Goal: Task Accomplishment & Management: Manage account settings

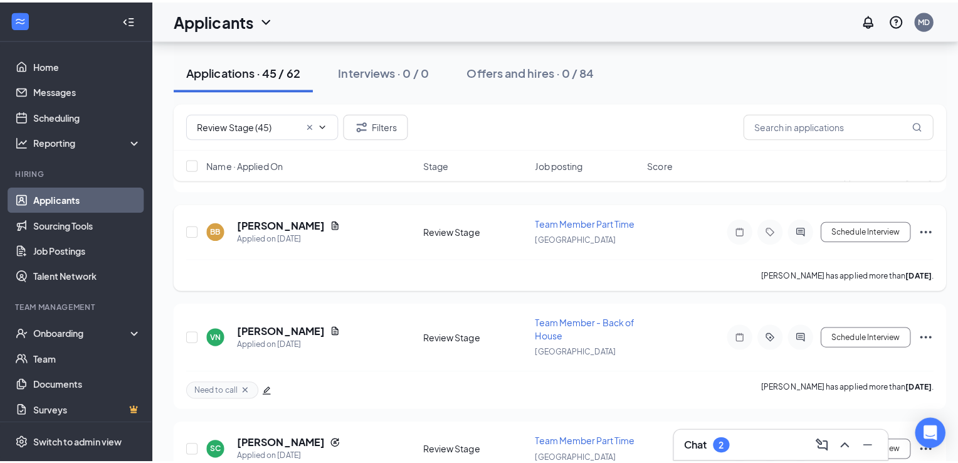
scroll to position [1876, 0]
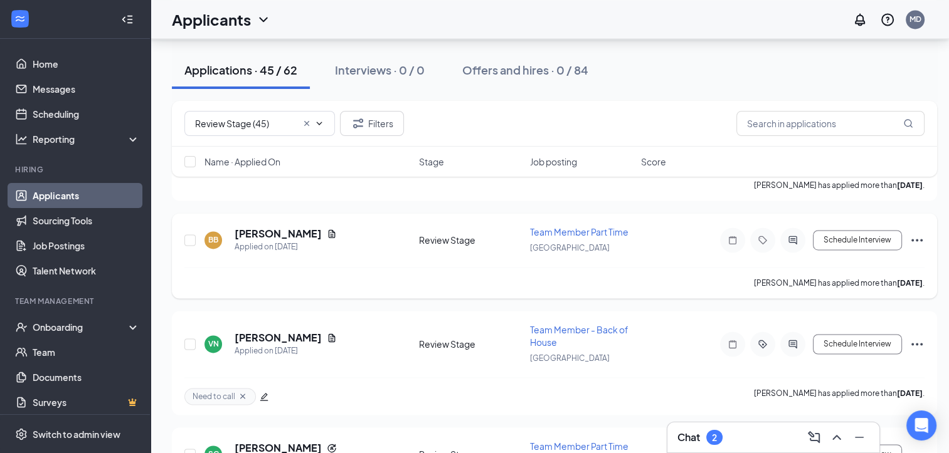
click at [284, 213] on div "BB [PERSON_NAME] Applied on [DATE] Review Stage Team Member Part Time [GEOGRAPH…" at bounding box center [554, 255] width 765 height 85
click at [273, 227] on h5 "[PERSON_NAME]" at bounding box center [278, 234] width 87 height 14
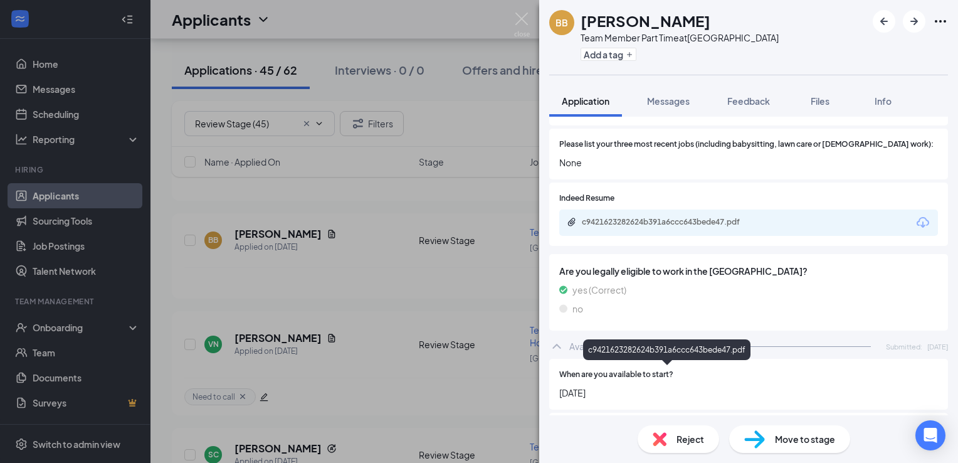
scroll to position [472, 0]
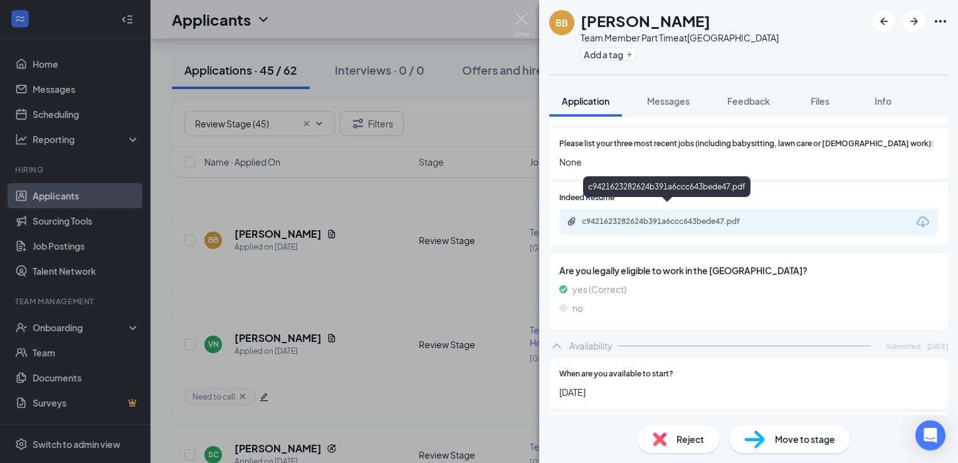
click at [620, 216] on div "c9421623282624b391a6ccc643bede47.pdf" at bounding box center [670, 221] width 176 height 10
click at [680, 433] on span "Reject" at bounding box center [691, 439] width 28 height 14
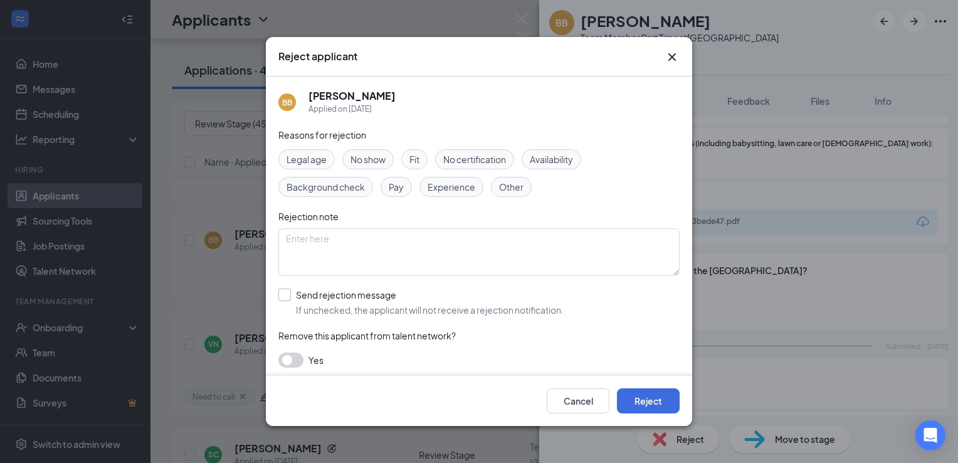
click at [336, 306] on input "Send rejection message If unchecked, the applicant will not receive a rejection…" at bounding box center [420, 302] width 285 height 28
checkbox input "true"
click at [404, 357] on input "search" at bounding box center [475, 358] width 378 height 21
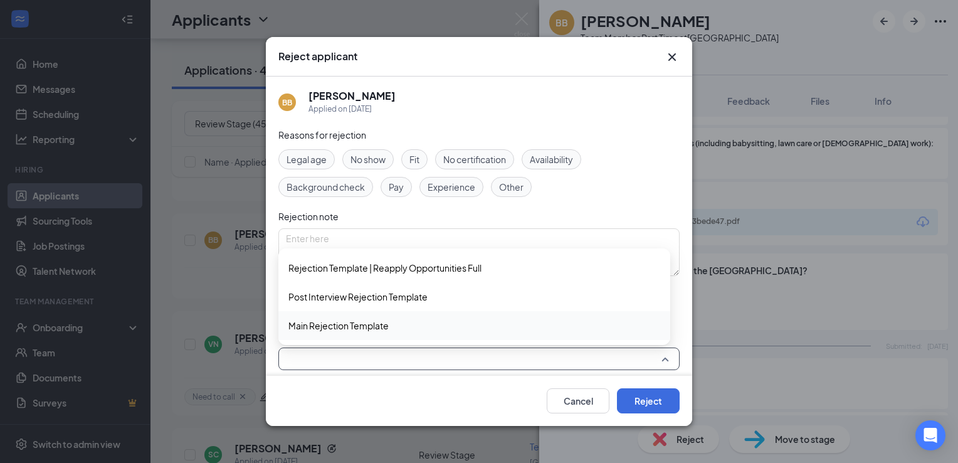
click at [436, 315] on div "Main Rejection Template" at bounding box center [474, 325] width 392 height 29
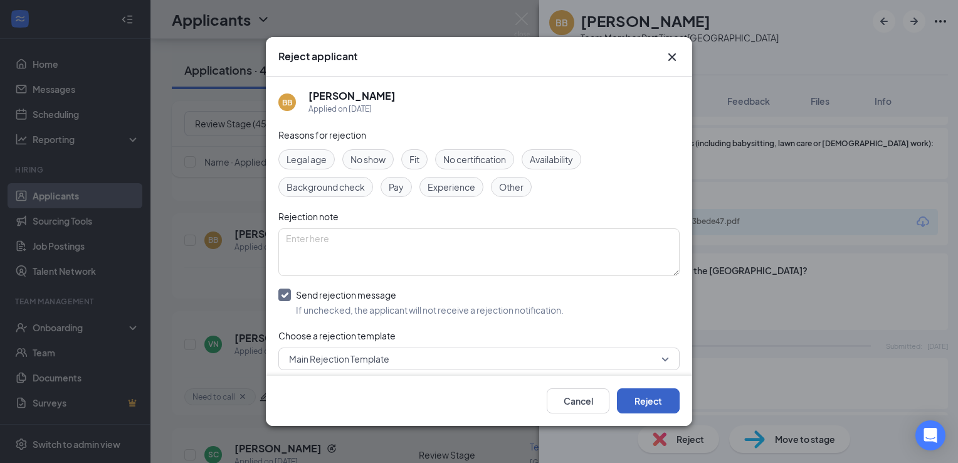
click at [639, 408] on button "Reject" at bounding box center [648, 400] width 63 height 25
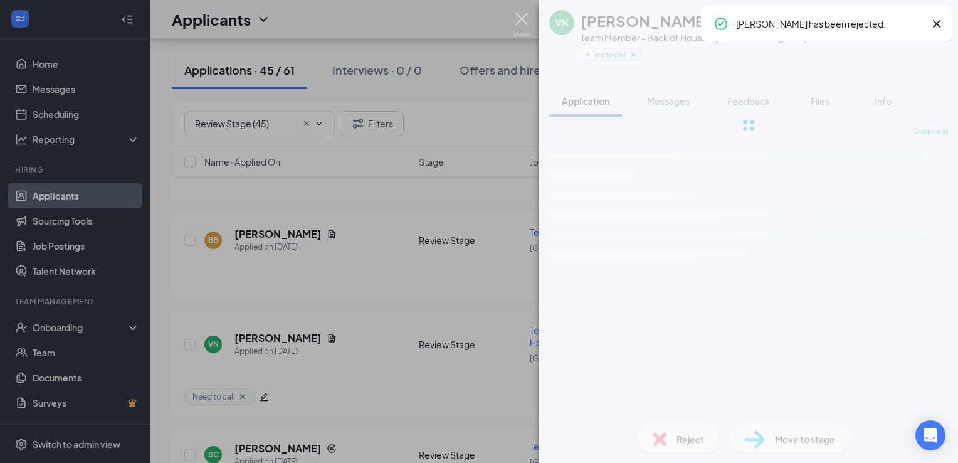
click at [525, 25] on img at bounding box center [522, 25] width 16 height 24
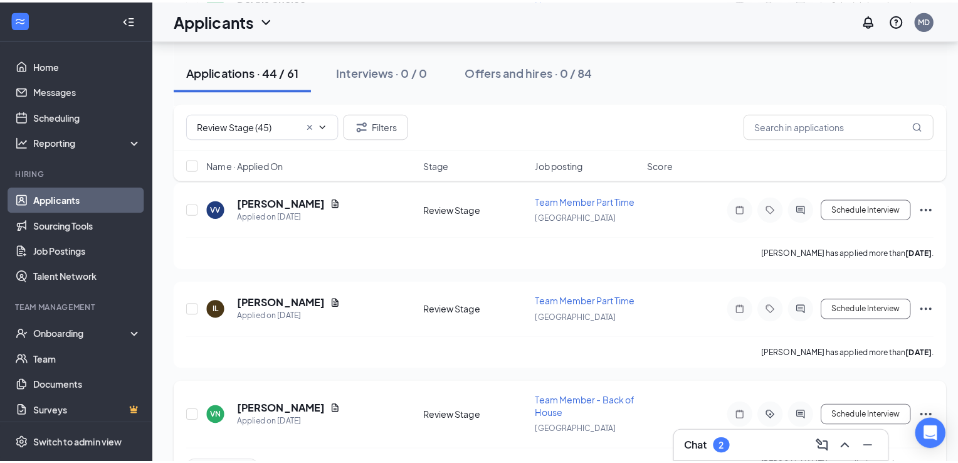
scroll to position [1707, 0]
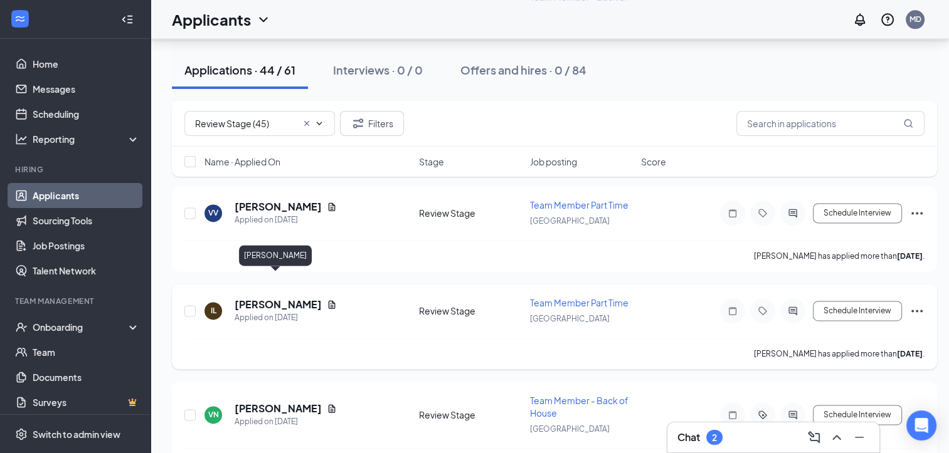
click at [273, 298] on h5 "[PERSON_NAME]" at bounding box center [278, 305] width 87 height 14
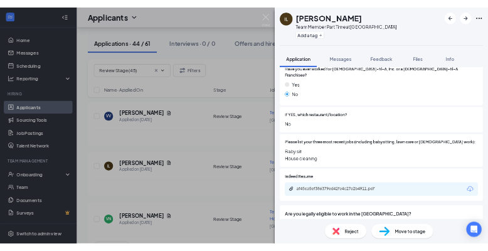
scroll to position [351, 0]
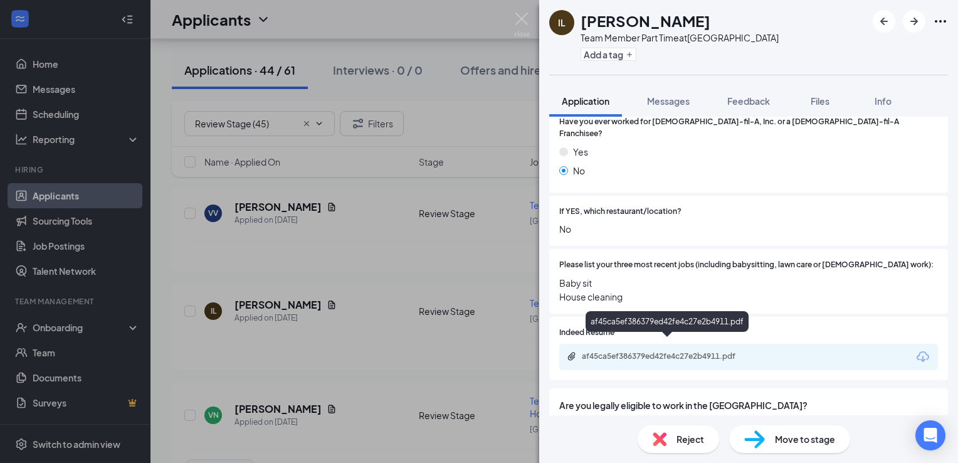
click at [610, 351] on div "af45ca5ef386379ed42fe4c27e2b4911.pdf" at bounding box center [670, 356] width 176 height 10
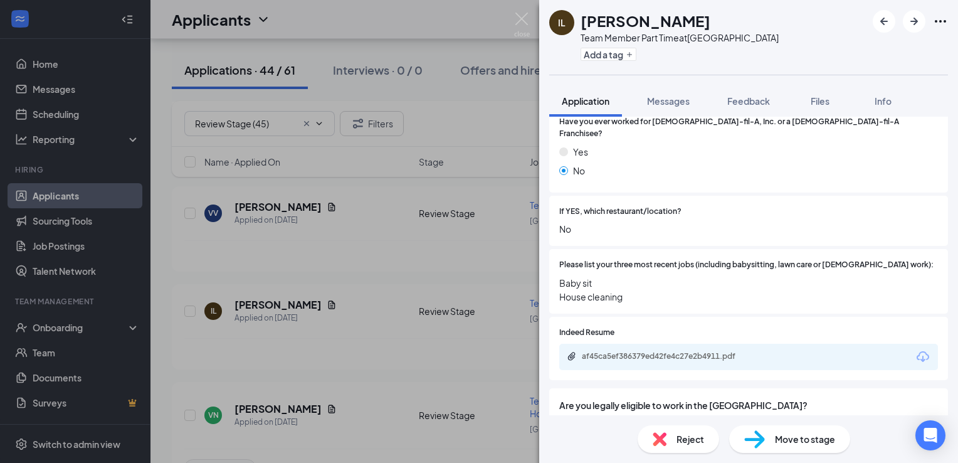
click at [656, 441] on img at bounding box center [660, 439] width 14 height 14
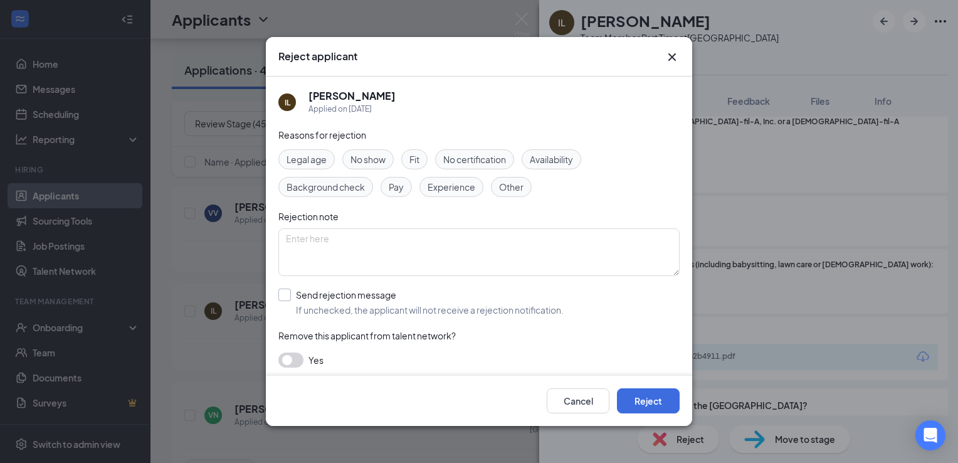
click at [306, 295] on input "Send rejection message If unchecked, the applicant will not receive a rejection…" at bounding box center [420, 302] width 285 height 28
checkbox input "true"
click at [379, 361] on input "search" at bounding box center [475, 358] width 378 height 21
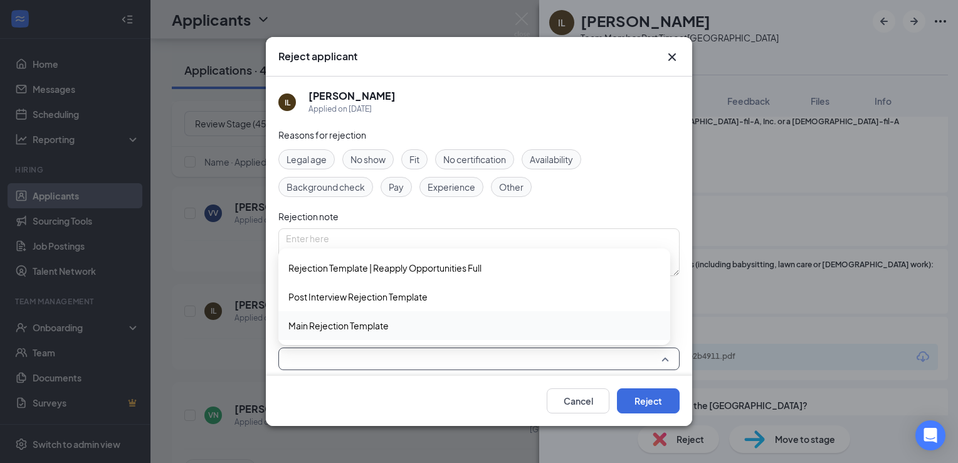
click at [425, 325] on span "Main Rejection Template" at bounding box center [474, 326] width 372 height 14
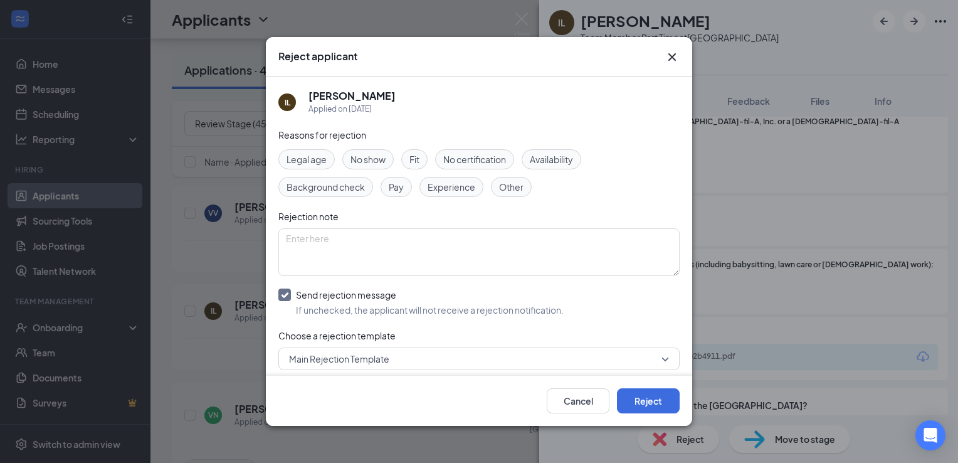
click at [662, 386] on div "Cancel Reject" at bounding box center [479, 401] width 426 height 50
drag, startPoint x: 662, startPoint y: 386, endPoint x: 654, endPoint y: 390, distance: 9.0
click at [654, 390] on button "Reject" at bounding box center [648, 400] width 63 height 25
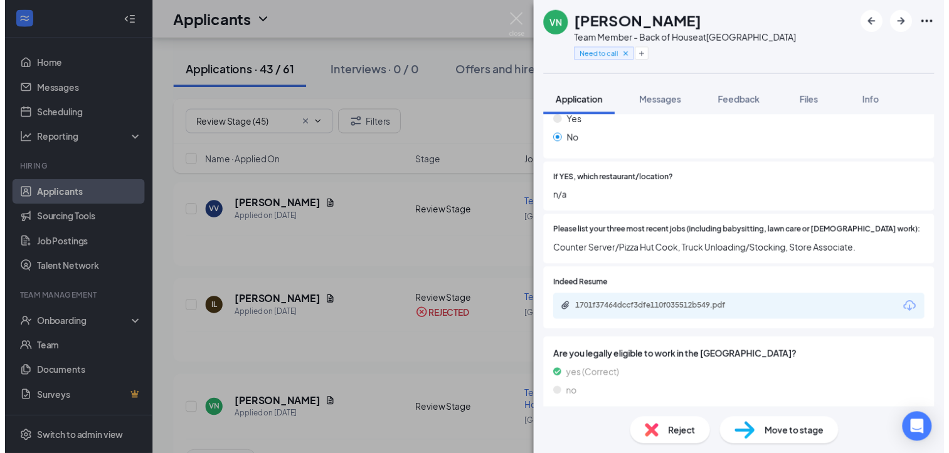
scroll to position [383, 0]
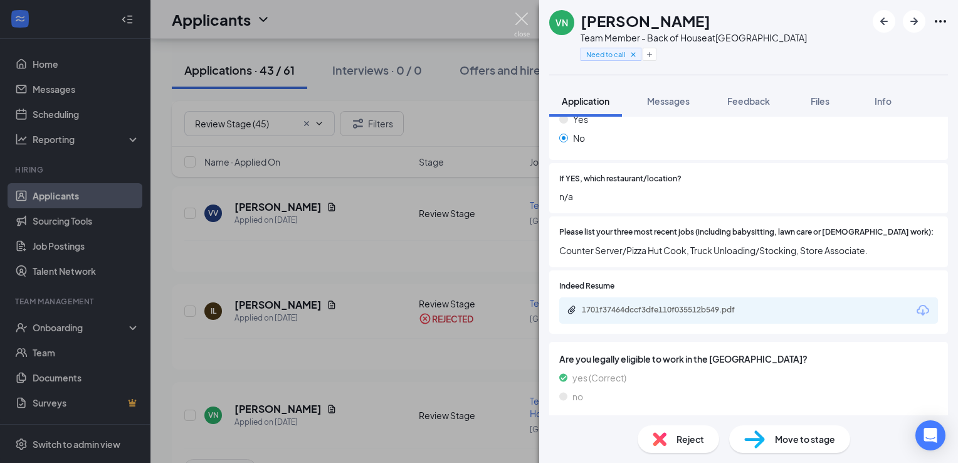
drag, startPoint x: 517, startPoint y: 16, endPoint x: 435, endPoint y: 155, distance: 161.3
click at [517, 16] on img at bounding box center [522, 25] width 16 height 24
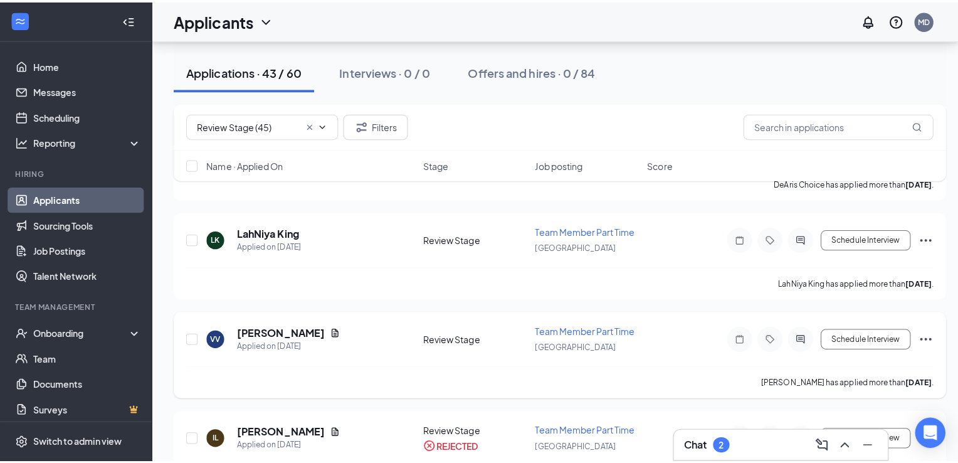
scroll to position [1587, 0]
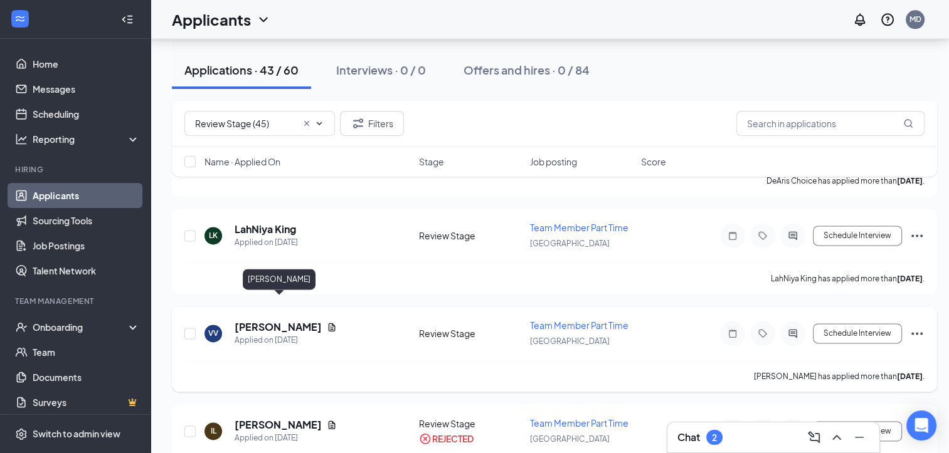
click at [285, 320] on h5 "[PERSON_NAME]" at bounding box center [278, 327] width 87 height 14
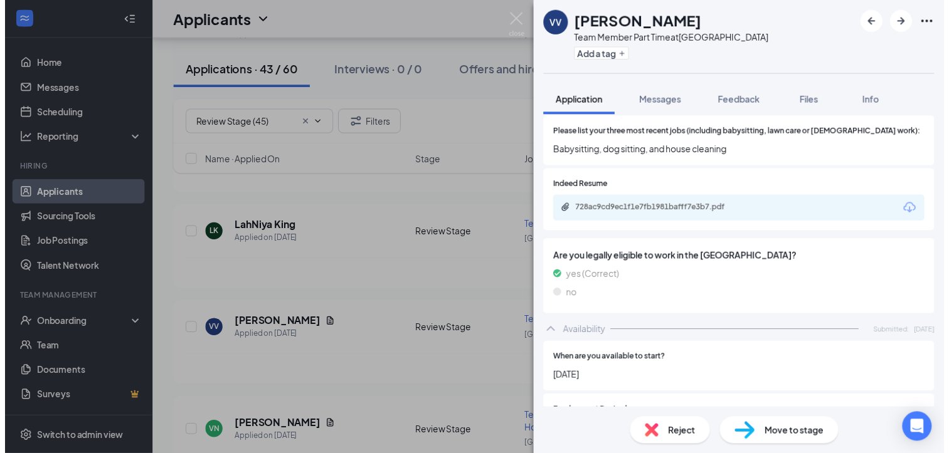
scroll to position [378, 0]
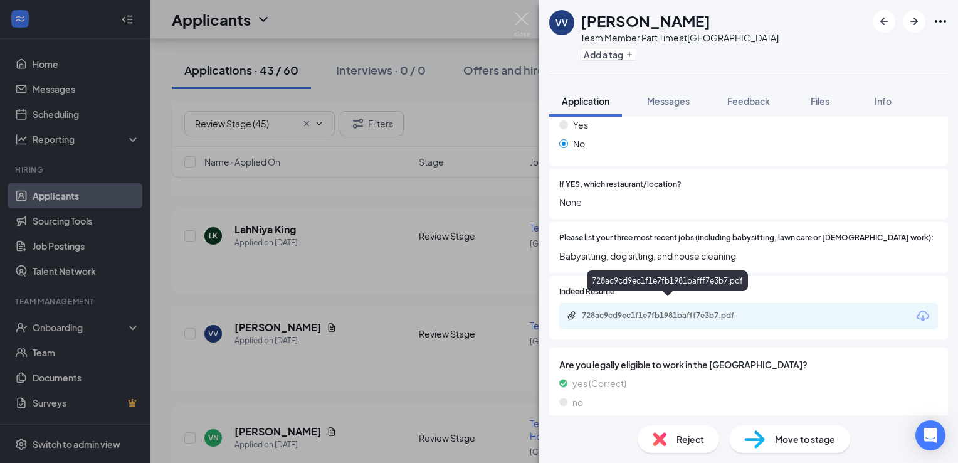
click at [689, 310] on div "728ac9cd9ec1f1e7fb1981bafff7e3b7.pdf" at bounding box center [670, 315] width 176 height 10
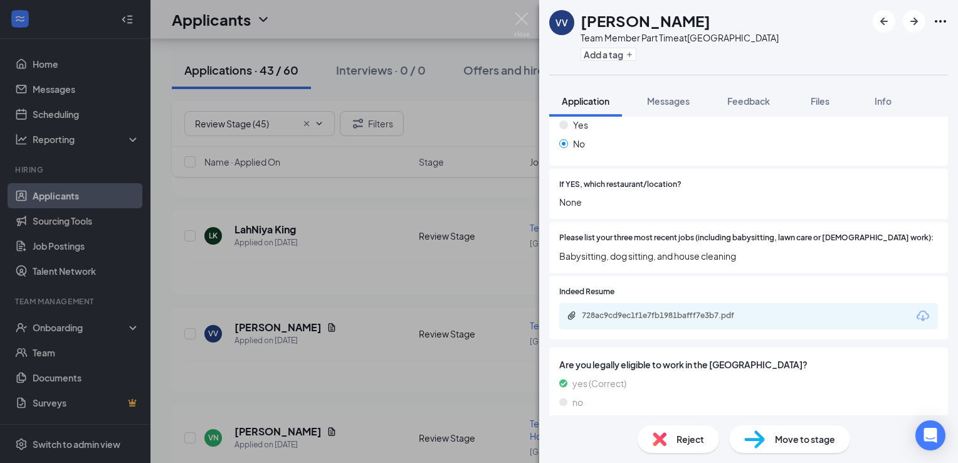
click at [697, 433] on span "Reject" at bounding box center [691, 439] width 28 height 14
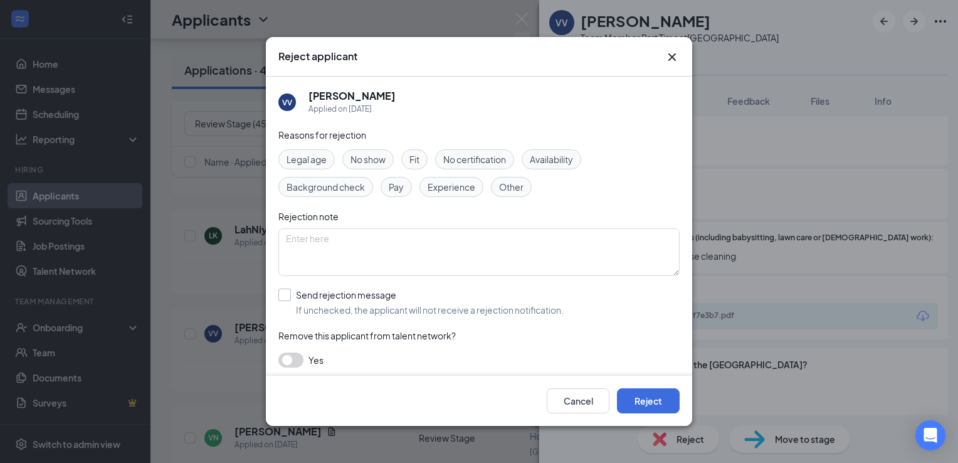
click at [354, 304] on input "Send rejection message If unchecked, the applicant will not receive a rejection…" at bounding box center [420, 302] width 285 height 28
checkbox input "true"
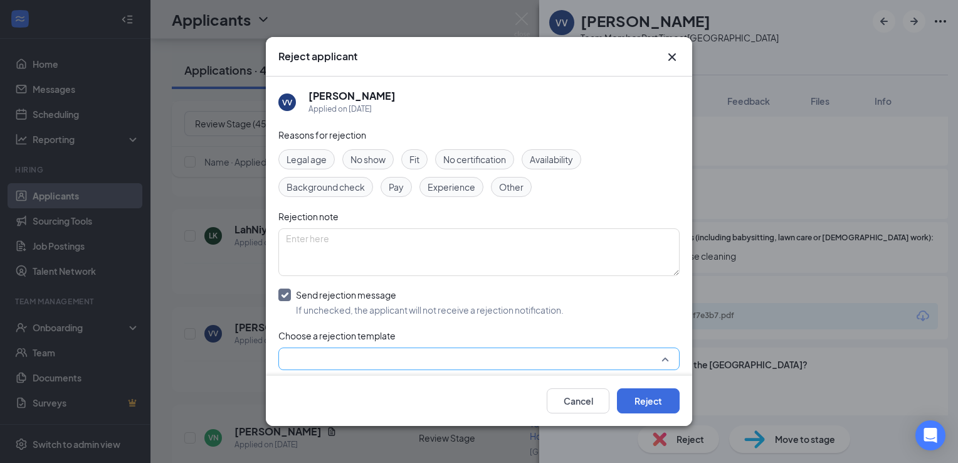
click at [404, 355] on input "search" at bounding box center [475, 358] width 378 height 21
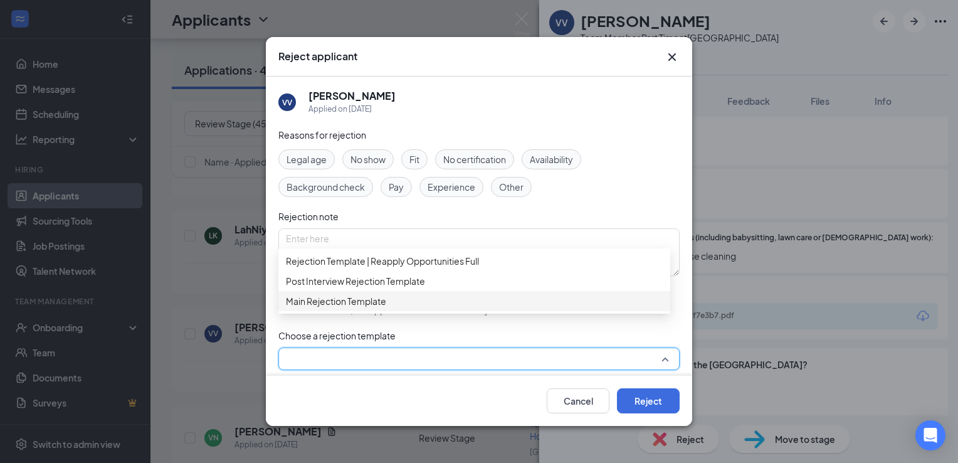
click at [435, 308] on span "Main Rejection Template" at bounding box center [474, 301] width 377 height 14
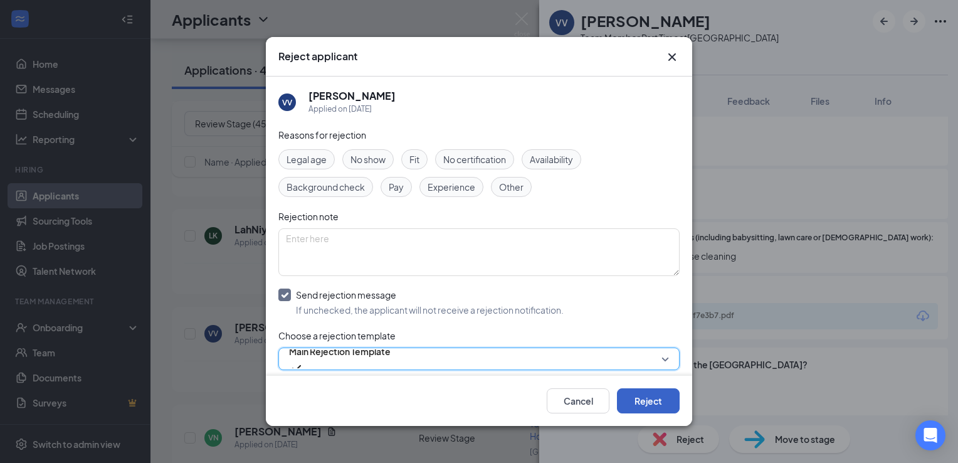
click at [640, 400] on button "Reject" at bounding box center [648, 400] width 63 height 25
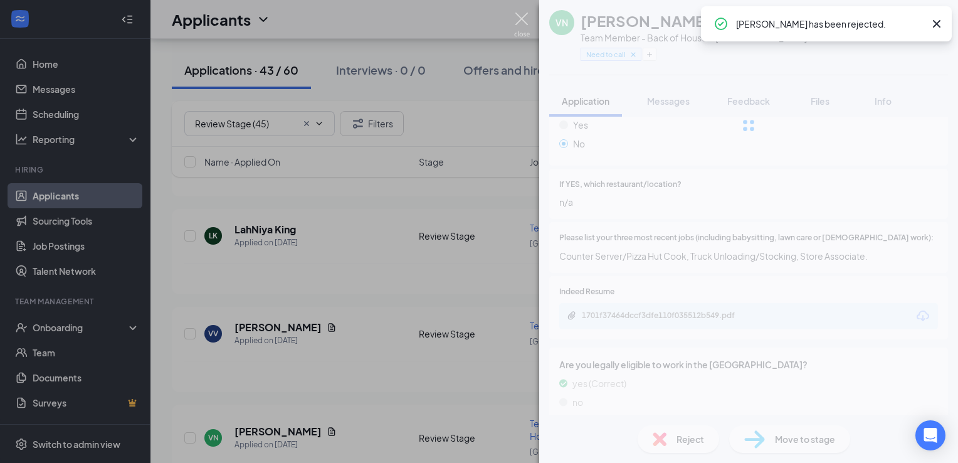
click at [519, 23] on img at bounding box center [522, 25] width 16 height 24
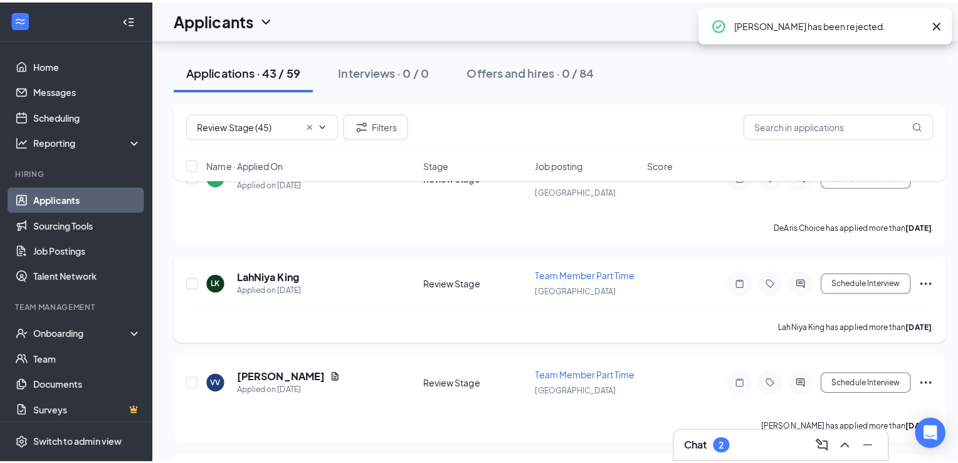
scroll to position [1530, 0]
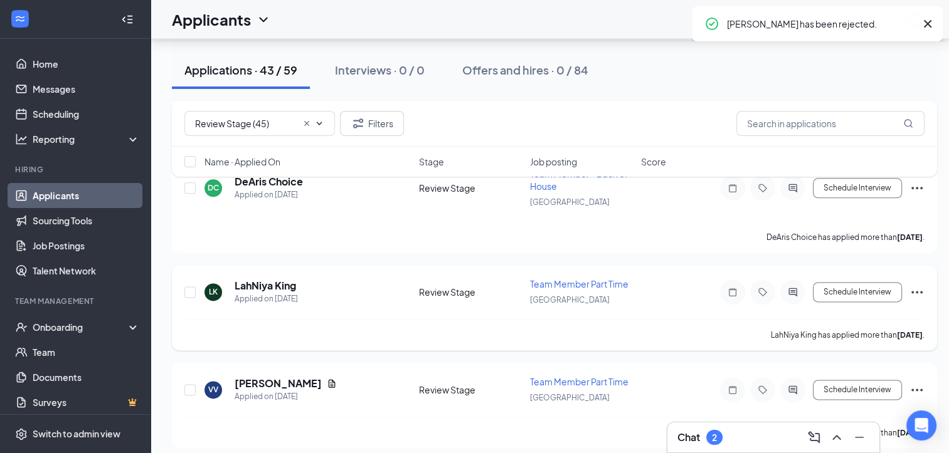
click at [290, 265] on div "LK LahNiya King Applied on [DATE] Review Stage Team Member Part Time [GEOGRAPHI…" at bounding box center [554, 307] width 765 height 85
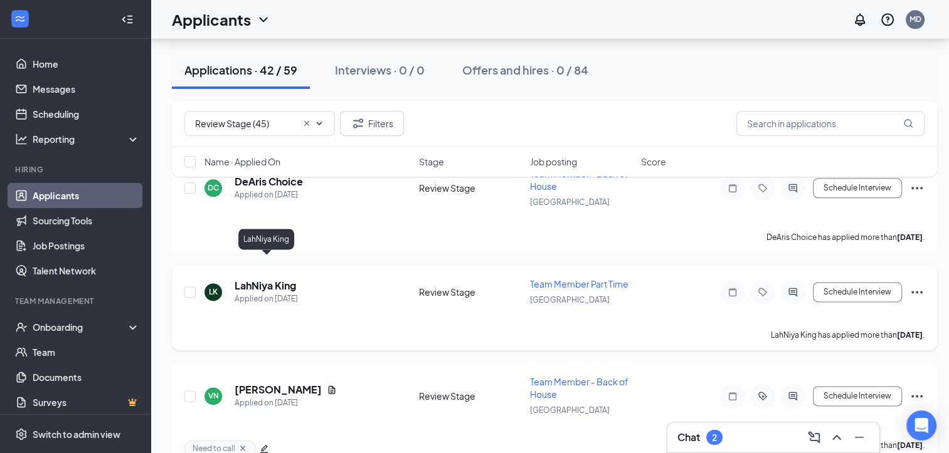
click at [272, 279] on h5 "LahNiya King" at bounding box center [265, 286] width 61 height 14
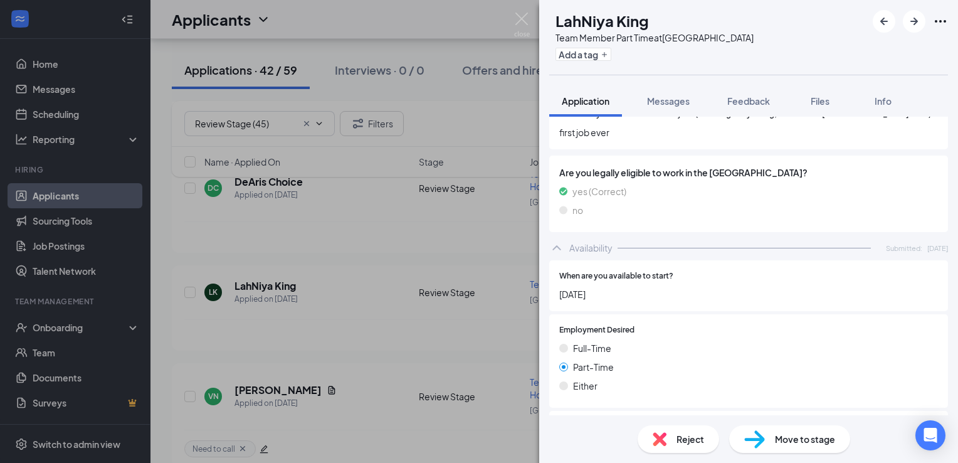
scroll to position [725, 0]
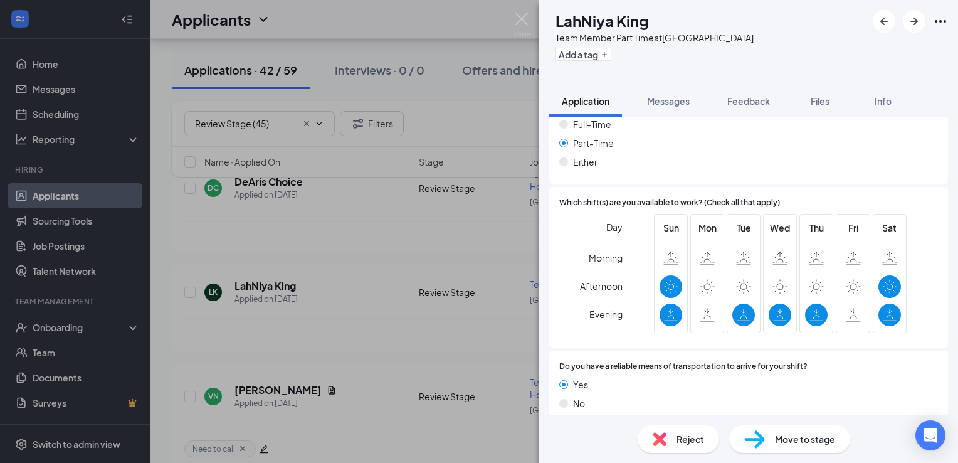
click at [651, 434] on div "Reject" at bounding box center [679, 439] width 82 height 28
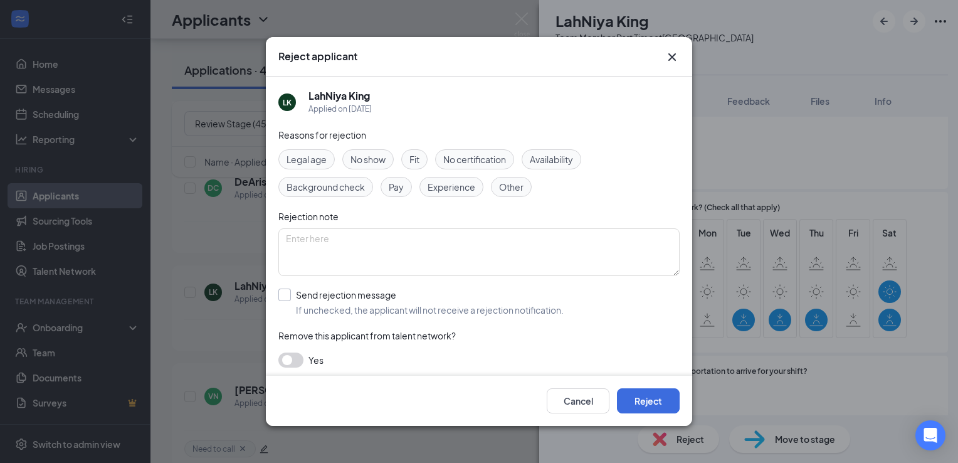
click at [413, 310] on input "Send rejection message If unchecked, the applicant will not receive a rejection…" at bounding box center [420, 302] width 285 height 28
checkbox input "true"
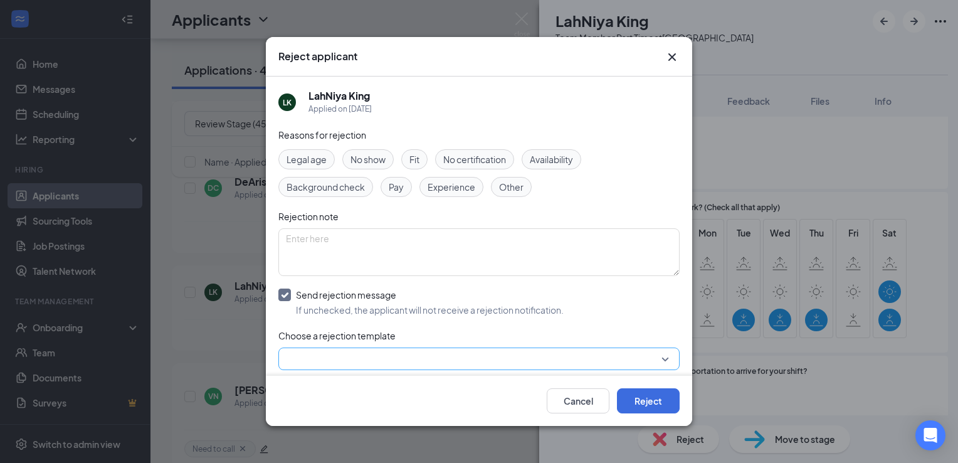
click at [462, 356] on input "search" at bounding box center [475, 358] width 378 height 21
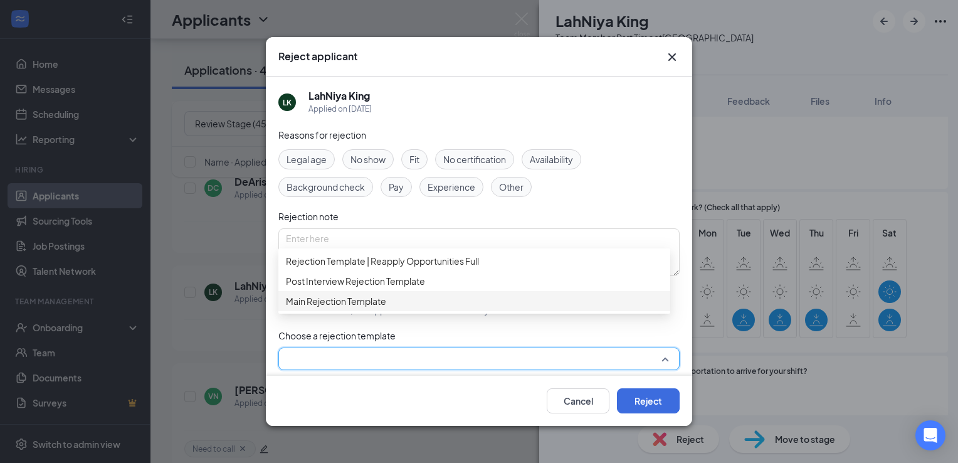
click at [484, 311] on div "Main Rejection Template" at bounding box center [474, 301] width 392 height 20
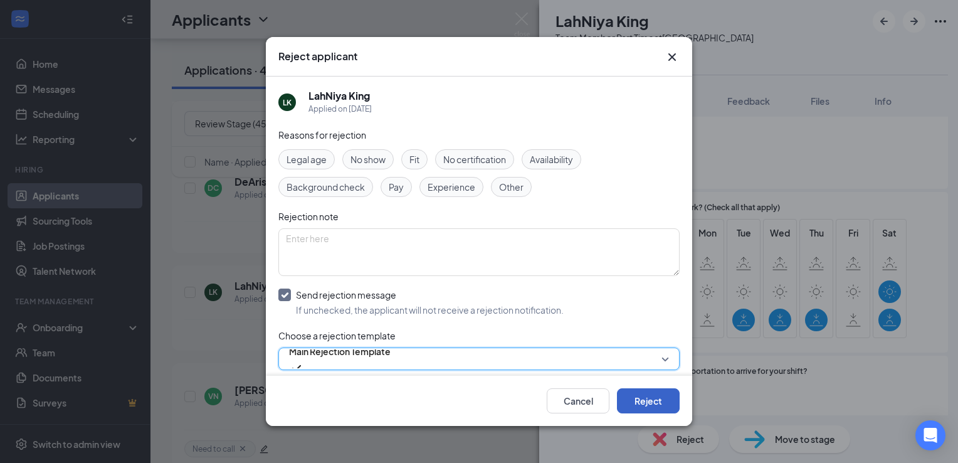
click at [640, 396] on button "Reject" at bounding box center [648, 400] width 63 height 25
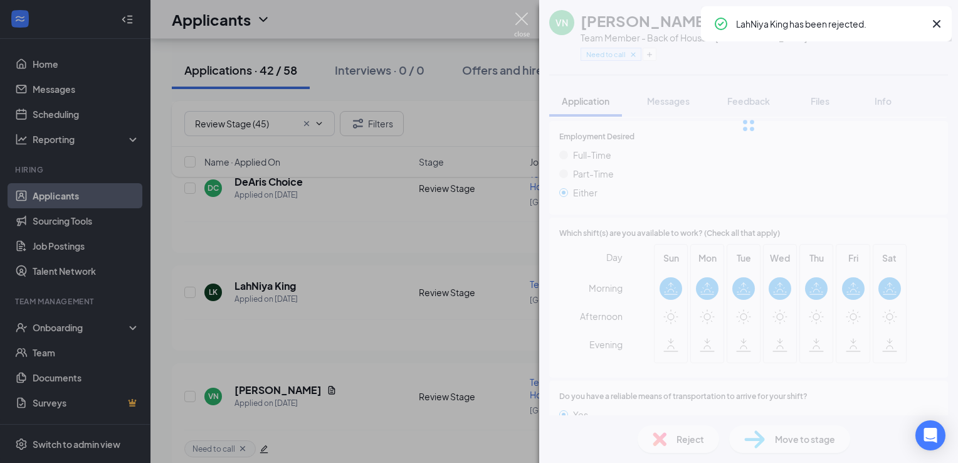
click at [524, 21] on img at bounding box center [522, 25] width 16 height 24
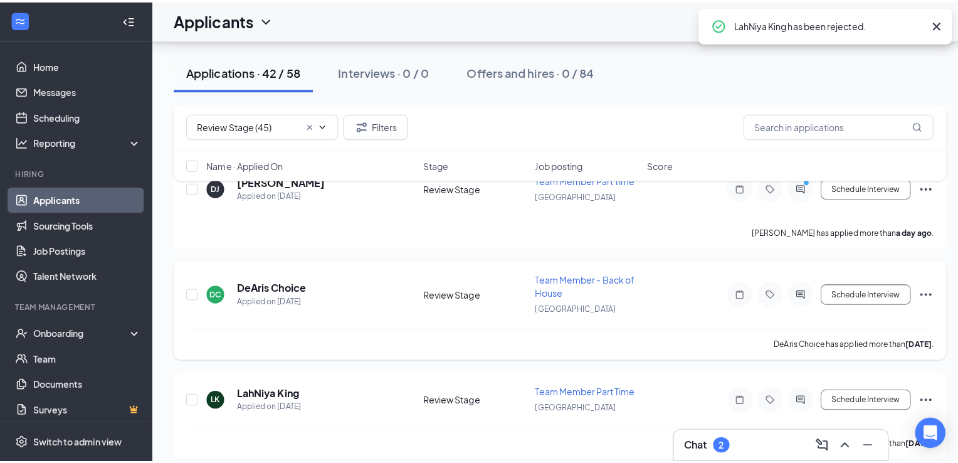
scroll to position [1429, 0]
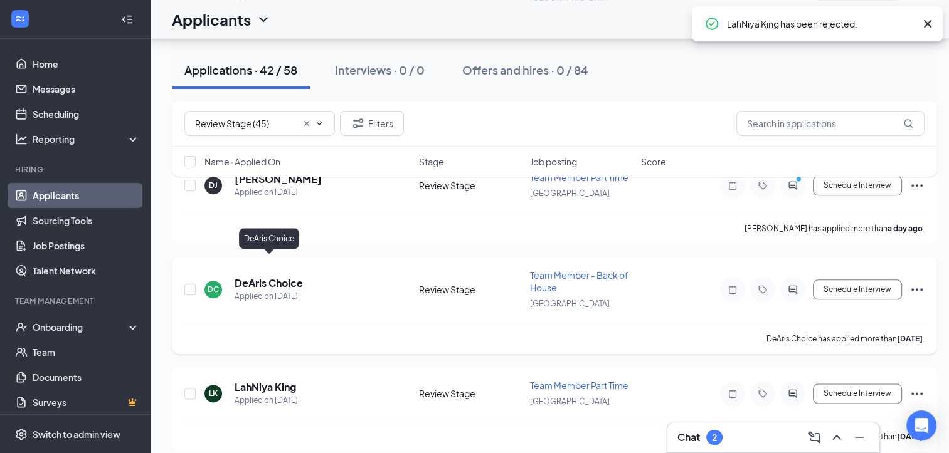
click at [270, 277] on h5 "DeAris Choice" at bounding box center [269, 284] width 68 height 14
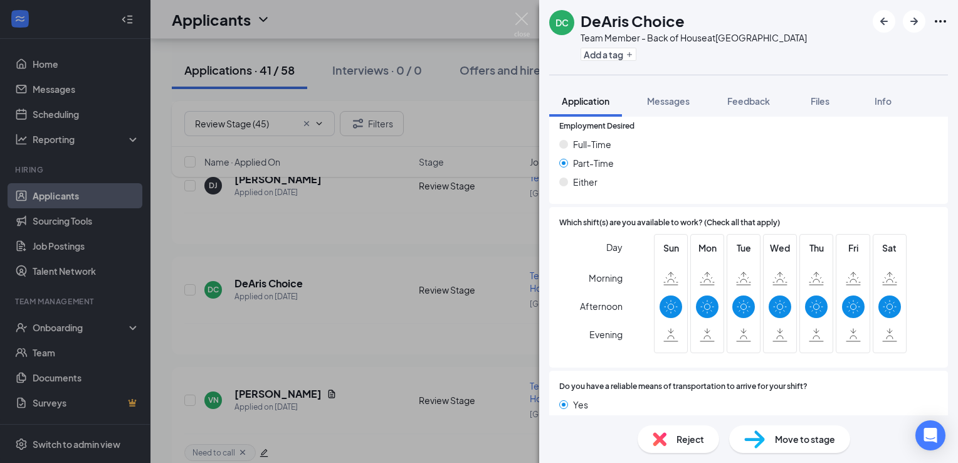
scroll to position [760, 0]
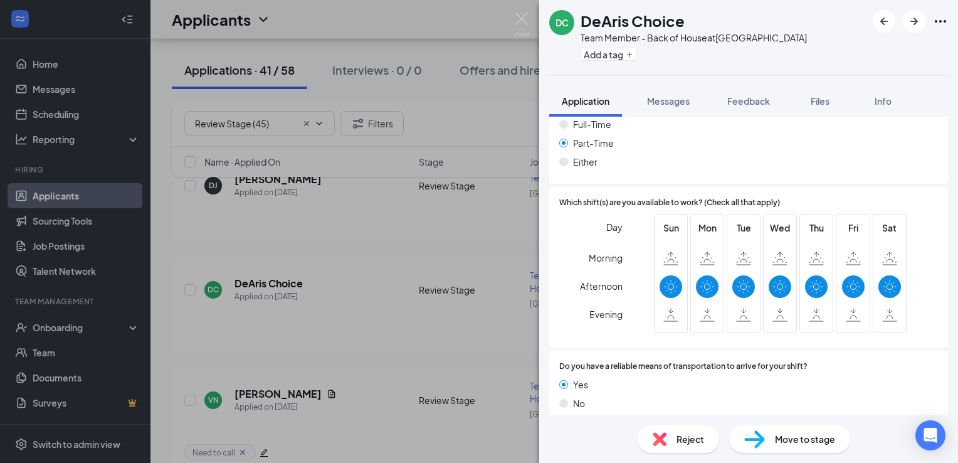
click at [679, 450] on div "Reject" at bounding box center [679, 439] width 82 height 28
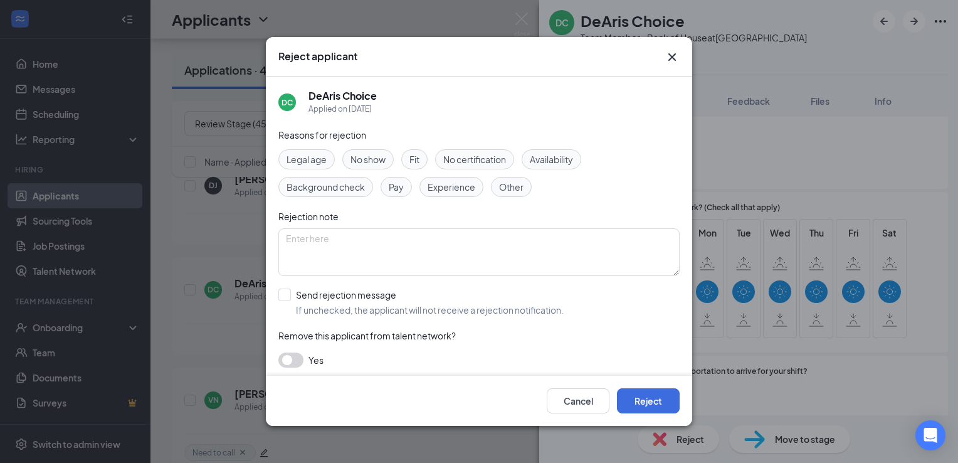
click at [320, 281] on div "Reasons for rejection Legal age No show Fit No certification Availability Backg…" at bounding box center [478, 254] width 401 height 252
click at [301, 298] on input "Send rejection message If unchecked, the applicant will not receive a rejection…" at bounding box center [420, 302] width 285 height 28
checkbox input "true"
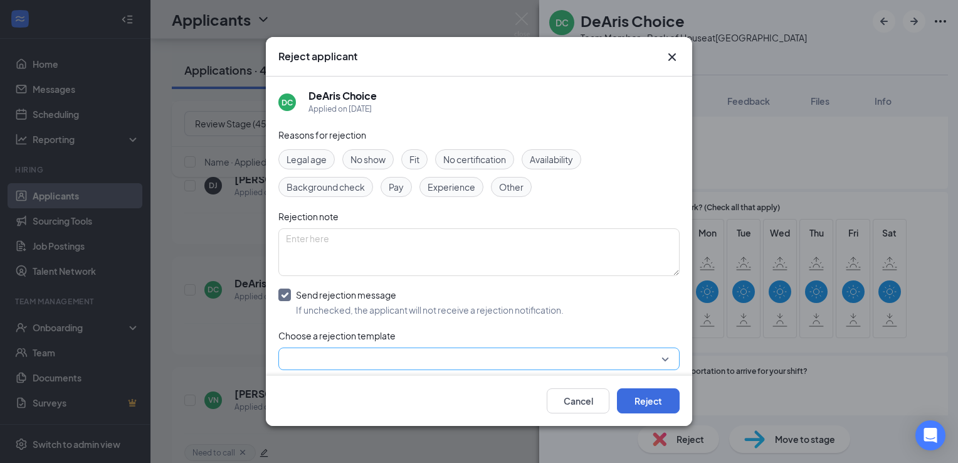
click at [414, 361] on input "search" at bounding box center [475, 358] width 378 height 21
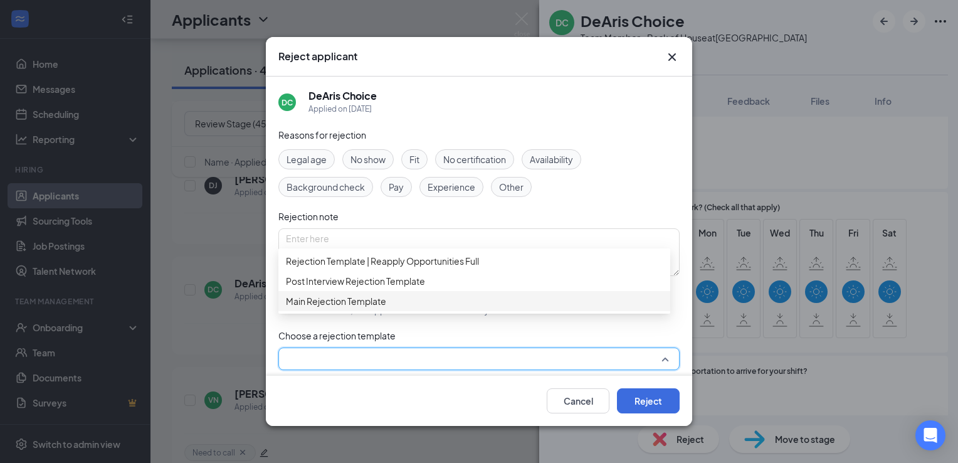
click at [467, 308] on span "Main Rejection Template" at bounding box center [474, 301] width 377 height 14
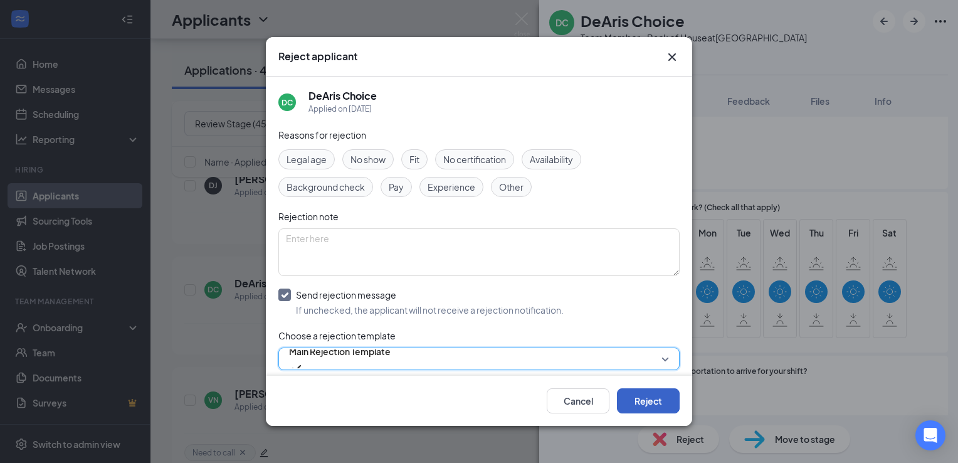
click at [627, 390] on button "Reject" at bounding box center [648, 400] width 63 height 25
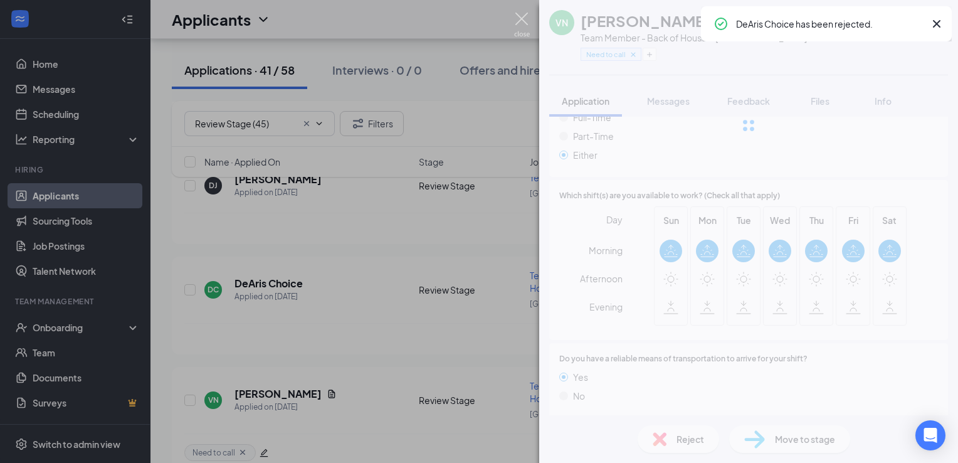
scroll to position [760, 0]
click at [522, 19] on img at bounding box center [522, 25] width 16 height 24
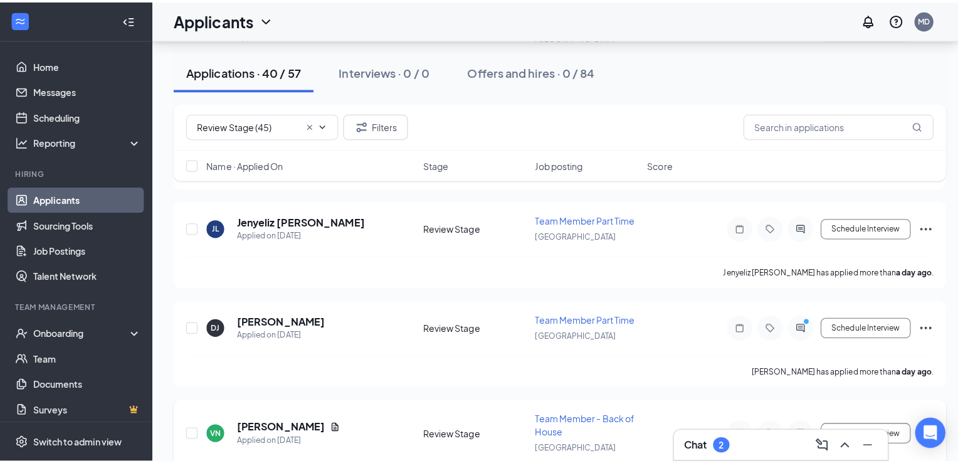
scroll to position [1291, 0]
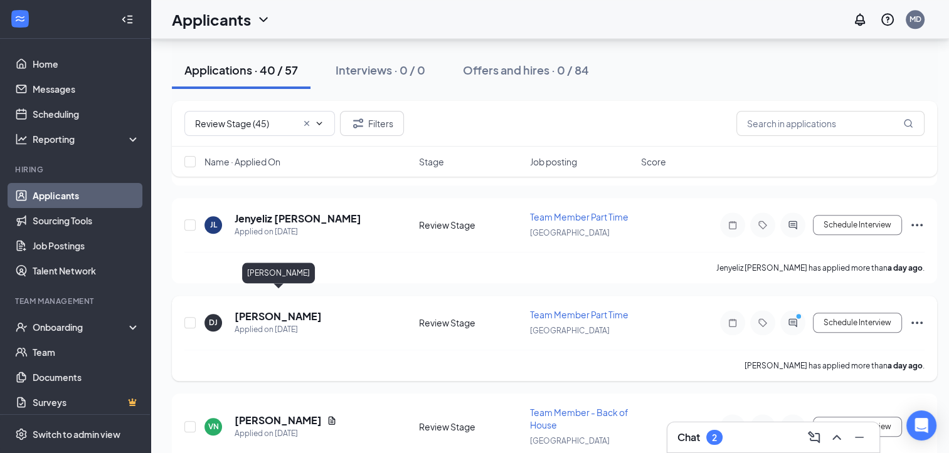
click at [264, 310] on h5 "[PERSON_NAME]" at bounding box center [278, 317] width 87 height 14
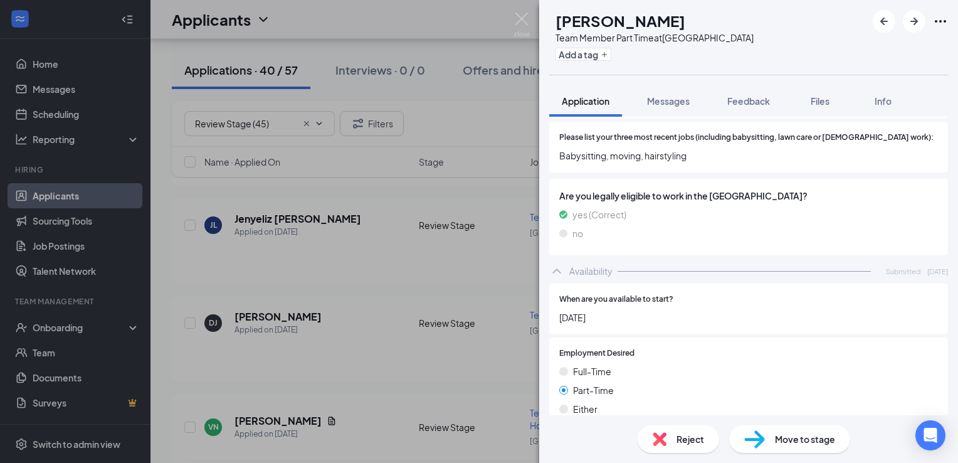
scroll to position [725, 0]
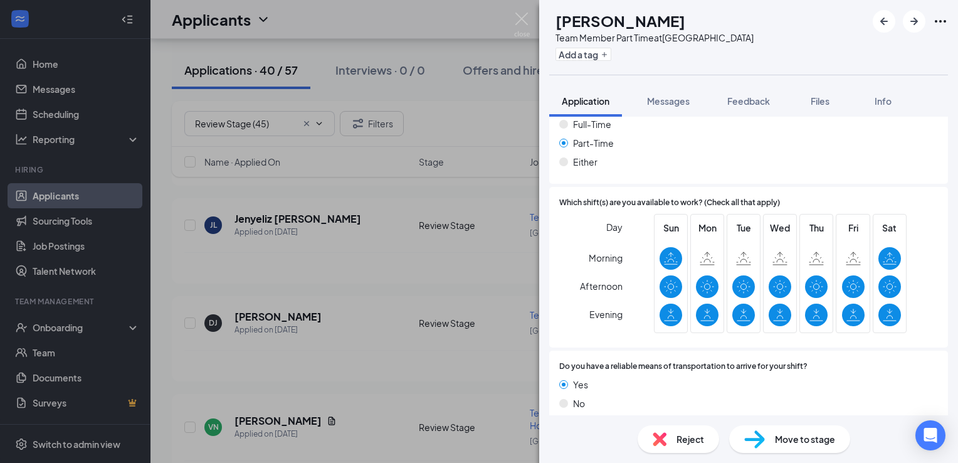
click at [679, 440] on span "Reject" at bounding box center [691, 439] width 28 height 14
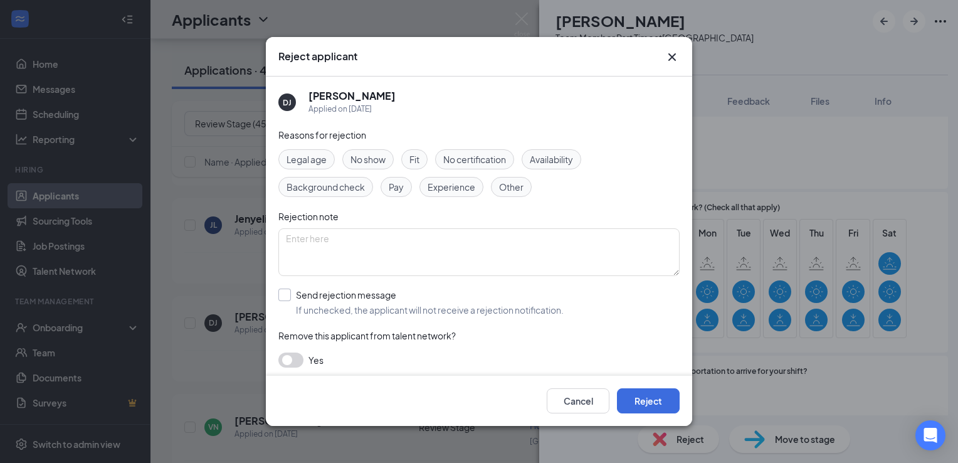
click at [338, 292] on input "Send rejection message If unchecked, the applicant will not receive a rejection…" at bounding box center [420, 302] width 285 height 28
checkbox input "true"
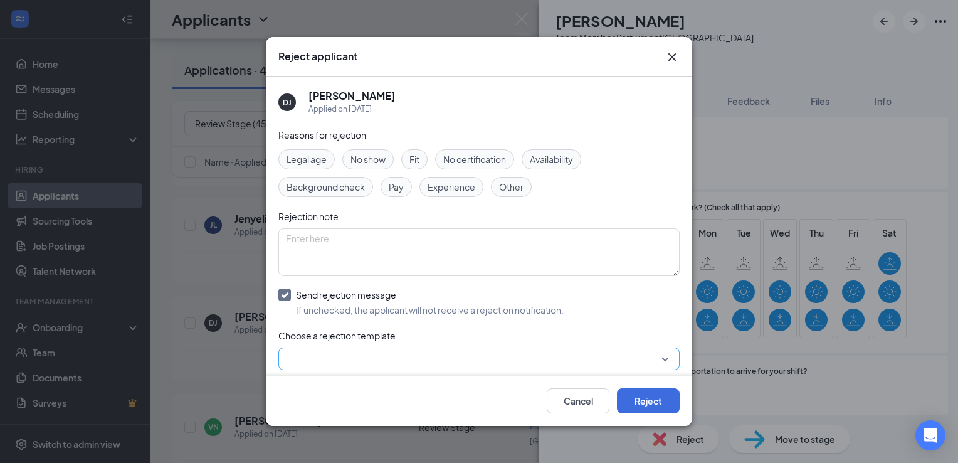
click at [423, 349] on input "search" at bounding box center [475, 358] width 378 height 21
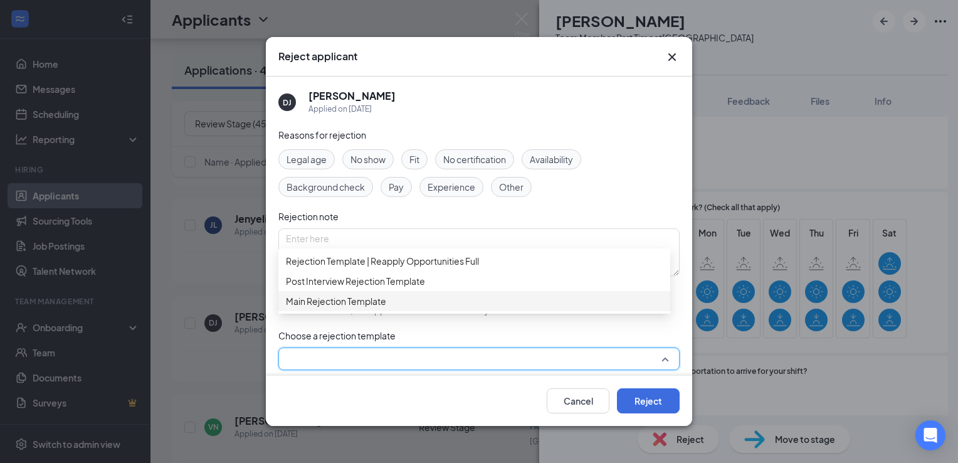
click at [467, 308] on span "Main Rejection Template" at bounding box center [474, 301] width 377 height 14
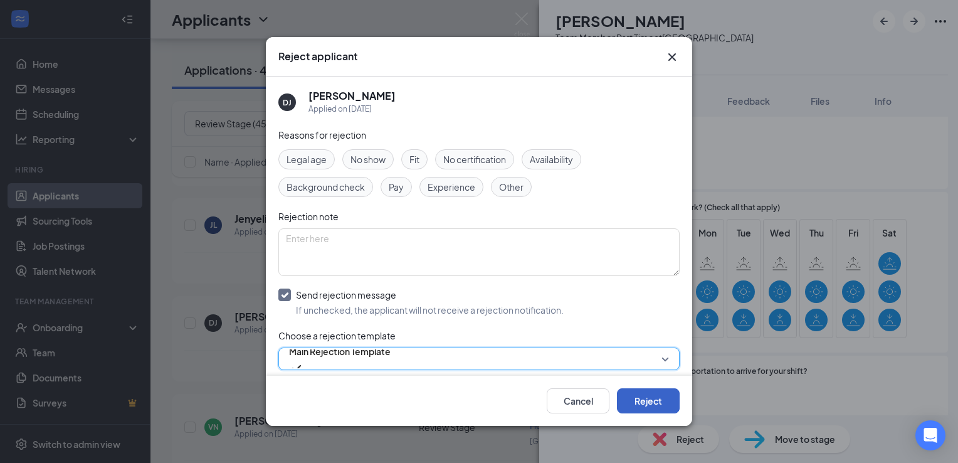
click at [627, 391] on button "Reject" at bounding box center [648, 400] width 63 height 25
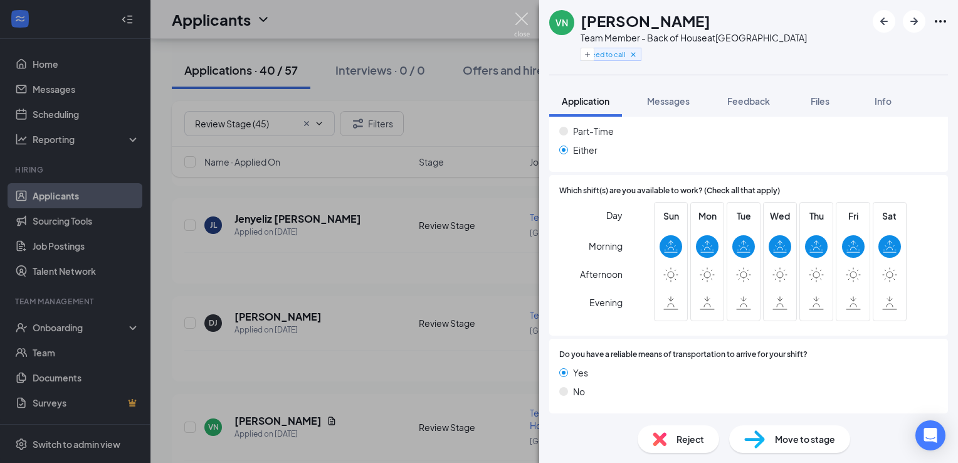
click at [523, 19] on img at bounding box center [522, 25] width 16 height 24
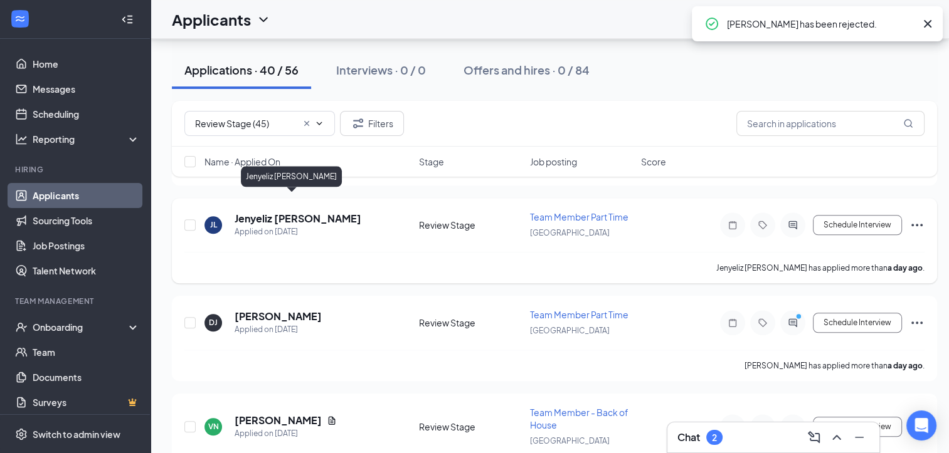
click at [305, 212] on h5 "Jenyeliz [PERSON_NAME]" at bounding box center [298, 219] width 127 height 14
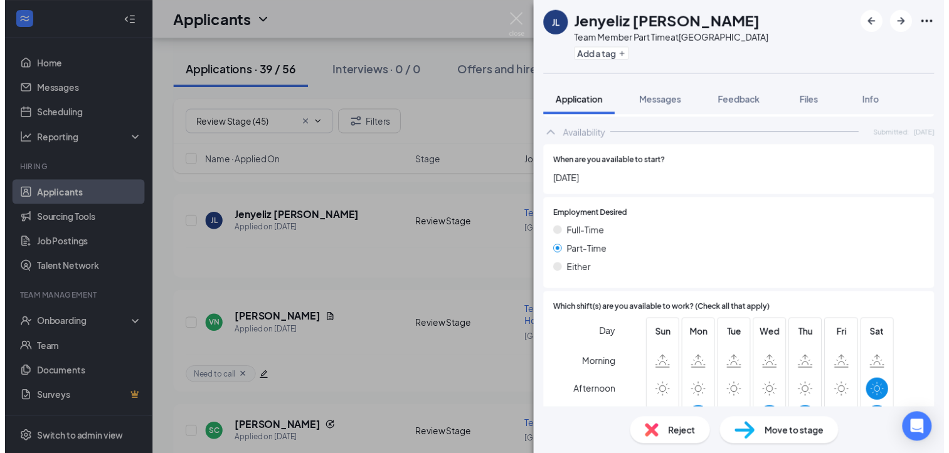
scroll to position [628, 0]
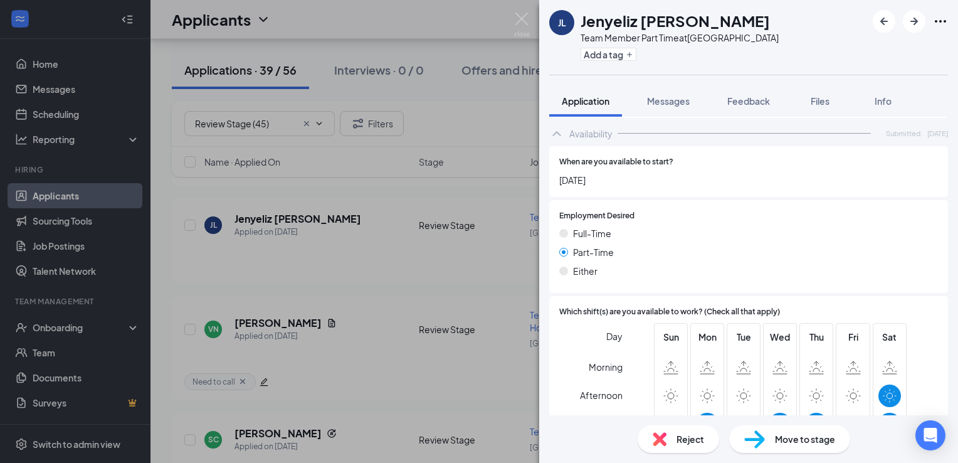
click at [657, 432] on img at bounding box center [660, 439] width 14 height 14
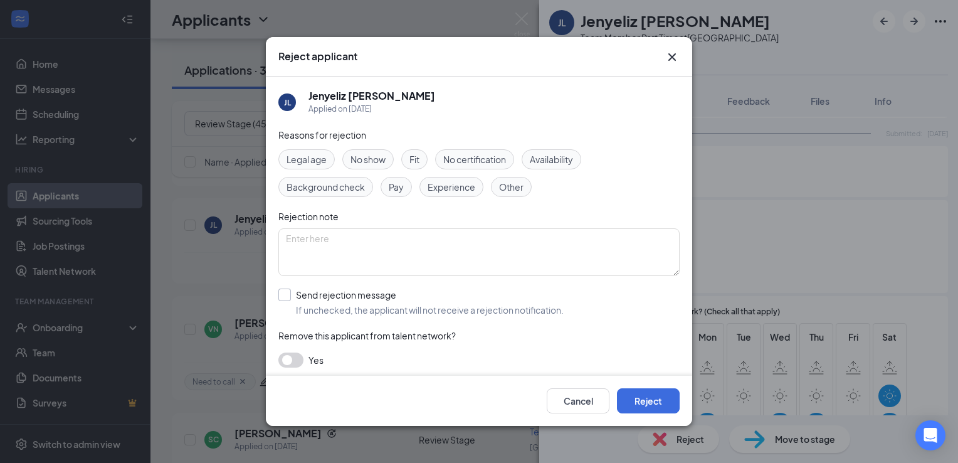
click at [341, 302] on input "Send rejection message If unchecked, the applicant will not receive a rejection…" at bounding box center [420, 302] width 285 height 28
checkbox input "true"
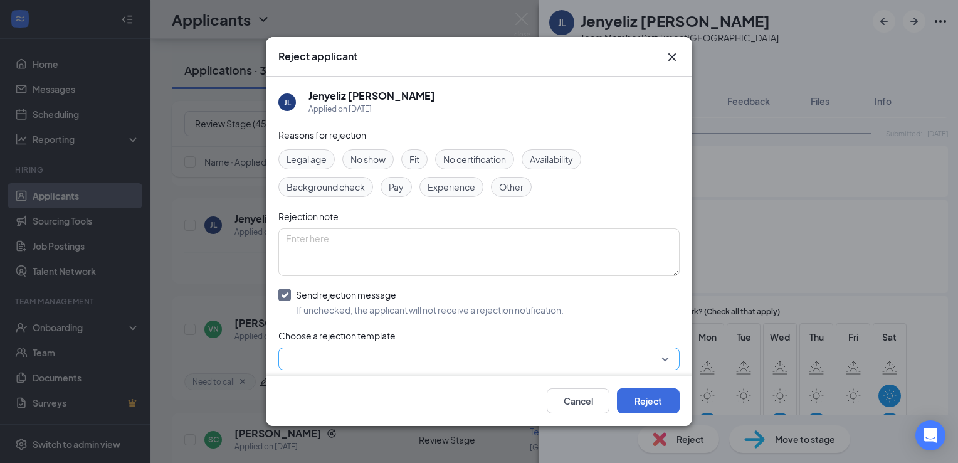
click at [396, 359] on input "search" at bounding box center [475, 358] width 378 height 21
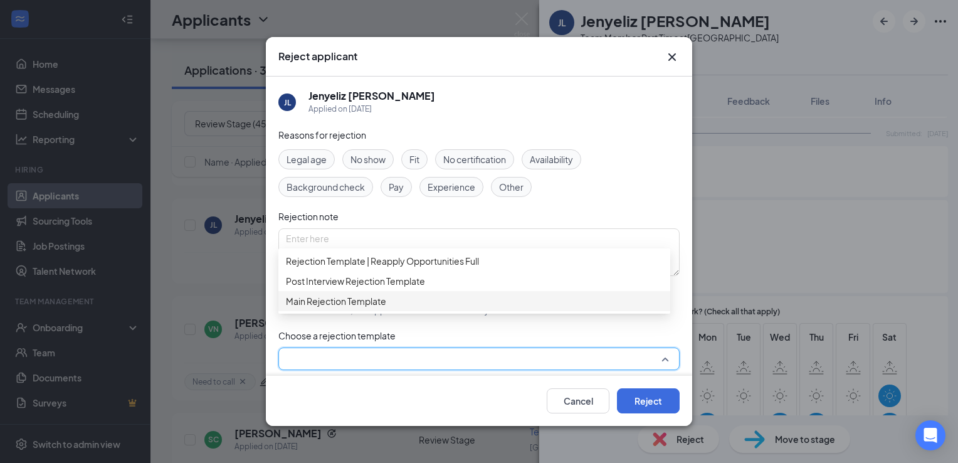
click at [431, 308] on span "Main Rejection Template" at bounding box center [474, 301] width 377 height 14
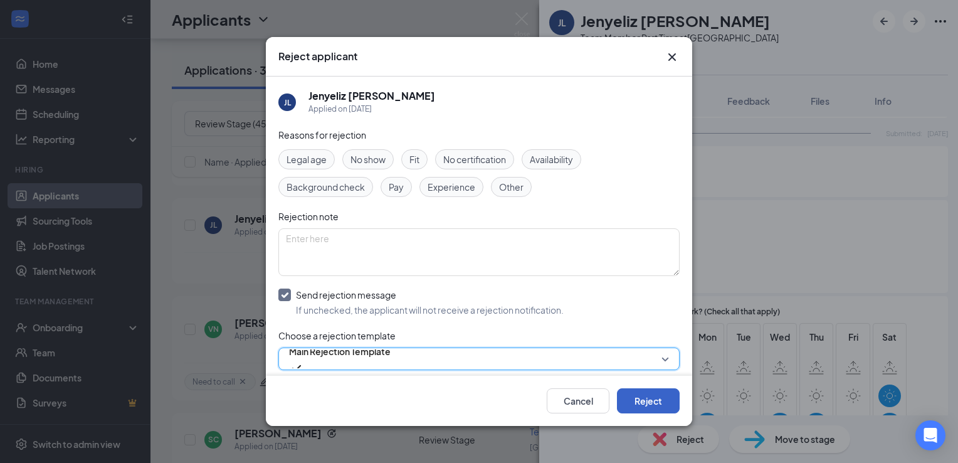
click at [635, 395] on button "Reject" at bounding box center [648, 400] width 63 height 25
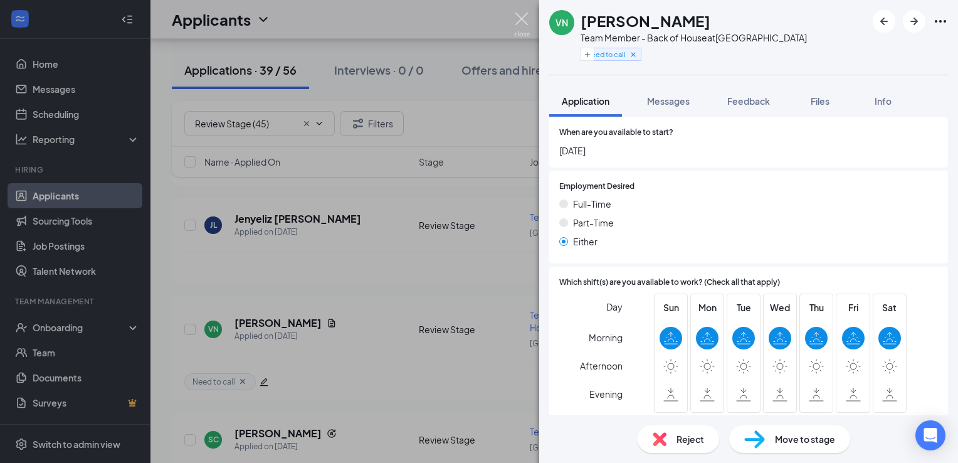
click at [527, 19] on img at bounding box center [522, 25] width 16 height 24
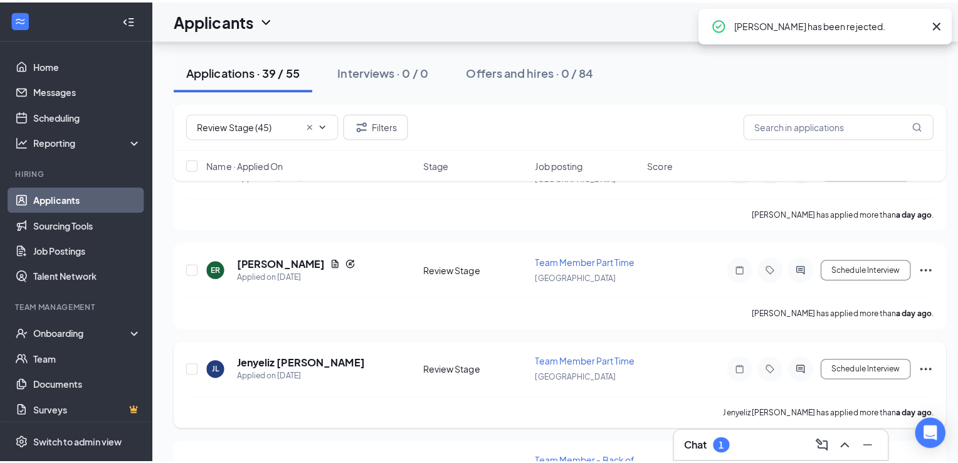
scroll to position [1153, 0]
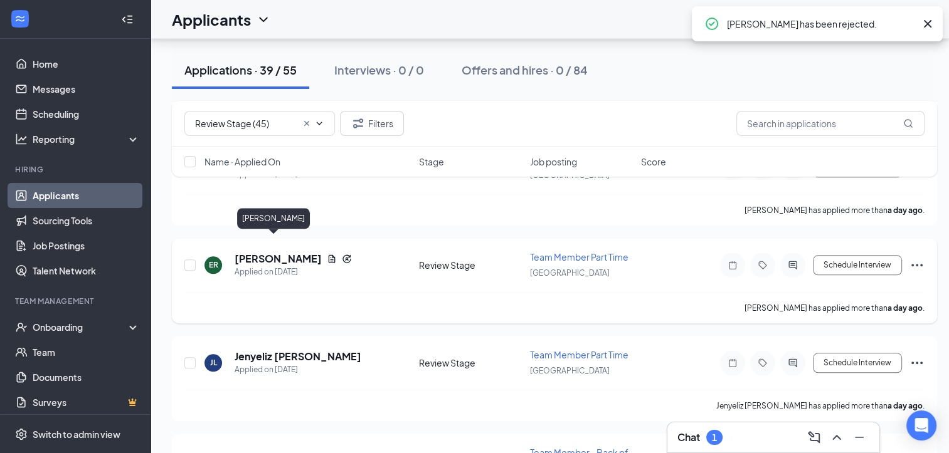
click at [266, 252] on h5 "[PERSON_NAME]" at bounding box center [278, 259] width 87 height 14
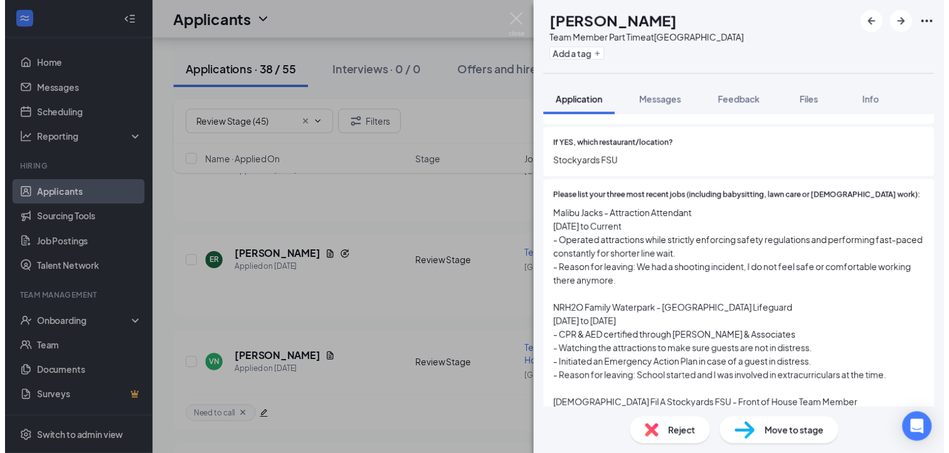
scroll to position [449, 0]
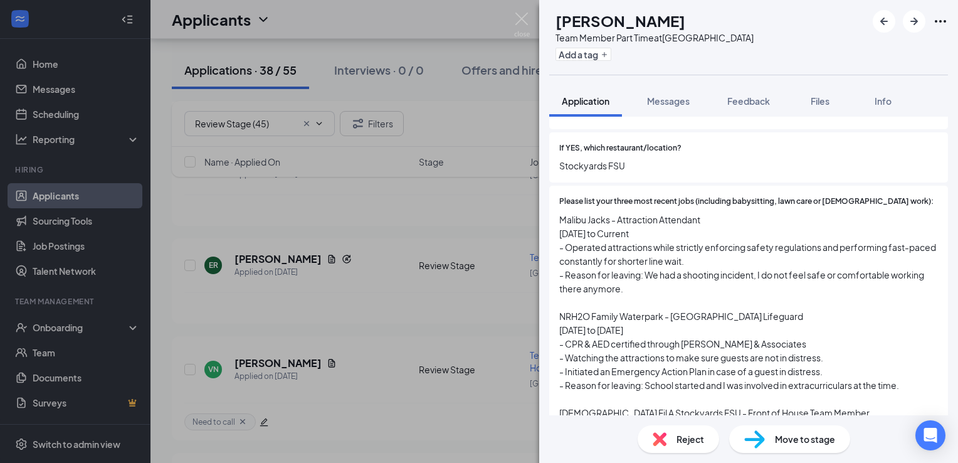
click at [659, 453] on div "Reject Move to stage" at bounding box center [748, 439] width 419 height 48
click at [672, 436] on div "Reject" at bounding box center [679, 439] width 82 height 28
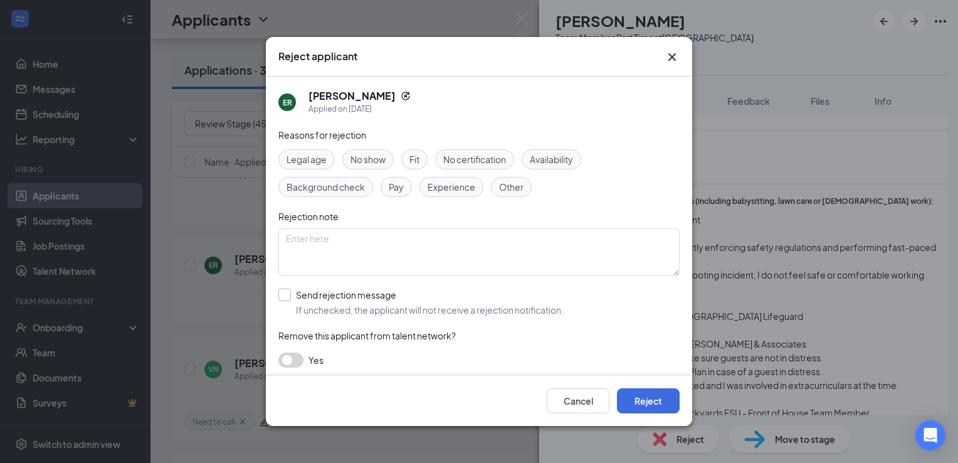
click at [379, 304] on input "Send rejection message If unchecked, the applicant will not receive a rejection…" at bounding box center [420, 302] width 285 height 28
checkbox input "true"
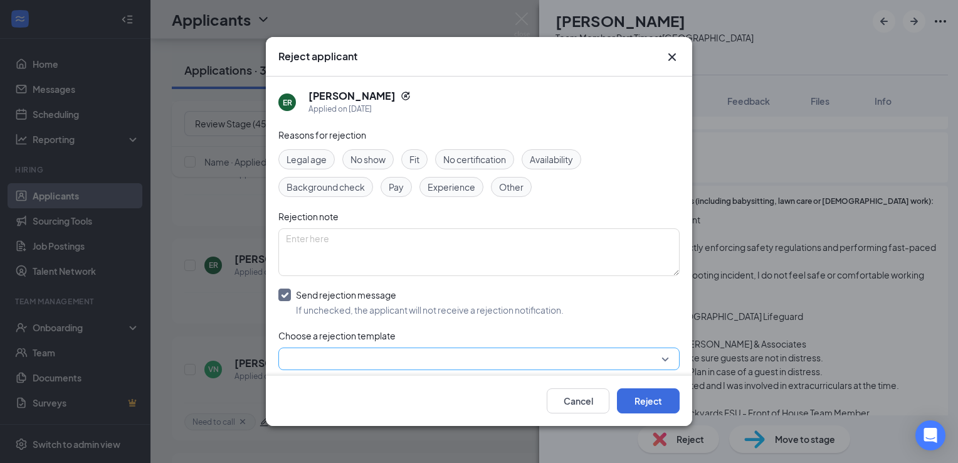
click at [423, 353] on input "search" at bounding box center [475, 358] width 378 height 21
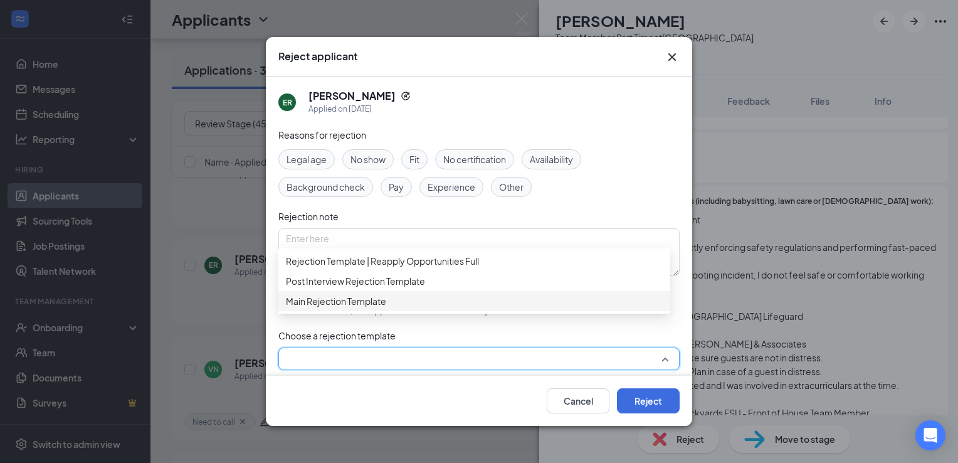
click at [451, 311] on div "Main Rejection Template" at bounding box center [474, 301] width 392 height 20
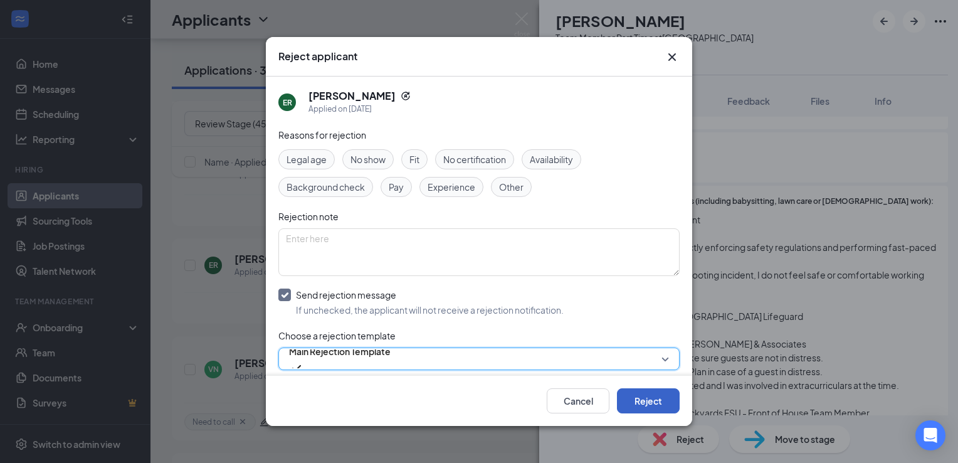
click at [625, 401] on button "Reject" at bounding box center [648, 400] width 63 height 25
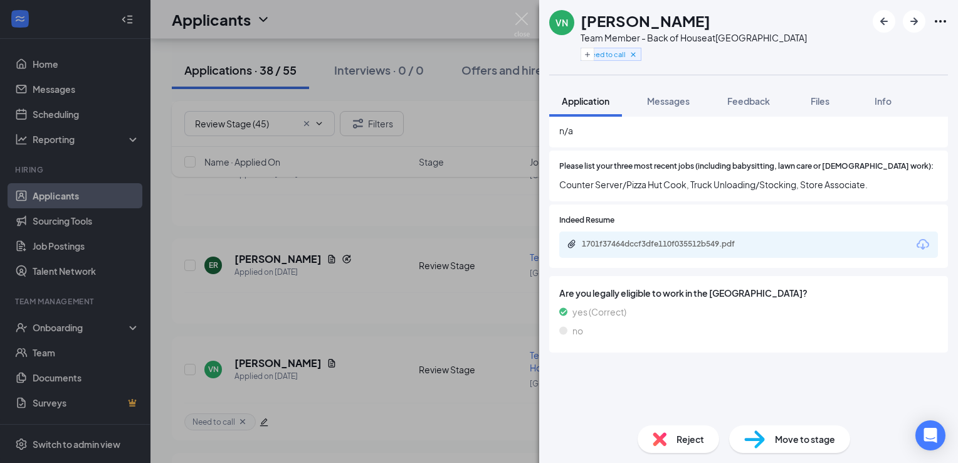
click at [522, 21] on img at bounding box center [522, 25] width 16 height 24
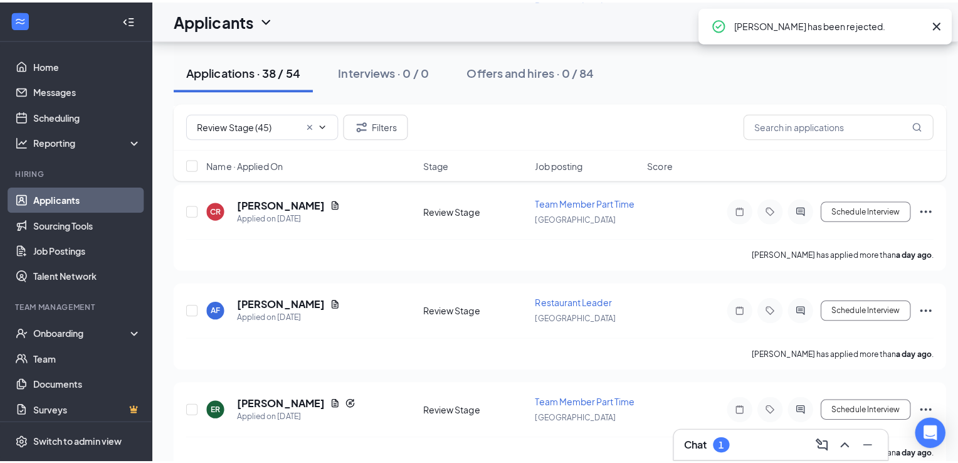
scroll to position [1015, 0]
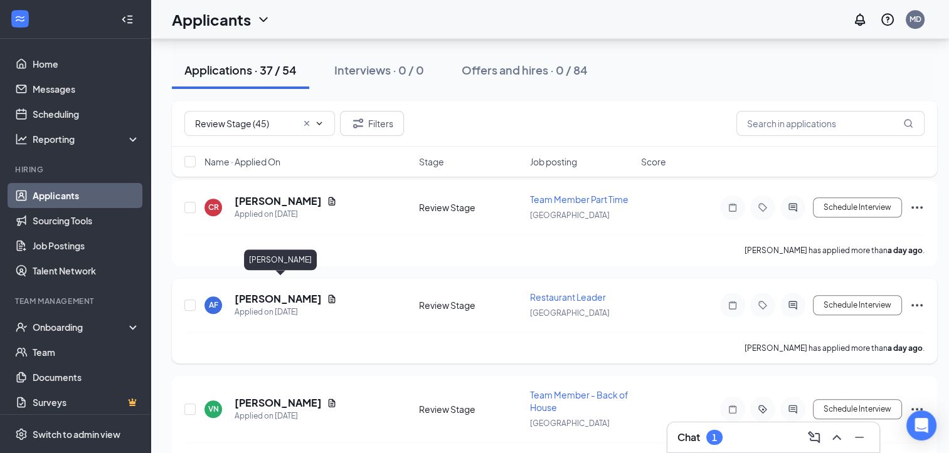
click at [318, 292] on h5 "[PERSON_NAME]" at bounding box center [278, 299] width 87 height 14
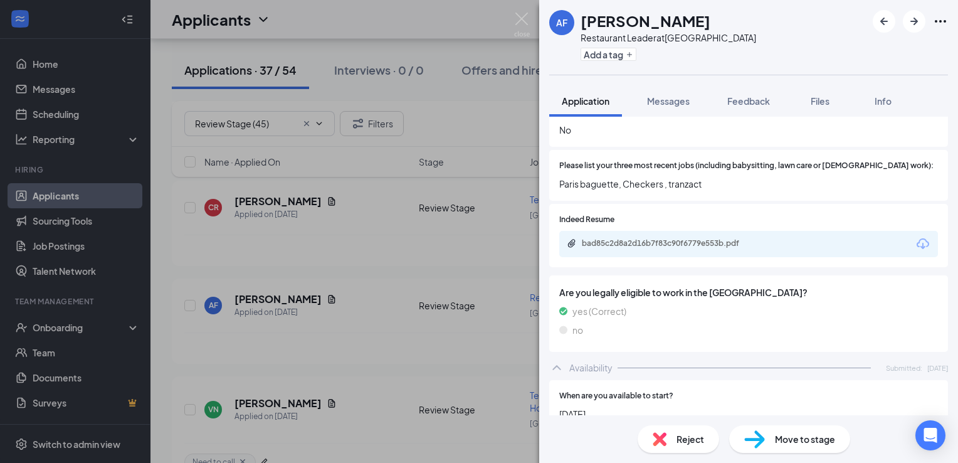
scroll to position [447, 0]
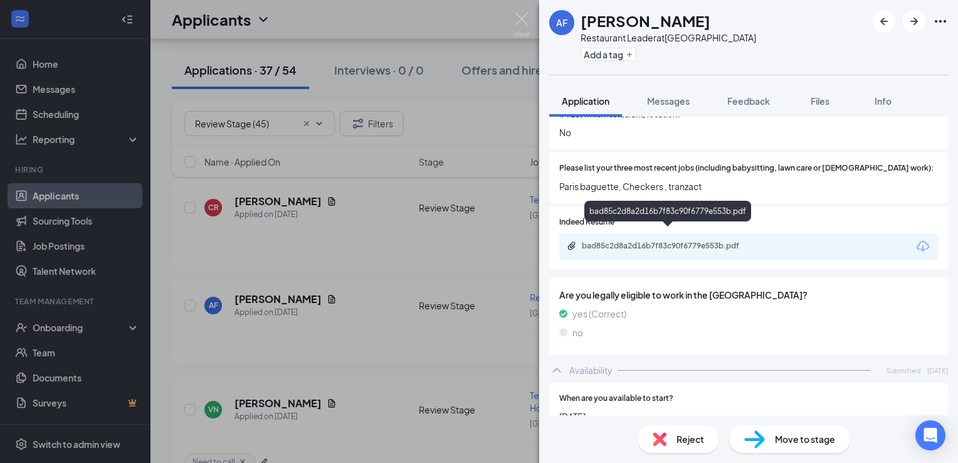
click at [644, 241] on div "bad85c2d8a2d16b7f83c90f6779e553b.pdf" at bounding box center [670, 246] width 176 height 10
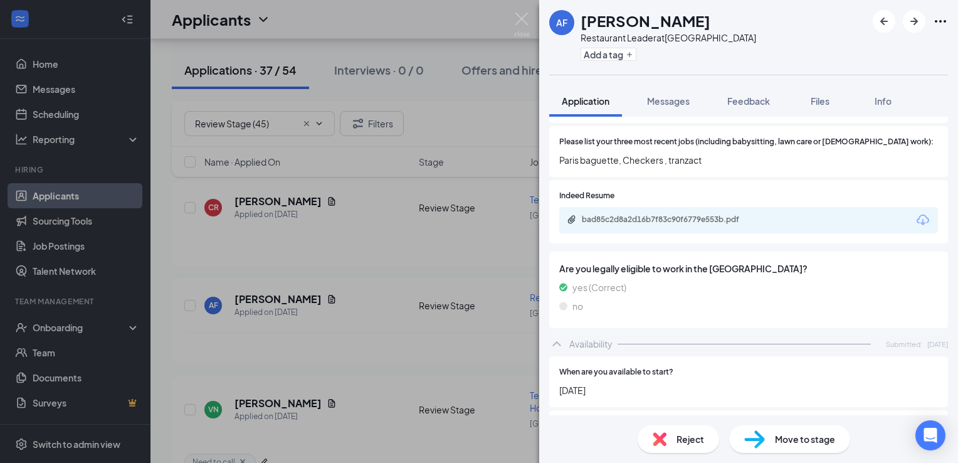
scroll to position [470, 0]
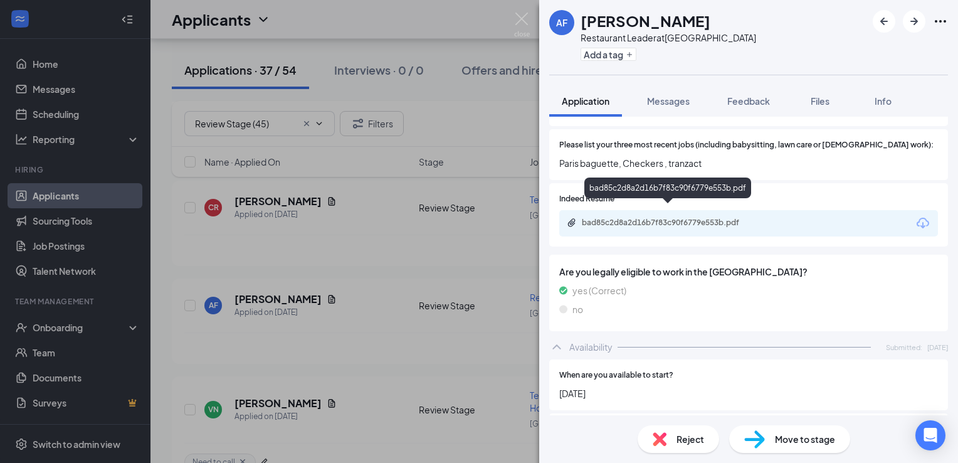
click at [665, 218] on div "bad85c2d8a2d16b7f83c90f6779e553b.pdf" at bounding box center [670, 223] width 176 height 10
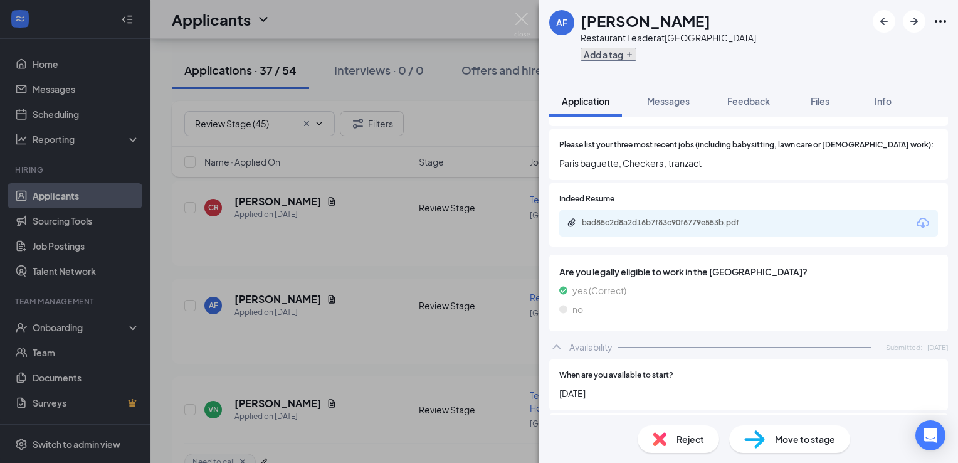
click at [611, 53] on button "Add a tag" at bounding box center [609, 54] width 56 height 13
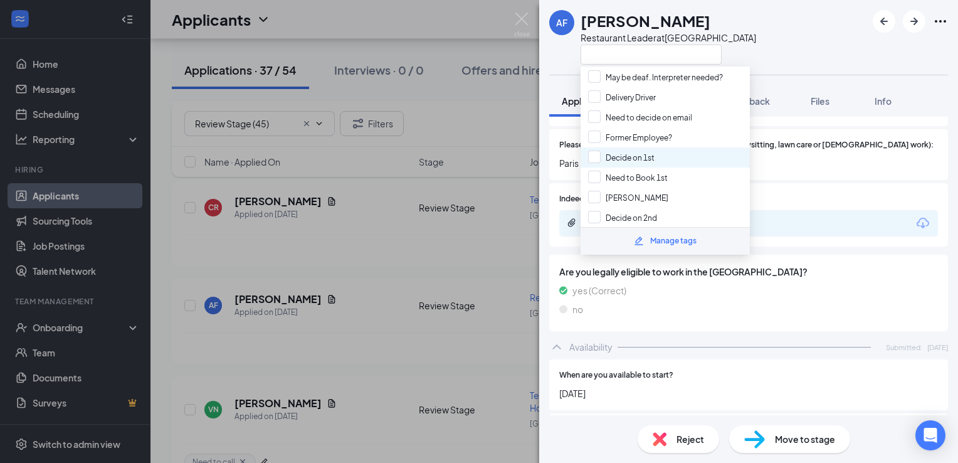
scroll to position [0, 0]
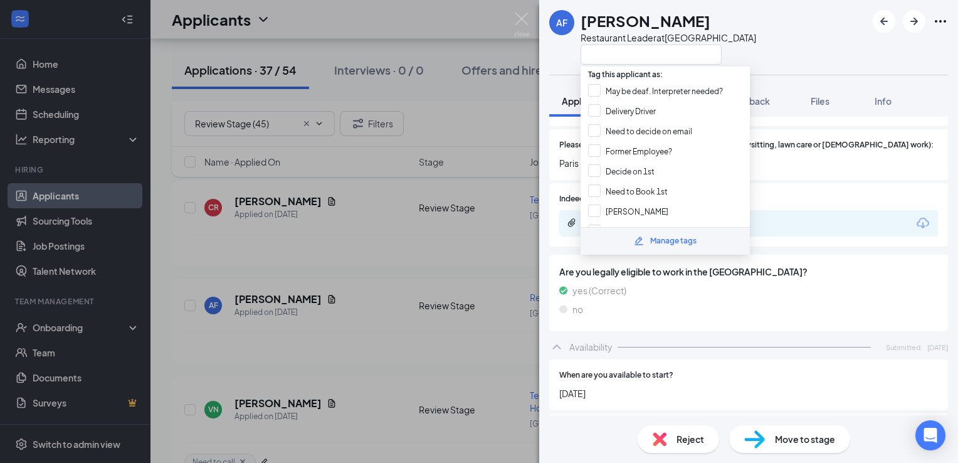
click at [645, 238] on div "Manage tags" at bounding box center [665, 241] width 169 height 28
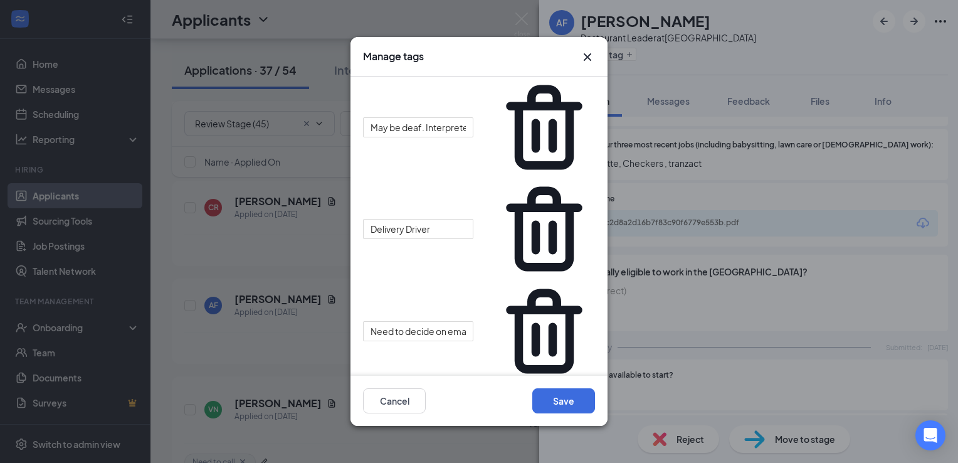
click at [576, 99] on icon "Trash" at bounding box center [544, 127] width 77 height 85
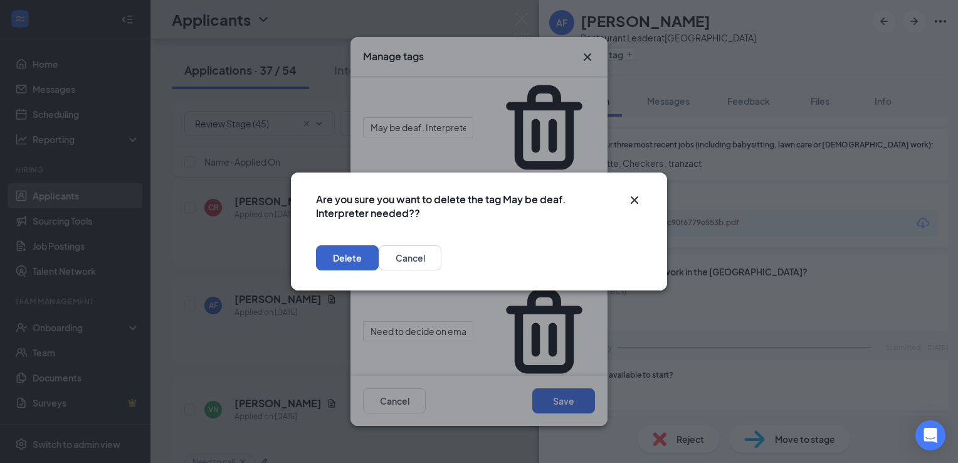
click at [379, 258] on button "Delete" at bounding box center [347, 257] width 63 height 25
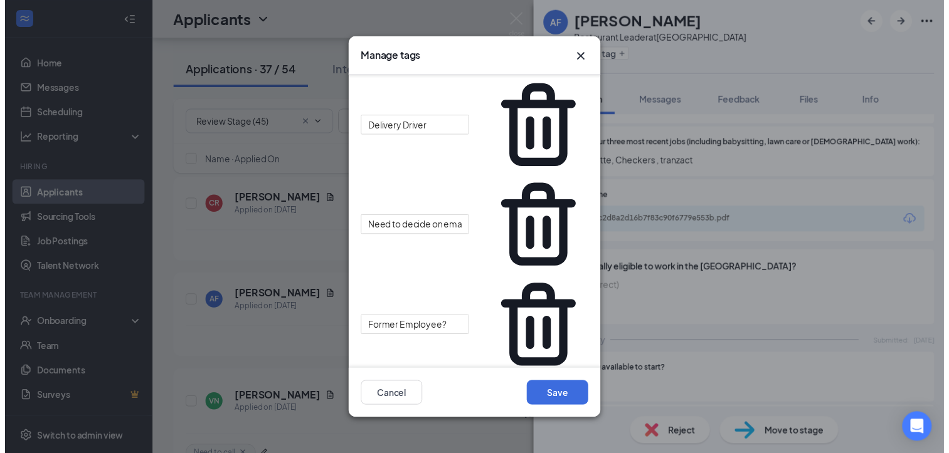
scroll to position [89, 0]
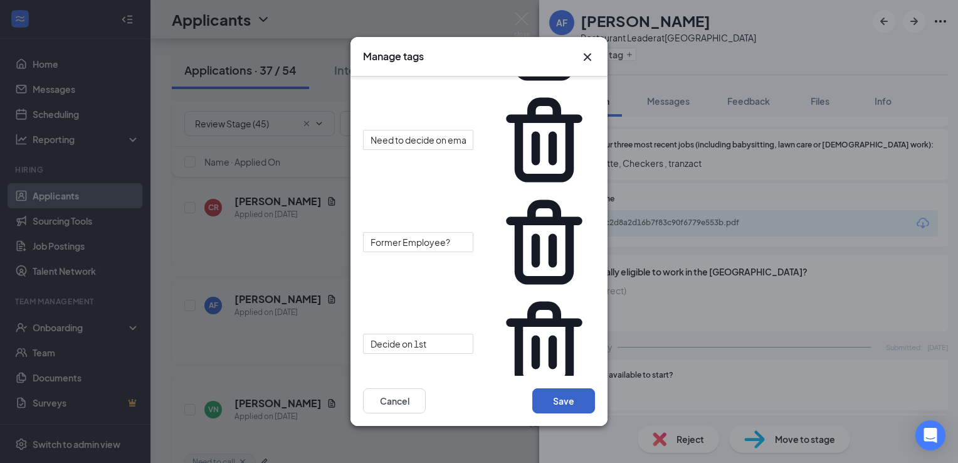
click at [562, 400] on button "Save" at bounding box center [563, 400] width 63 height 25
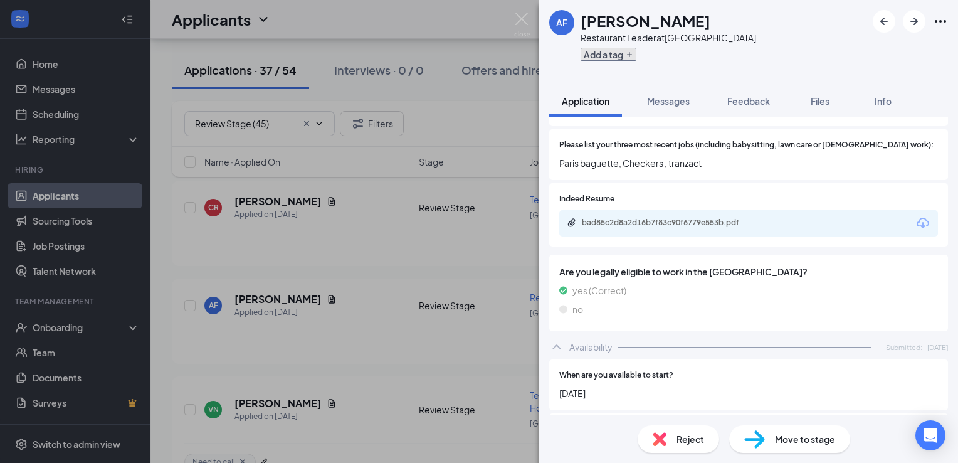
click at [616, 58] on button "Add a tag" at bounding box center [609, 54] width 56 height 13
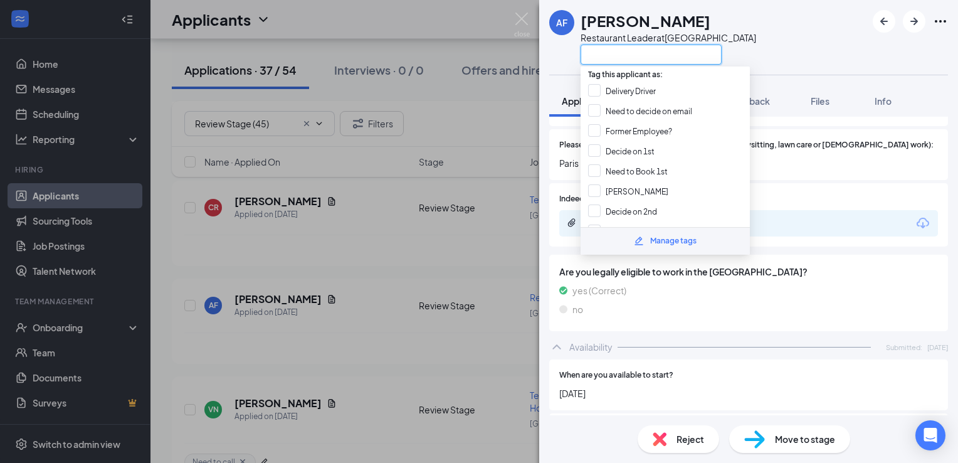
click at [606, 49] on input "text" at bounding box center [651, 55] width 141 height 20
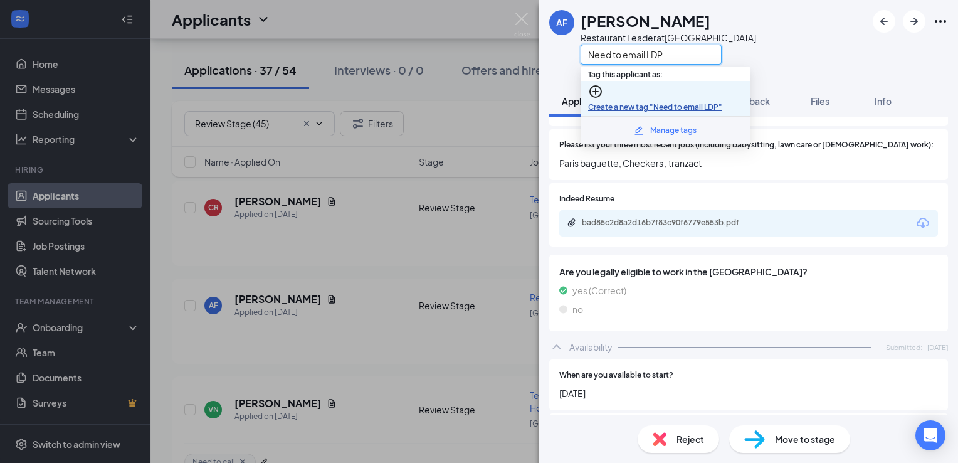
type input "Need to email LDP"
click at [612, 102] on link "Create a new tag "Need to email LDP"" at bounding box center [655, 106] width 134 height 9
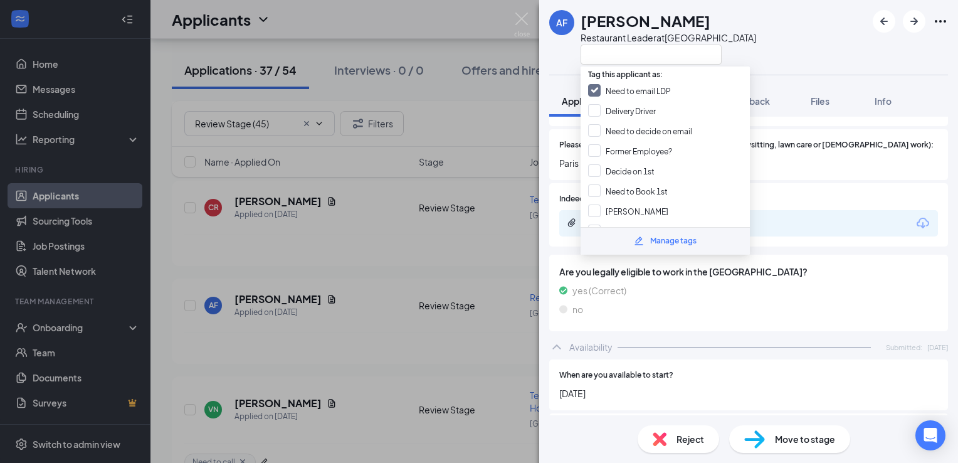
click at [553, 53] on div "AF [PERSON_NAME] Restaurant Leader at [GEOGRAPHIC_DATA]" at bounding box center [652, 37] width 207 height 55
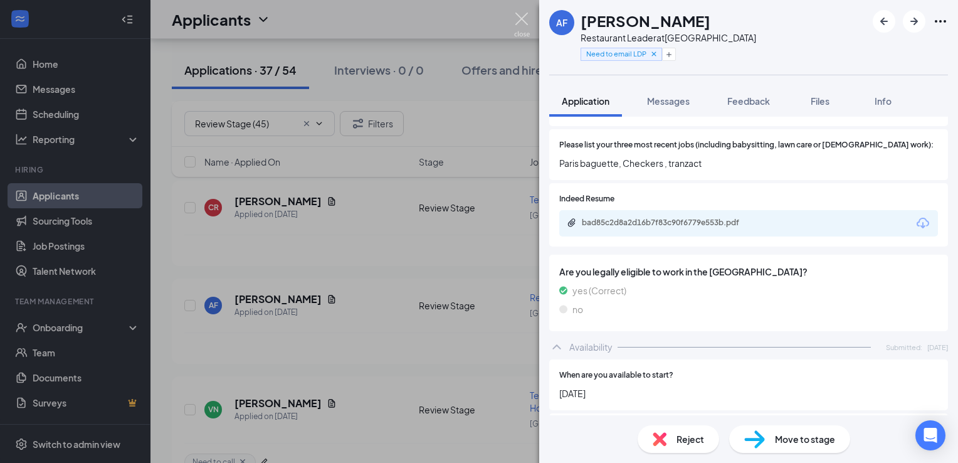
click at [522, 21] on img at bounding box center [522, 25] width 16 height 24
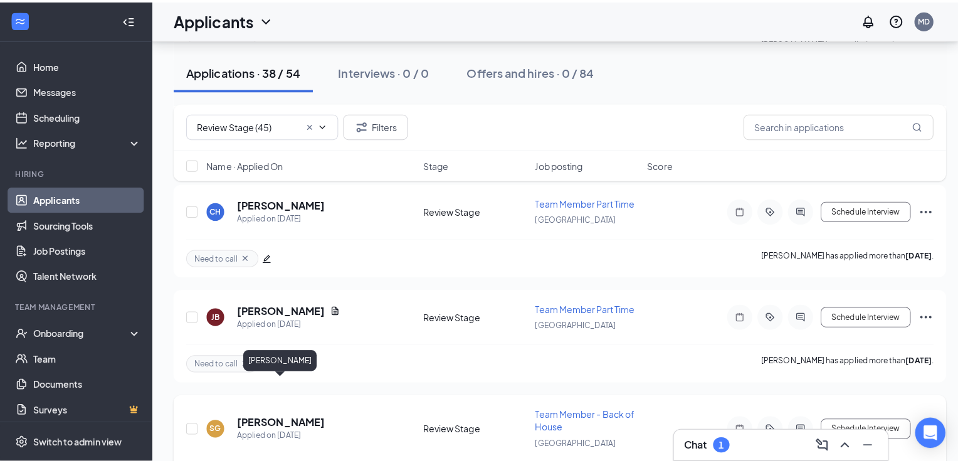
scroll to position [2273, 0]
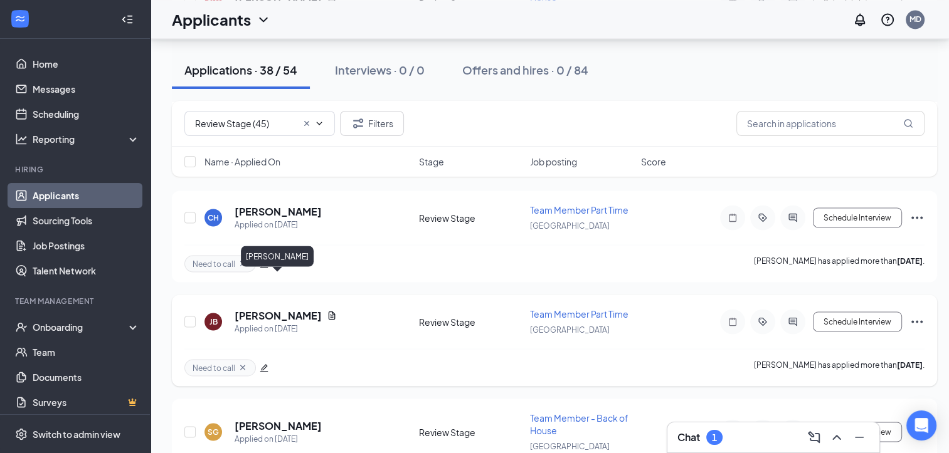
click at [274, 309] on h5 "[PERSON_NAME]" at bounding box center [278, 316] width 87 height 14
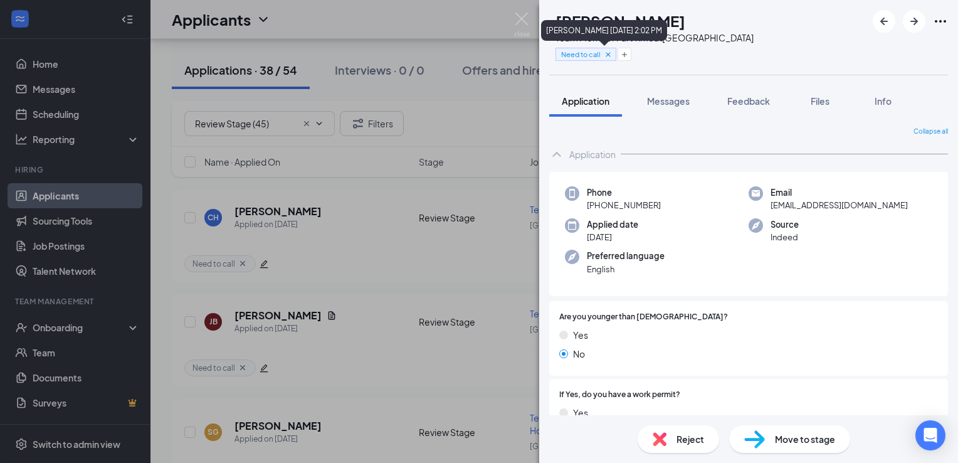
click at [613, 54] on icon "Cross" at bounding box center [608, 54] width 9 height 9
click at [605, 55] on button "Add a tag" at bounding box center [584, 54] width 56 height 13
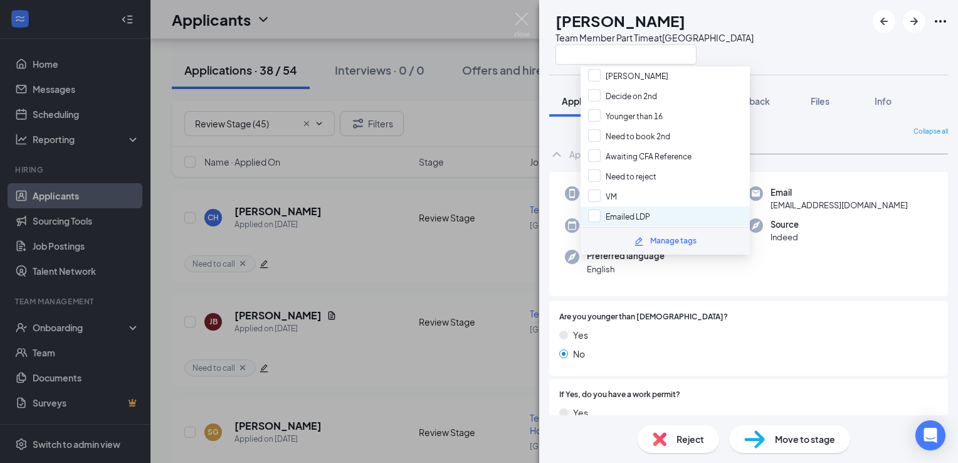
scroll to position [135, 0]
click at [595, 187] on div "VM" at bounding box center [665, 197] width 169 height 20
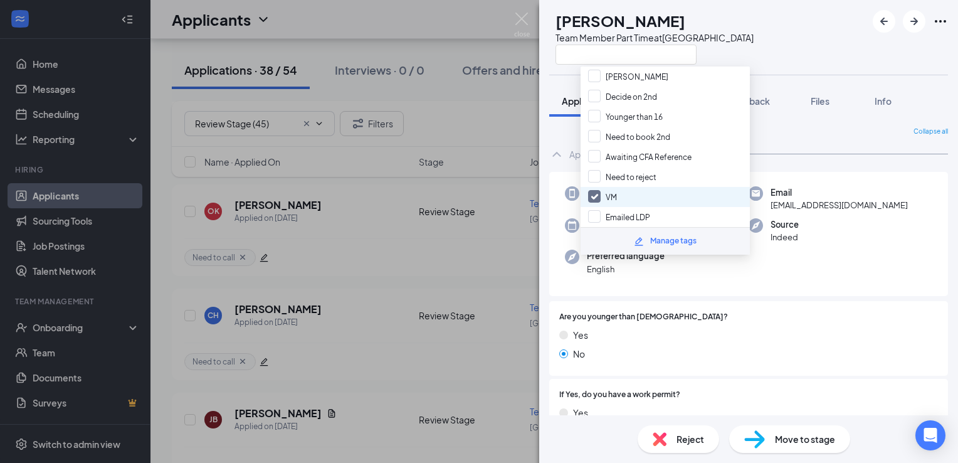
checkbox input "true"
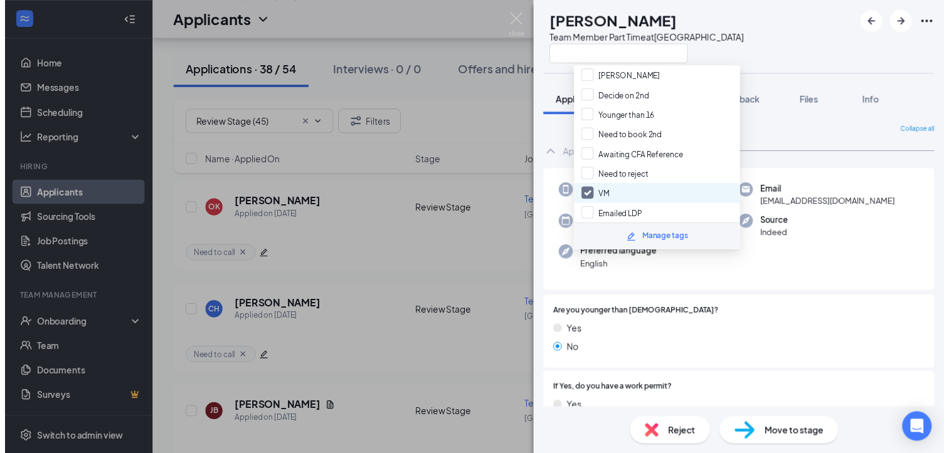
scroll to position [2268, 0]
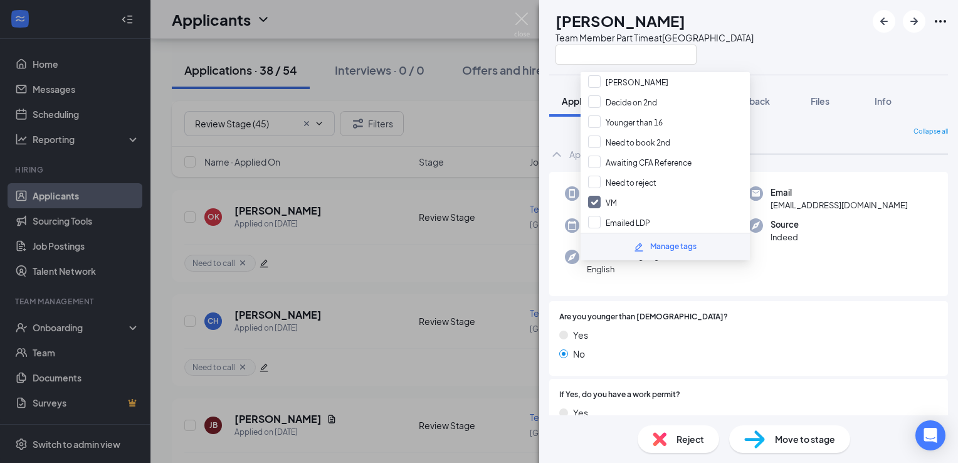
click at [571, 62] on div "JB [PERSON_NAME] Team Member Part Time at [GEOGRAPHIC_DATA]" at bounding box center [651, 37] width 204 height 55
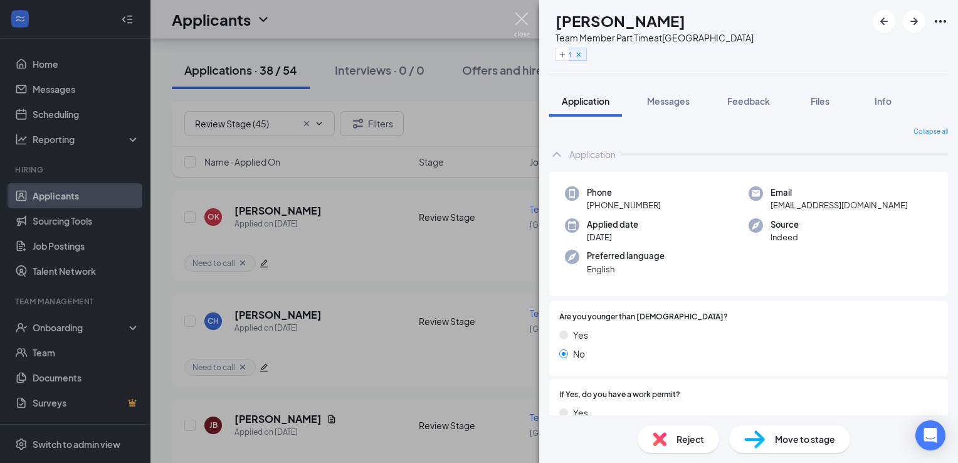
click at [521, 19] on img at bounding box center [522, 25] width 16 height 24
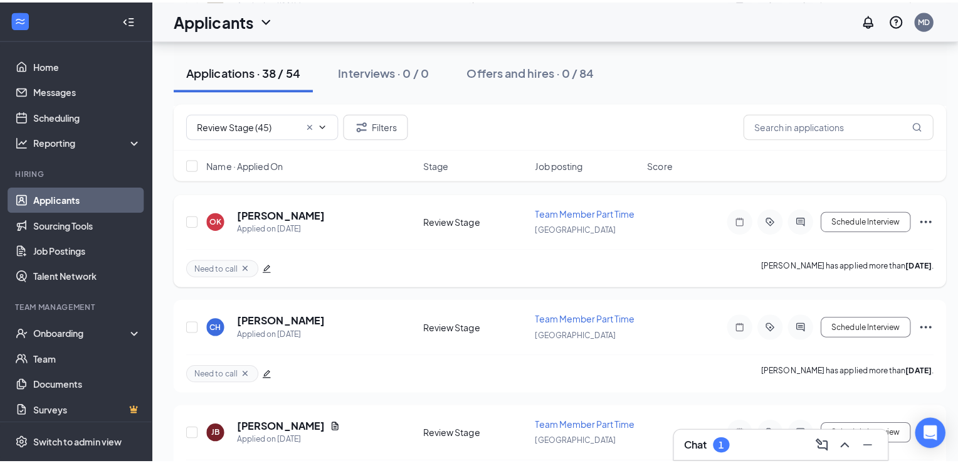
scroll to position [2287, 0]
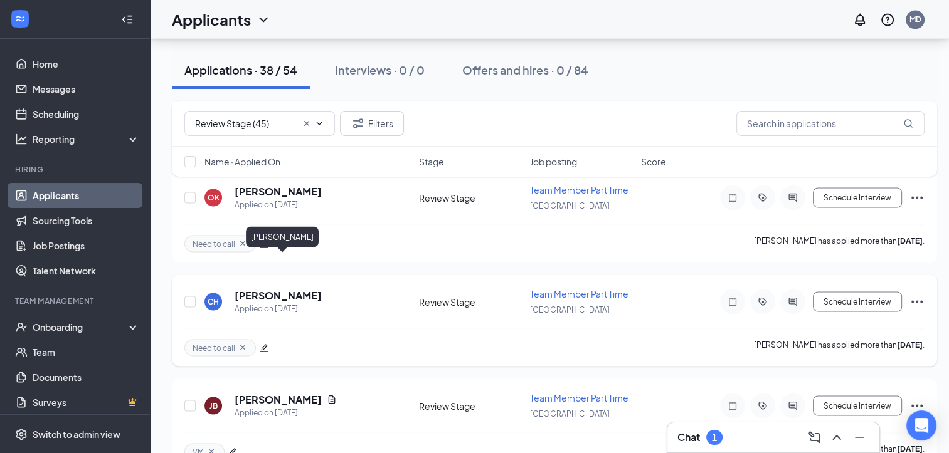
click at [294, 288] on h5 "[PERSON_NAME]" at bounding box center [278, 295] width 87 height 14
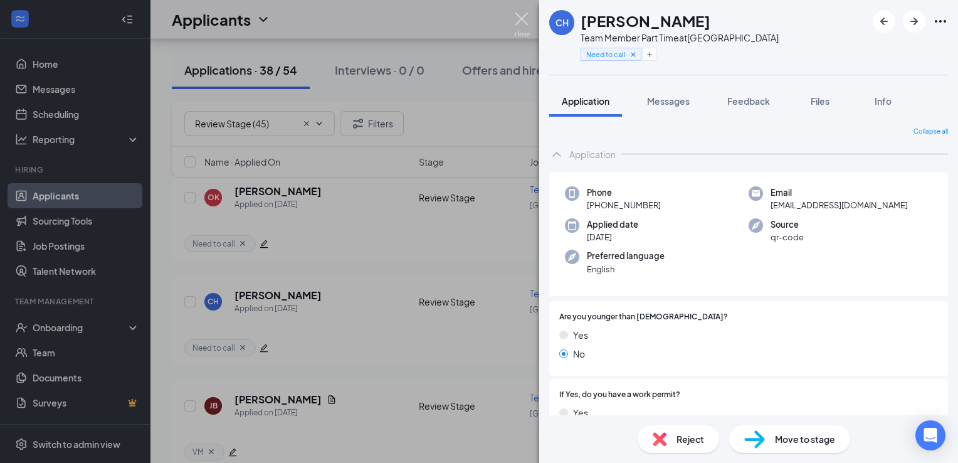
click at [519, 19] on img at bounding box center [522, 25] width 16 height 24
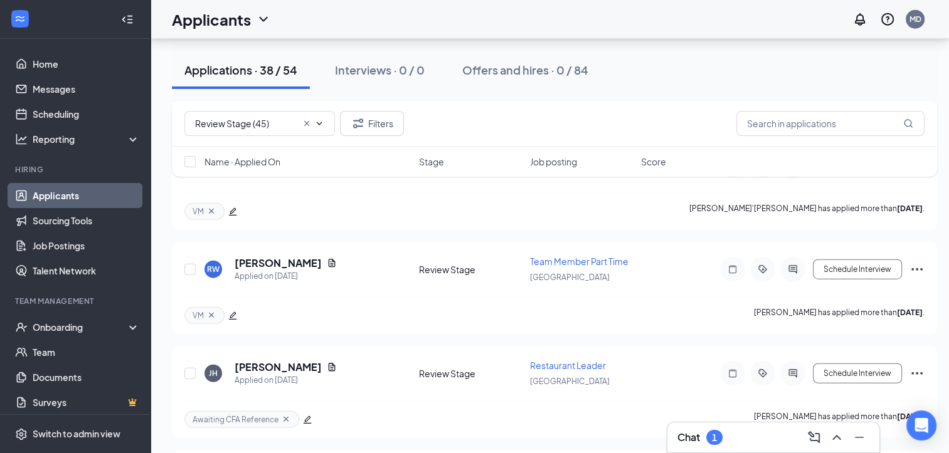
scroll to position [3073, 0]
click at [722, 439] on div "1" at bounding box center [714, 437] width 16 height 15
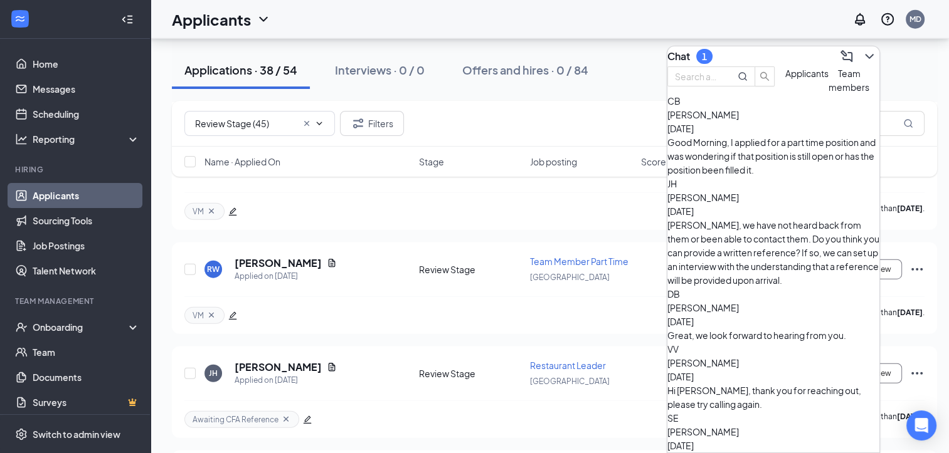
click at [776, 169] on div "Good Morning, I applied for a part time position and was wondering if that posi…" at bounding box center [773, 155] width 212 height 41
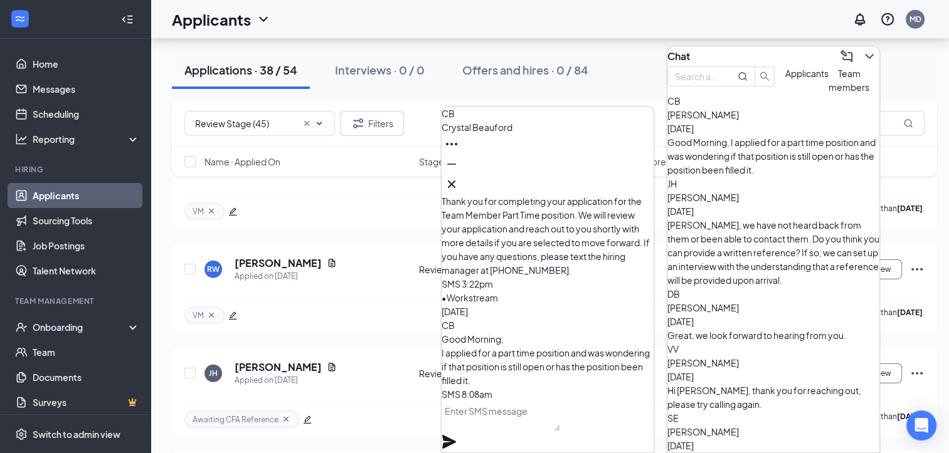
click at [536, 428] on textarea at bounding box center [501, 416] width 119 height 30
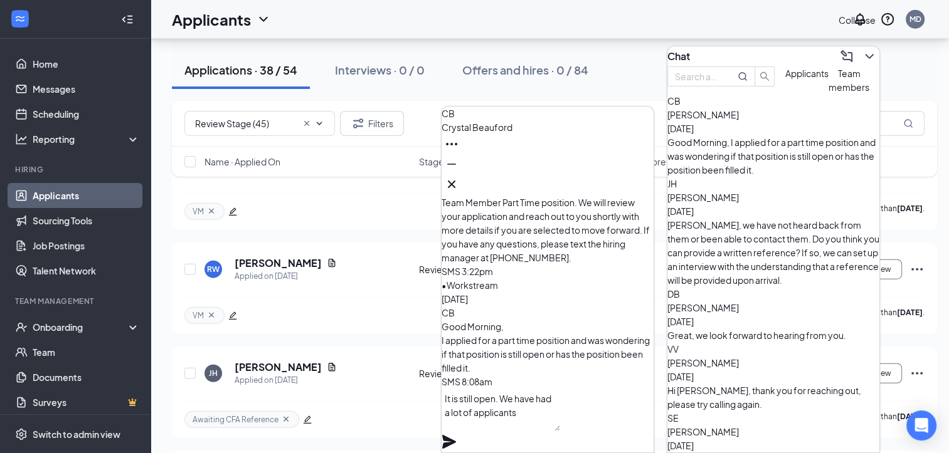
click at [867, 56] on button at bounding box center [869, 56] width 20 height 20
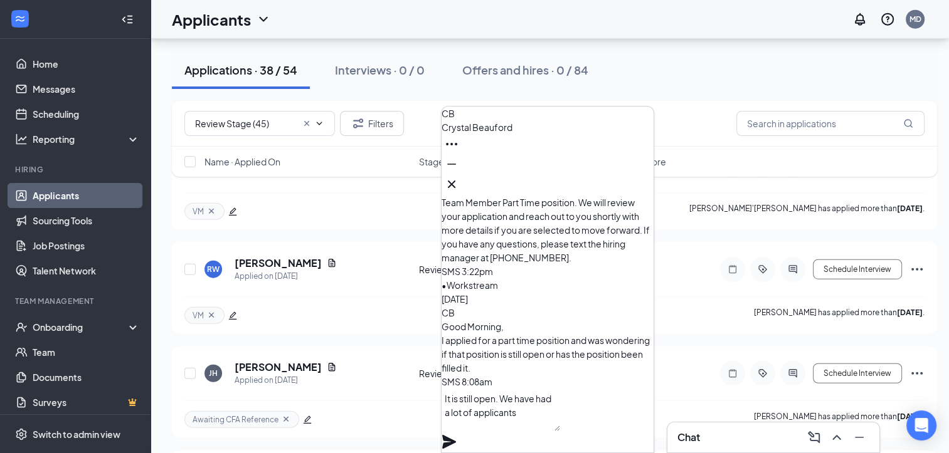
click at [554, 431] on textarea "It is still open. We have had a lot of applicants" at bounding box center [501, 410] width 119 height 43
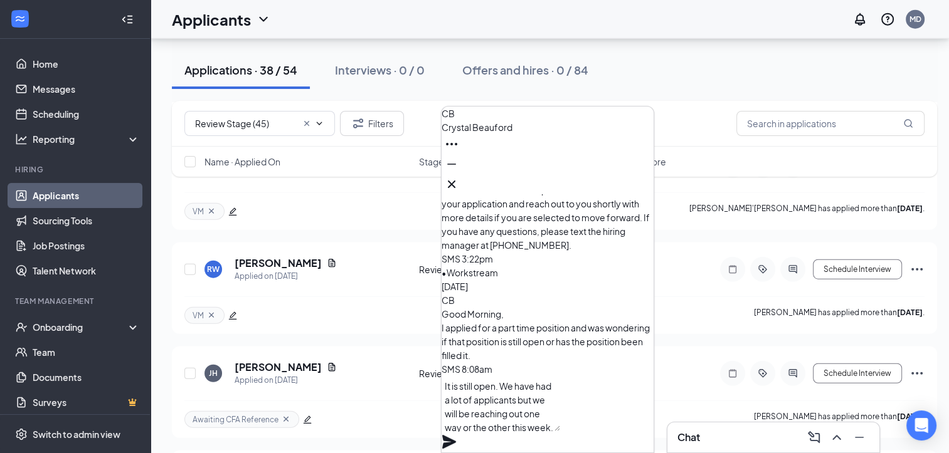
type textarea "It is still open. We have had a lot of applicants but we will be reaching out o…"
click at [630, 416] on div "It is still open. We have had a lot of applicants but we will be reaching out o…" at bounding box center [548, 414] width 212 height 77
click at [457, 435] on icon "Plane" at bounding box center [449, 442] width 15 height 15
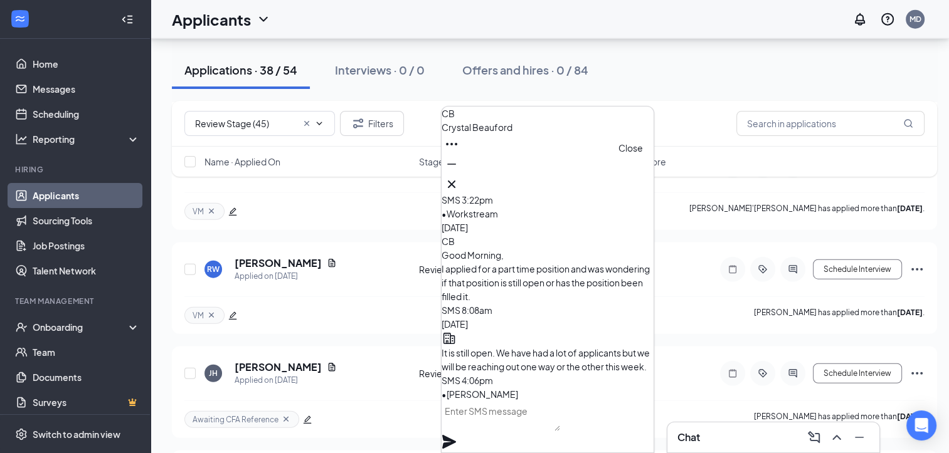
click at [459, 184] on icon "Cross" at bounding box center [451, 184] width 15 height 15
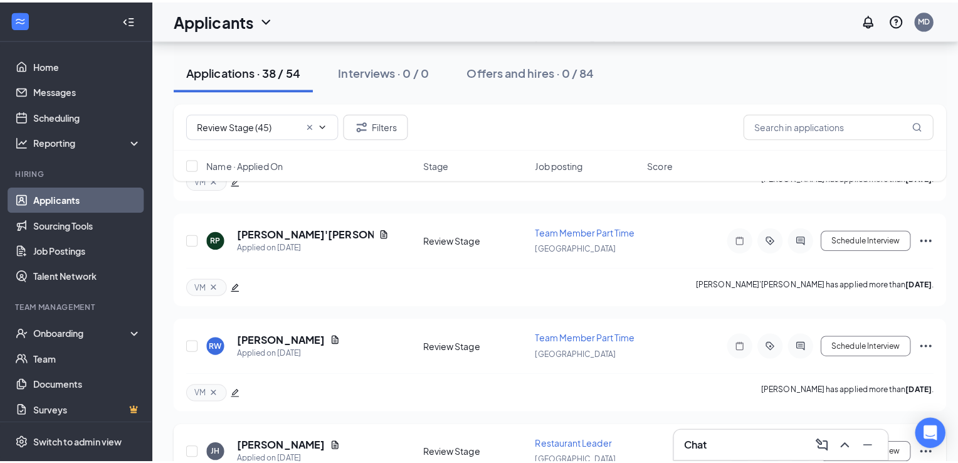
scroll to position [3003, 0]
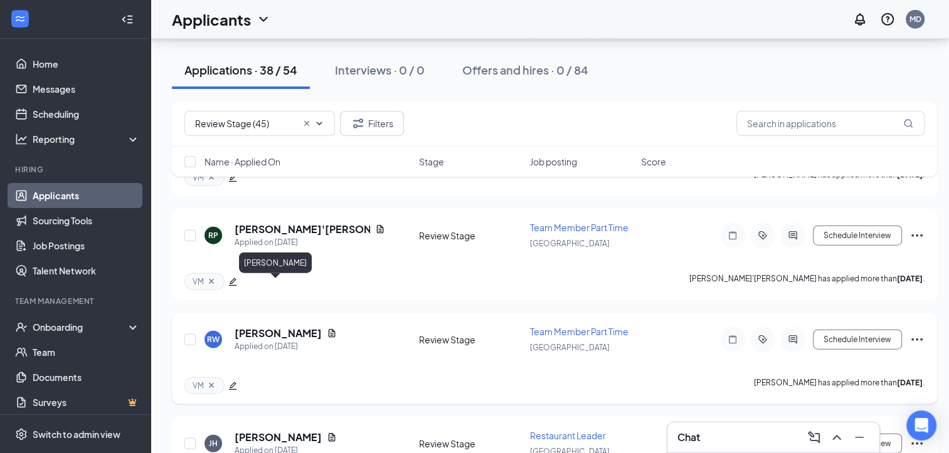
click at [243, 327] on h5 "[PERSON_NAME]" at bounding box center [278, 334] width 87 height 14
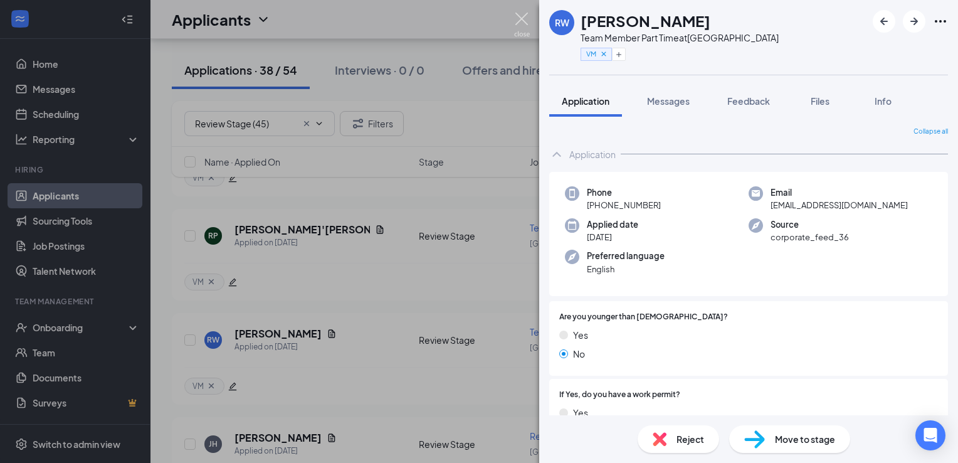
click at [521, 21] on img at bounding box center [522, 25] width 16 height 24
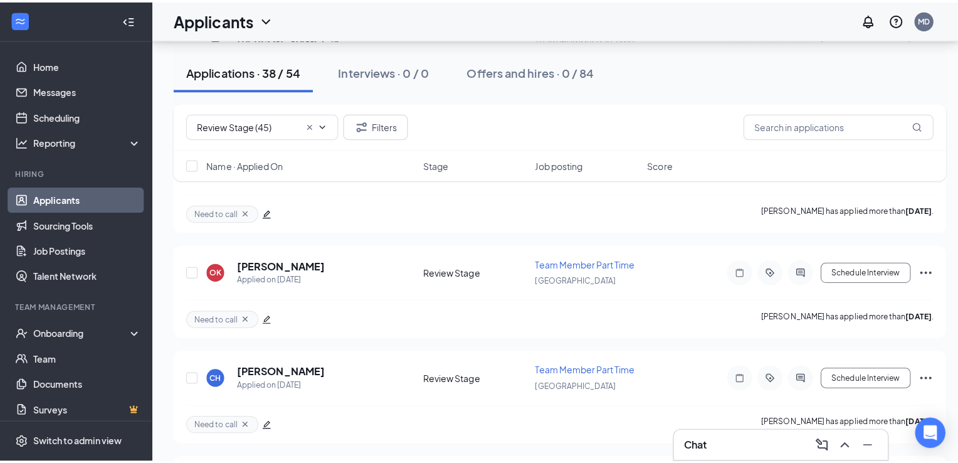
scroll to position [2216, 0]
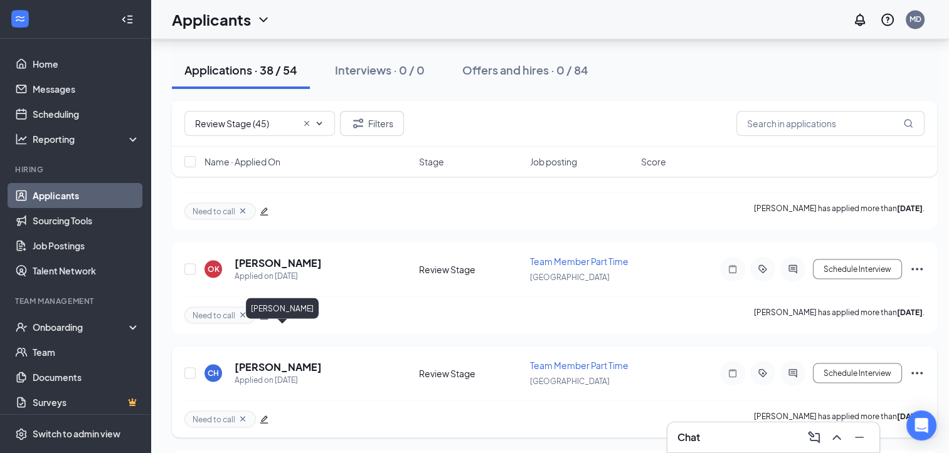
click at [283, 360] on h5 "[PERSON_NAME]" at bounding box center [278, 367] width 87 height 14
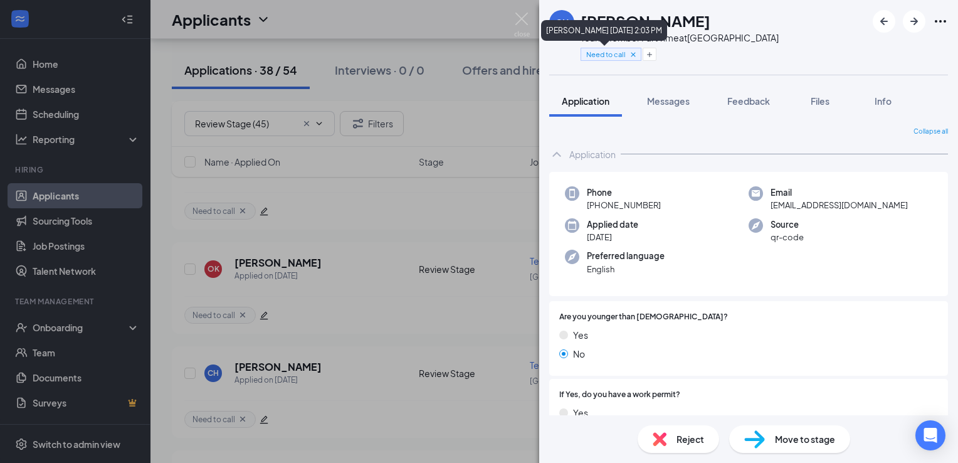
click at [629, 53] on icon "Cross" at bounding box center [633, 54] width 9 height 9
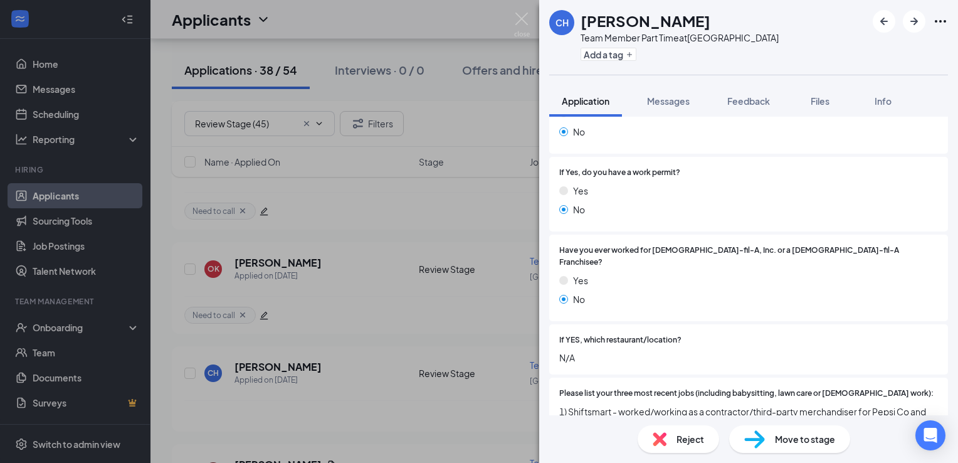
scroll to position [221, 0]
click at [627, 50] on button "Add a tag" at bounding box center [609, 54] width 56 height 13
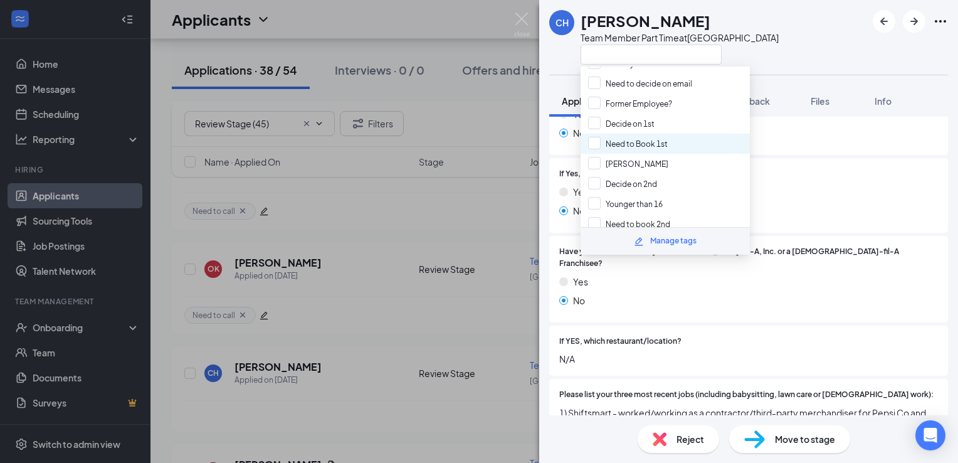
scroll to position [135, 0]
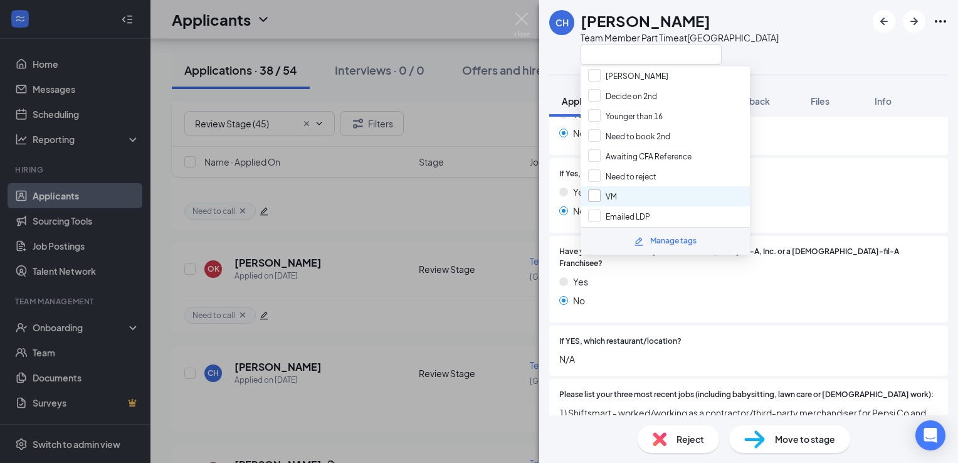
click at [597, 189] on input "VM" at bounding box center [602, 196] width 29 height 14
checkbox input "true"
click at [567, 53] on div "CH [PERSON_NAME] Team Member Part Time at [GEOGRAPHIC_DATA]" at bounding box center [664, 37] width 230 height 55
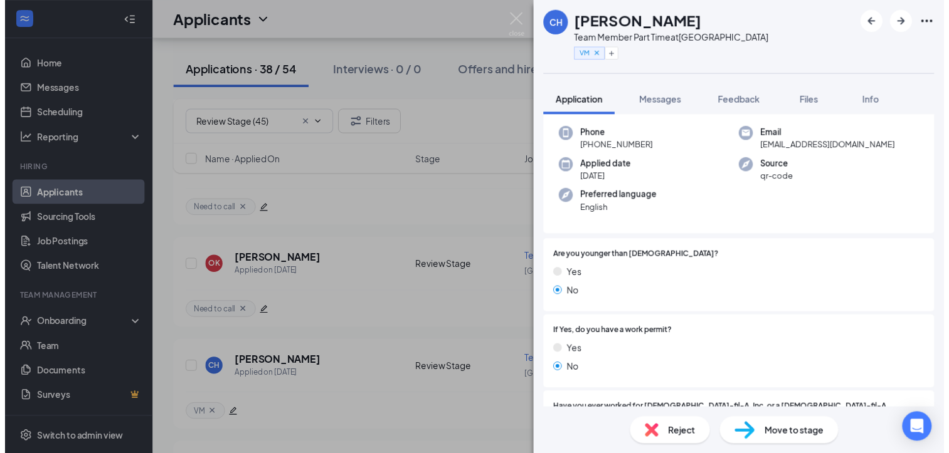
scroll to position [0, 0]
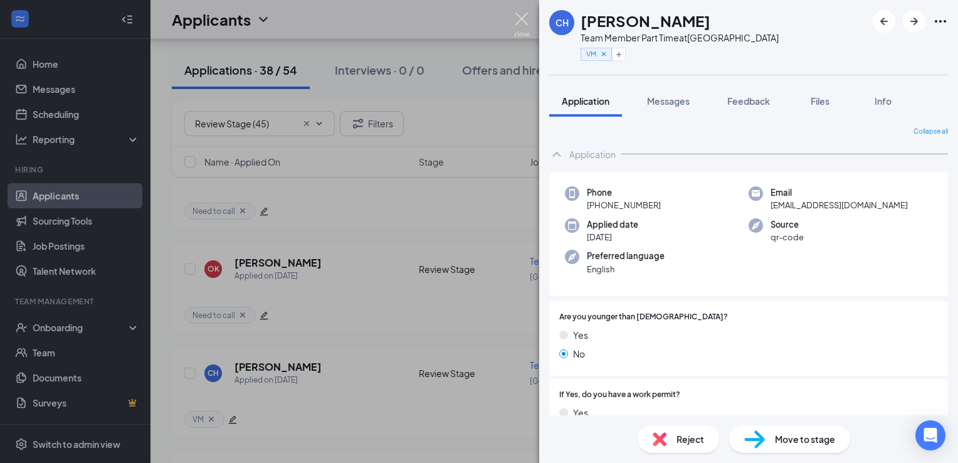
click at [522, 19] on img at bounding box center [522, 25] width 16 height 24
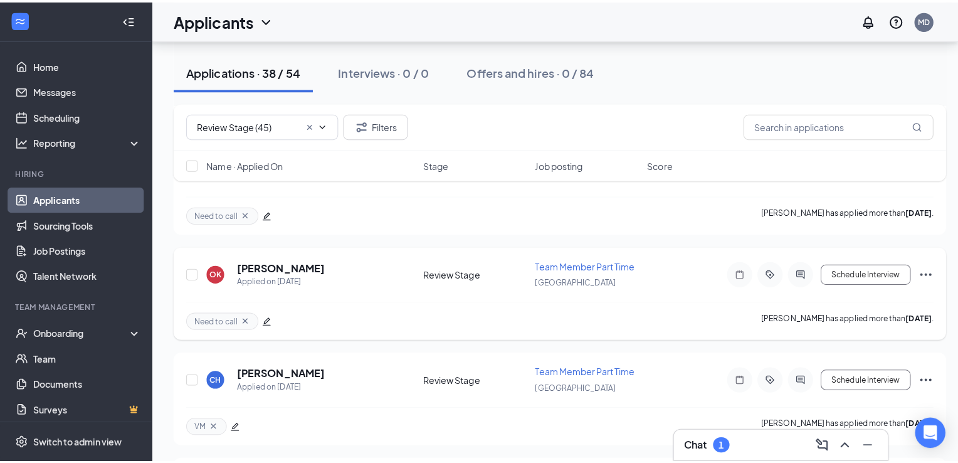
scroll to position [2167, 0]
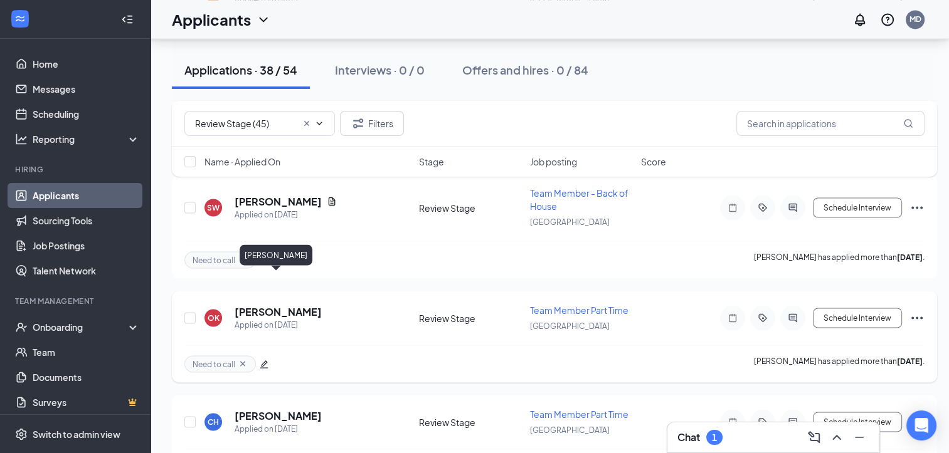
click at [279, 305] on h5 "[PERSON_NAME]" at bounding box center [278, 312] width 87 height 14
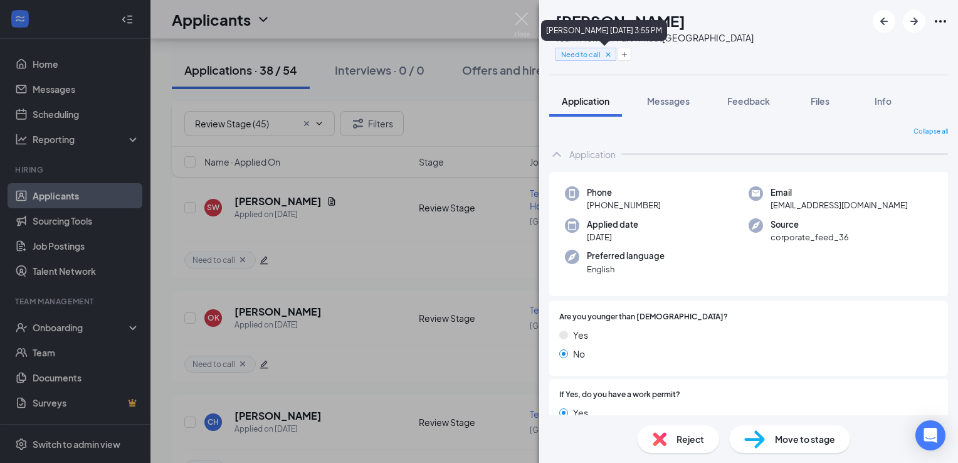
click at [613, 57] on icon "Cross" at bounding box center [608, 54] width 9 height 9
click at [590, 53] on button "Add a tag" at bounding box center [584, 54] width 56 height 13
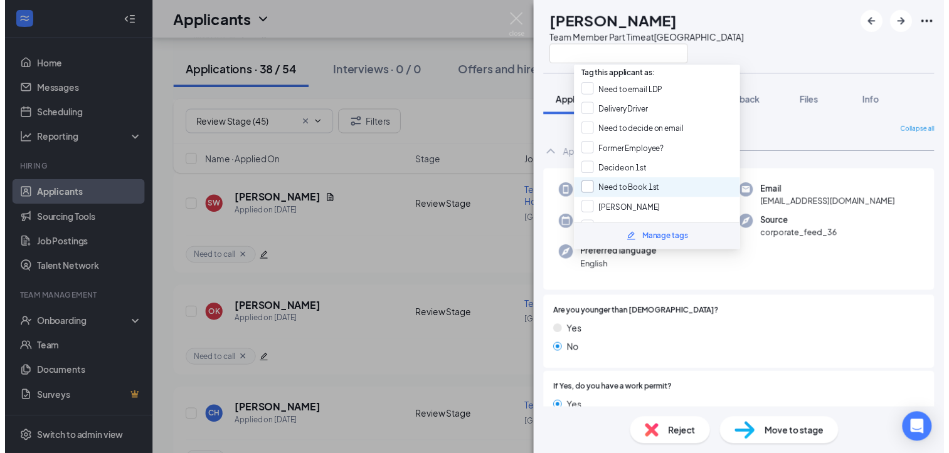
scroll to position [135, 0]
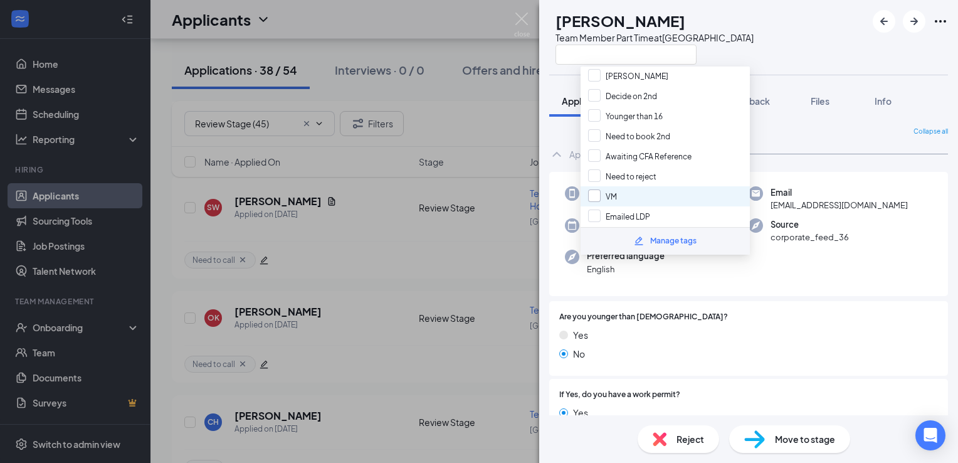
click at [611, 189] on input "VM" at bounding box center [602, 196] width 29 height 14
checkbox input "true"
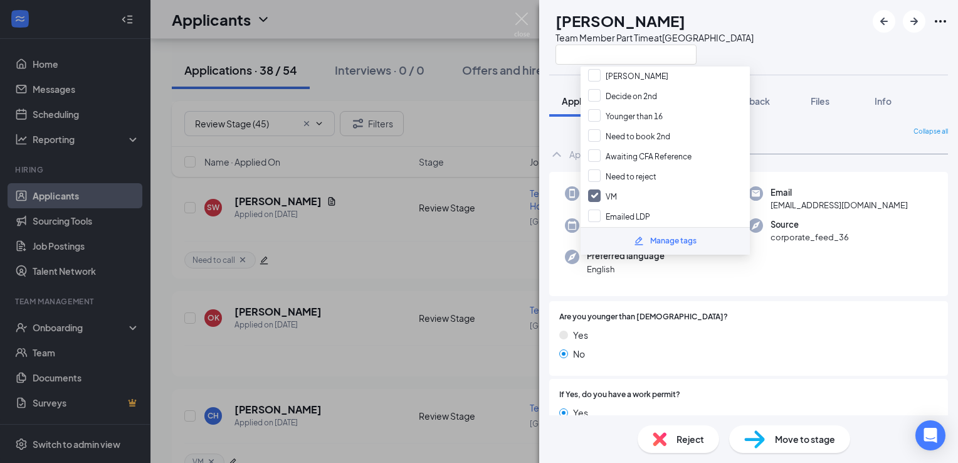
click at [568, 63] on div "OK [PERSON_NAME] Team Member Part Time at [GEOGRAPHIC_DATA]" at bounding box center [651, 37] width 204 height 55
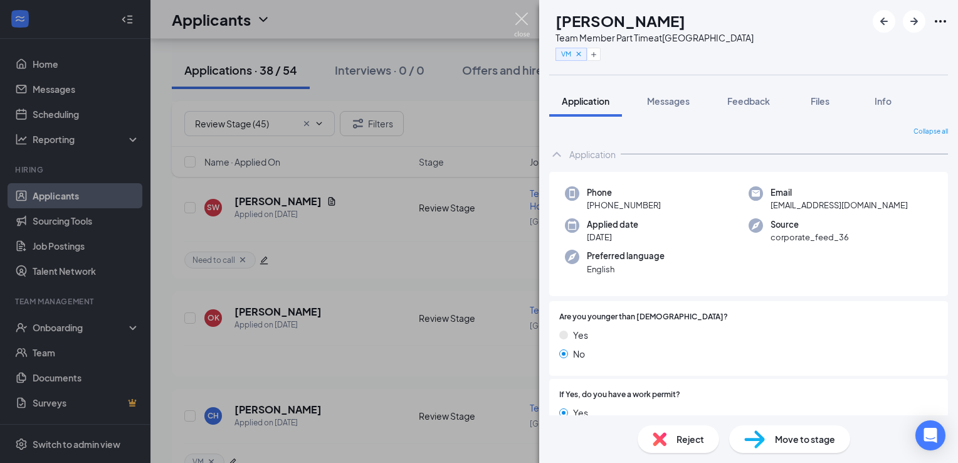
click at [521, 21] on img at bounding box center [522, 25] width 16 height 24
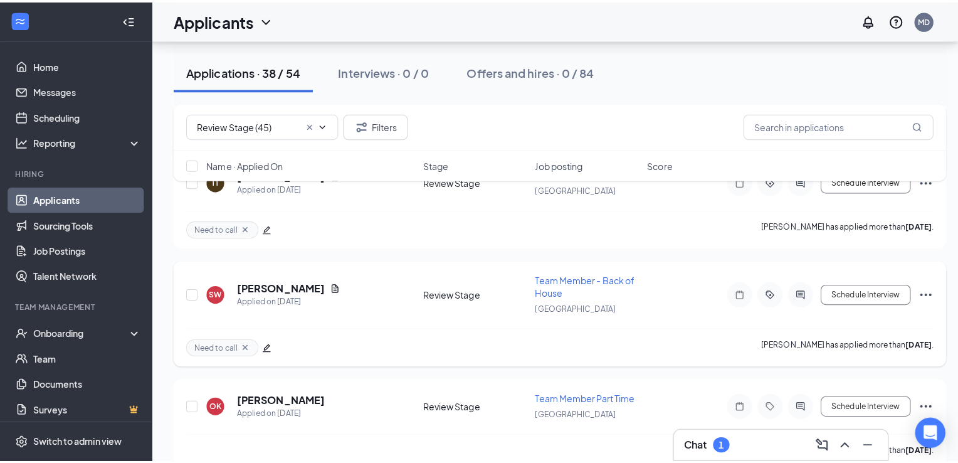
scroll to position [2085, 0]
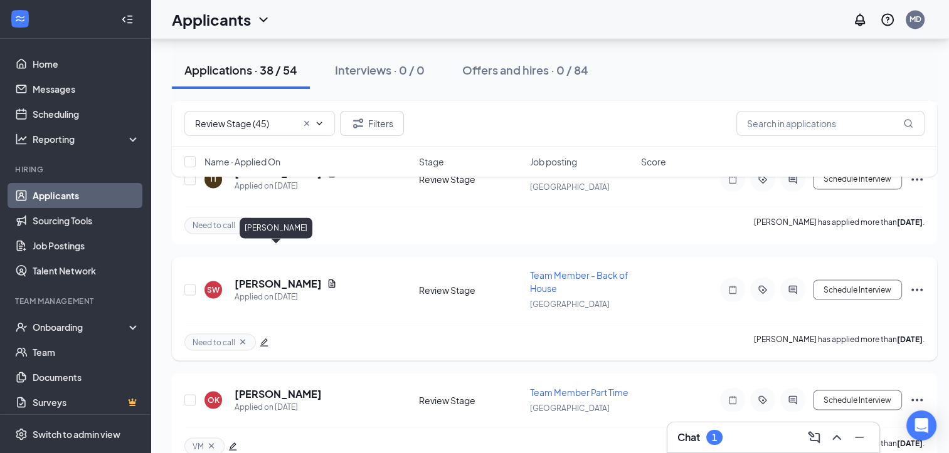
click at [273, 277] on h5 "[PERSON_NAME]" at bounding box center [278, 284] width 87 height 14
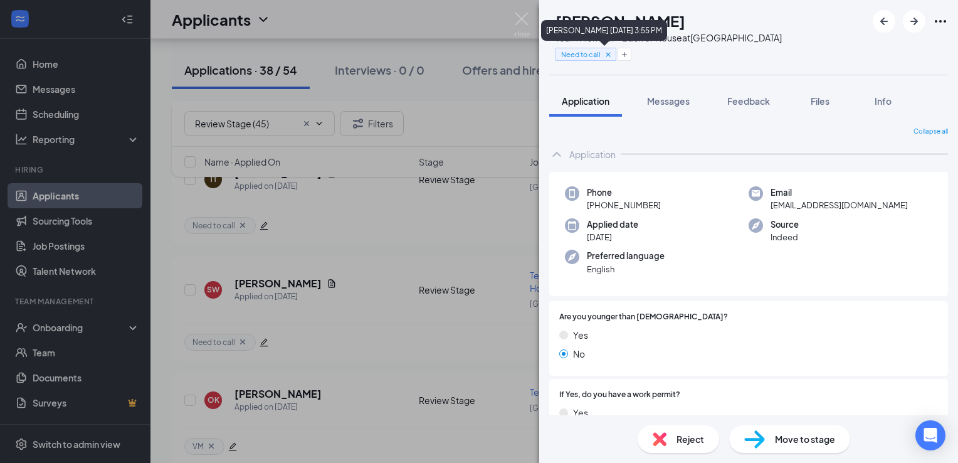
click at [613, 56] on icon "Cross" at bounding box center [608, 54] width 9 height 9
click at [611, 55] on button "Add a tag" at bounding box center [584, 54] width 56 height 13
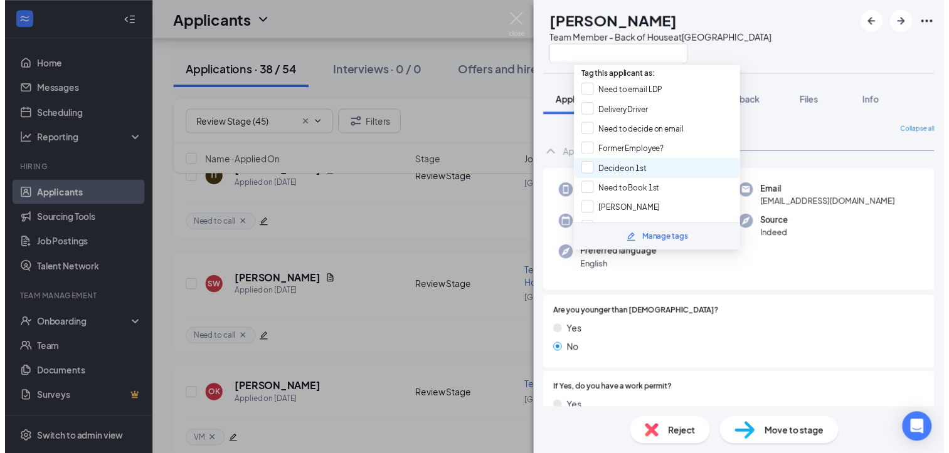
scroll to position [135, 0]
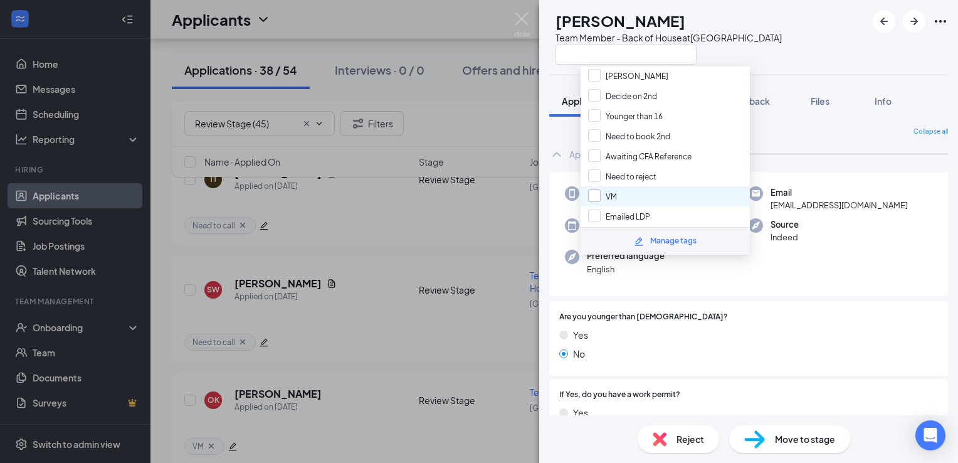
click at [610, 189] on input "VM" at bounding box center [602, 196] width 29 height 14
checkbox input "true"
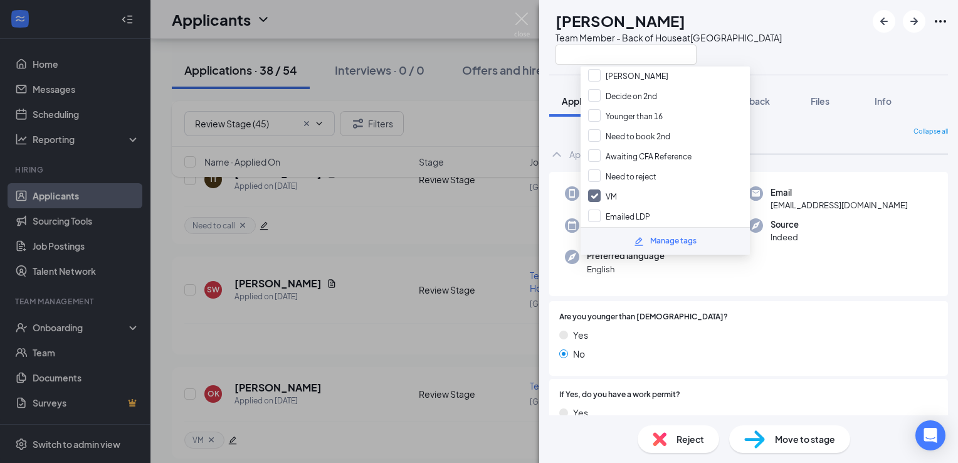
click at [570, 60] on div "SW [PERSON_NAME] Team Member - Back of House at [GEOGRAPHIC_DATA]" at bounding box center [665, 37] width 233 height 55
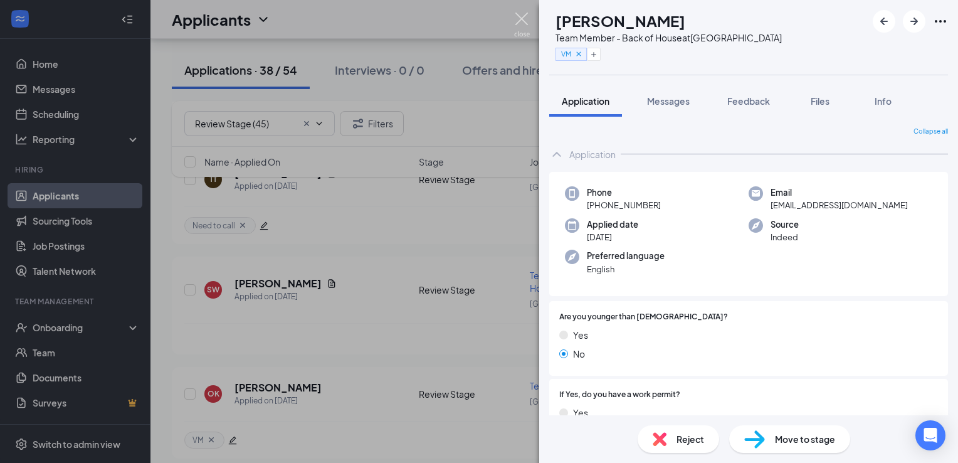
click at [519, 21] on img at bounding box center [522, 25] width 16 height 24
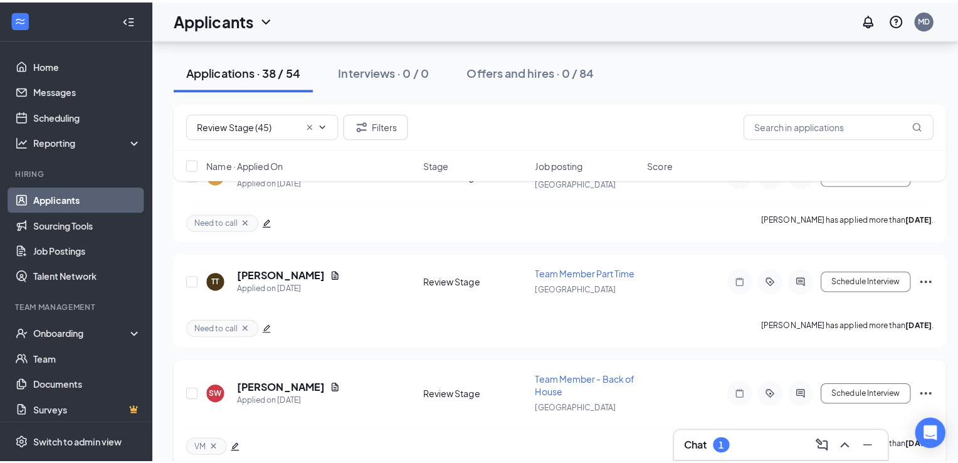
scroll to position [1972, 0]
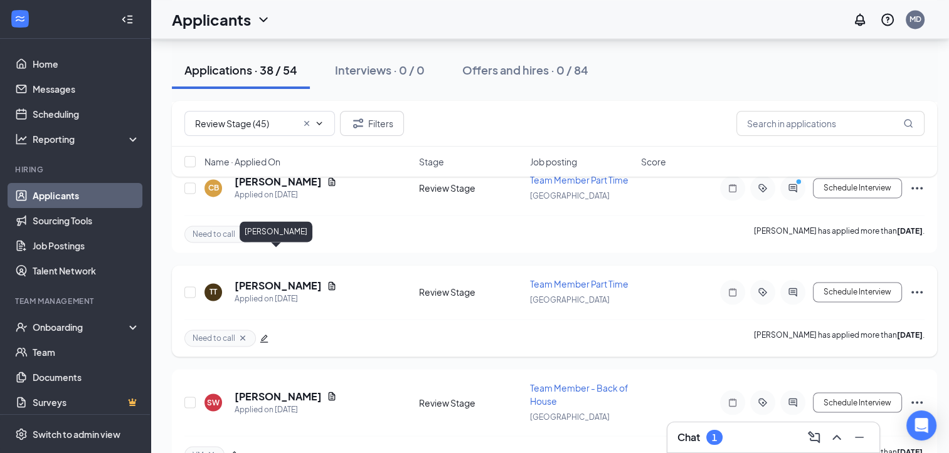
click at [273, 279] on h5 "[PERSON_NAME]" at bounding box center [278, 286] width 87 height 14
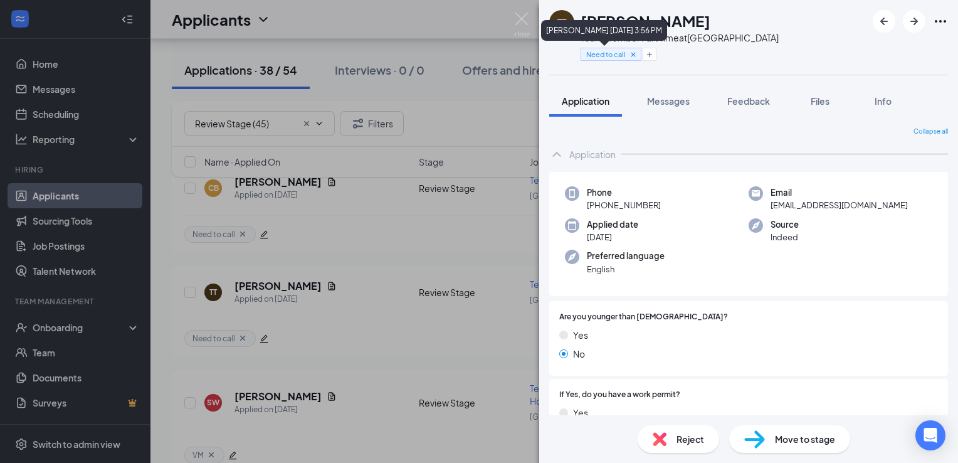
click at [632, 56] on icon "Cross" at bounding box center [633, 54] width 9 height 9
click at [591, 55] on button "Add a tag" at bounding box center [609, 54] width 56 height 13
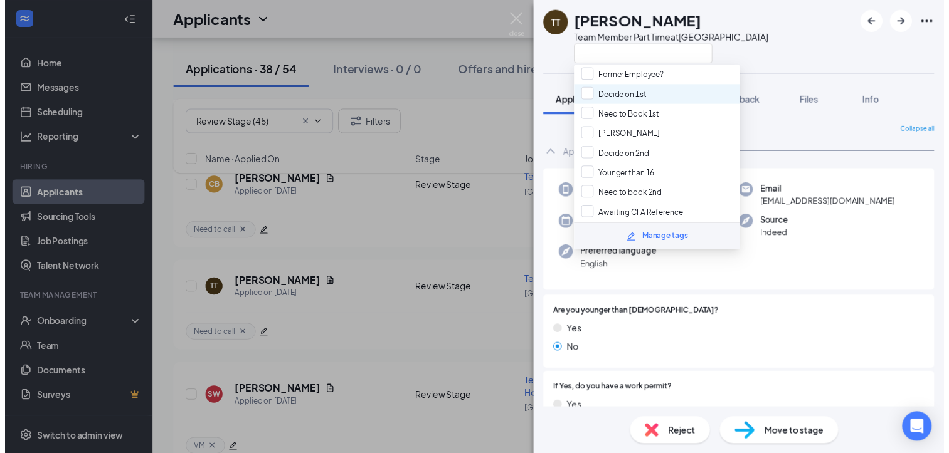
scroll to position [135, 0]
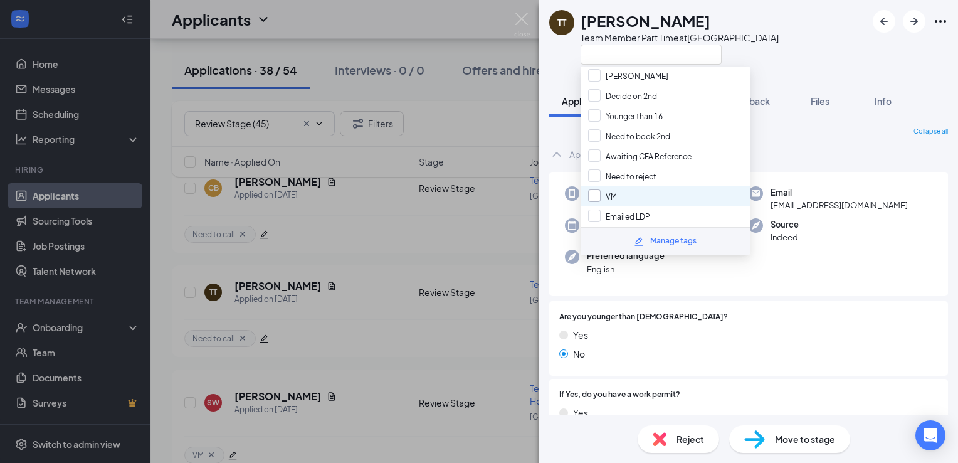
click at [595, 189] on input "VM" at bounding box center [602, 196] width 29 height 14
checkbox input "true"
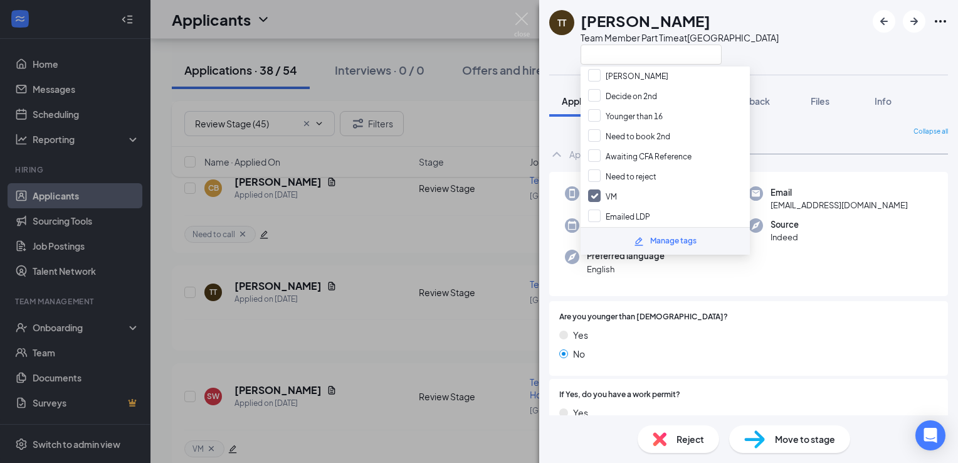
click at [557, 63] on div "TT [PERSON_NAME] Team Member Part Time at [GEOGRAPHIC_DATA]" at bounding box center [664, 37] width 230 height 55
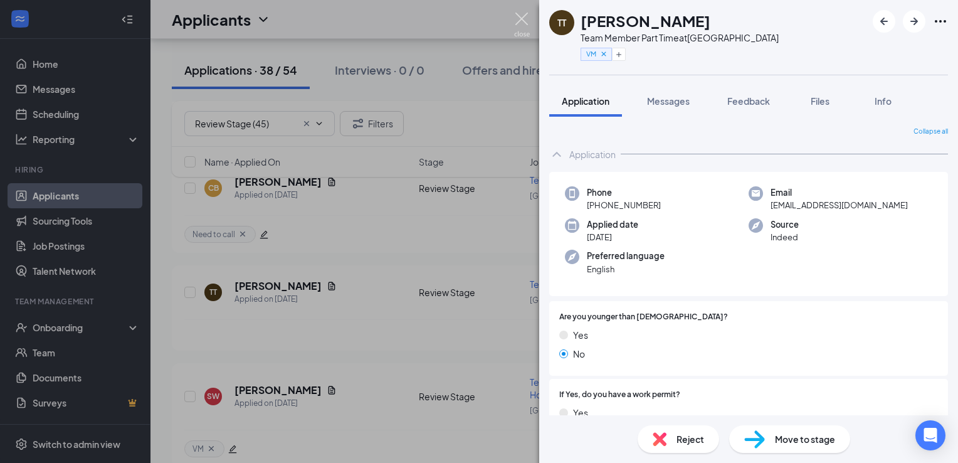
click at [528, 30] on img at bounding box center [522, 25] width 16 height 24
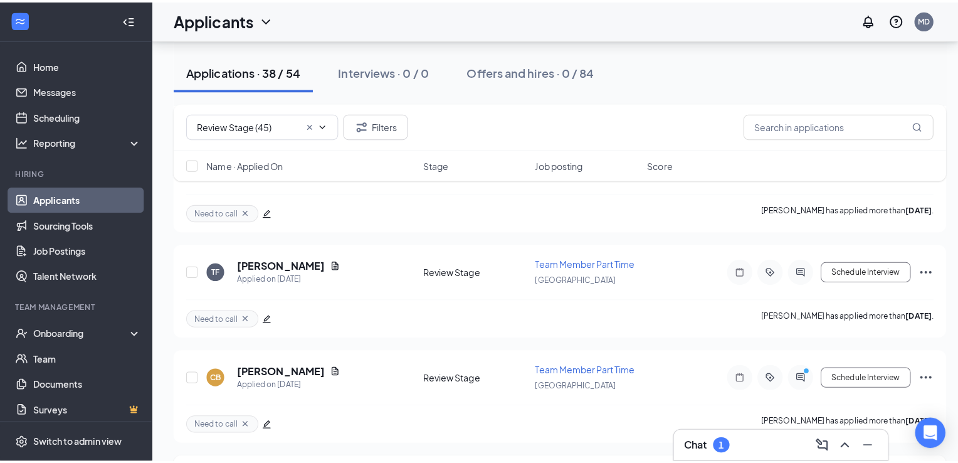
scroll to position [1788, 0]
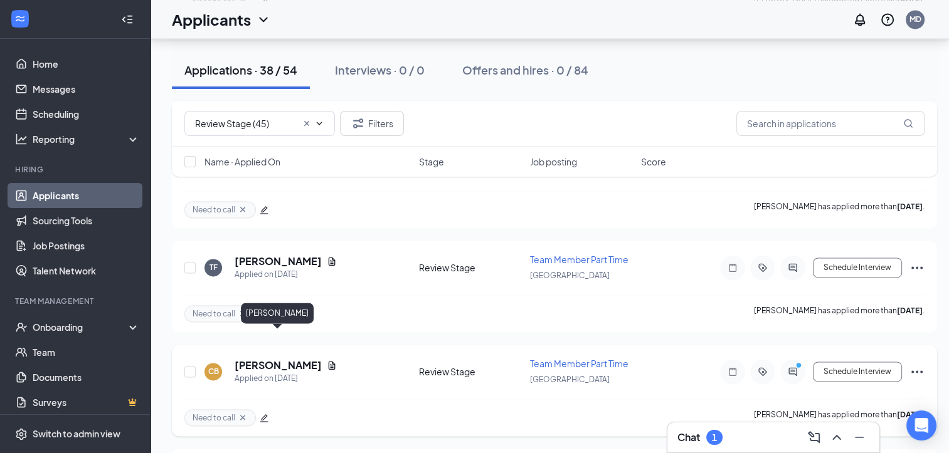
click at [264, 359] on h5 "[PERSON_NAME]" at bounding box center [278, 366] width 87 height 14
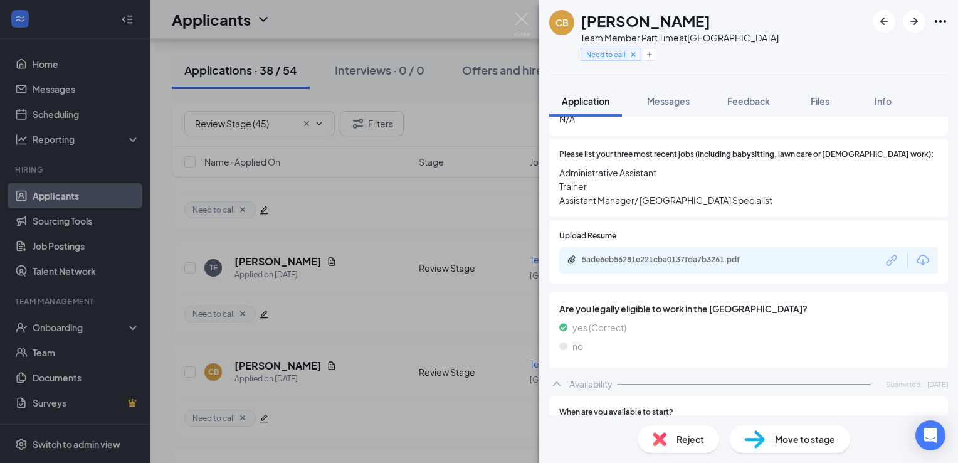
scroll to position [463, 0]
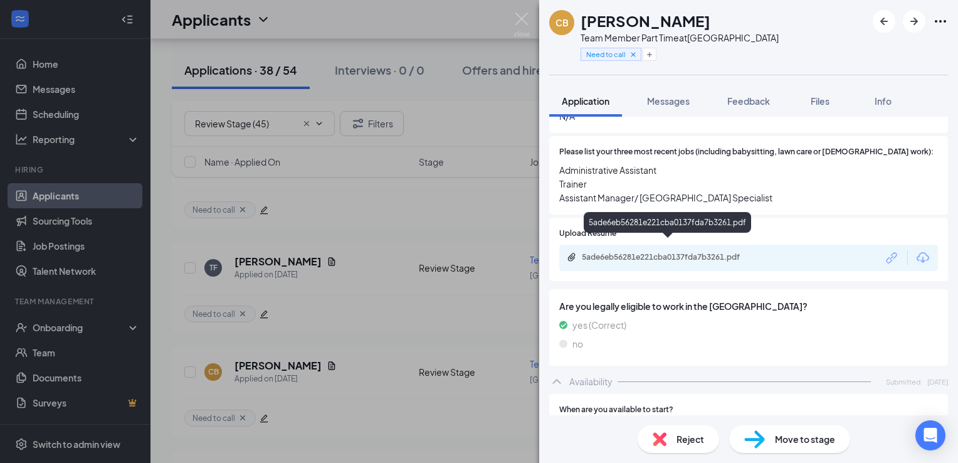
click at [667, 252] on div "5ade6eb56281e221cba0137fda7b3261.pdf" at bounding box center [670, 257] width 176 height 10
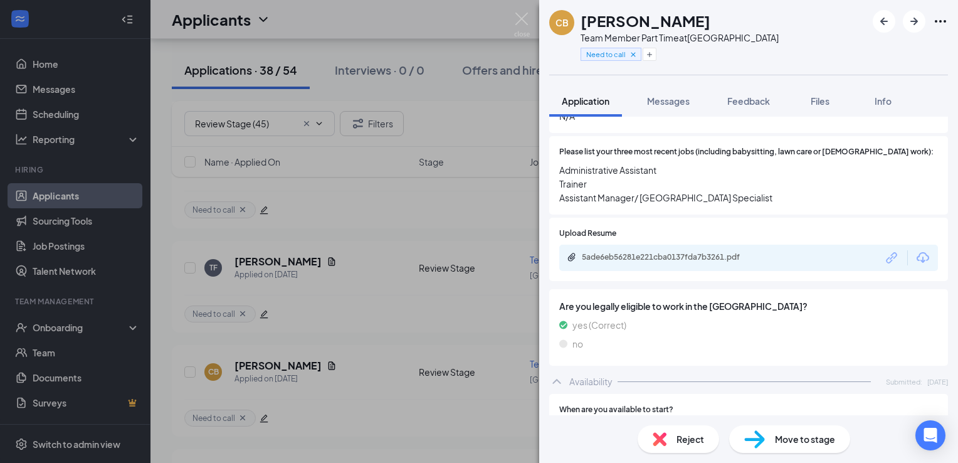
click at [636, 60] on div "Need to call" at bounding box center [611, 54] width 61 height 13
click at [634, 55] on icon "Cross" at bounding box center [633, 54] width 9 height 9
click at [771, 436] on div "Move to stage" at bounding box center [789, 439] width 121 height 28
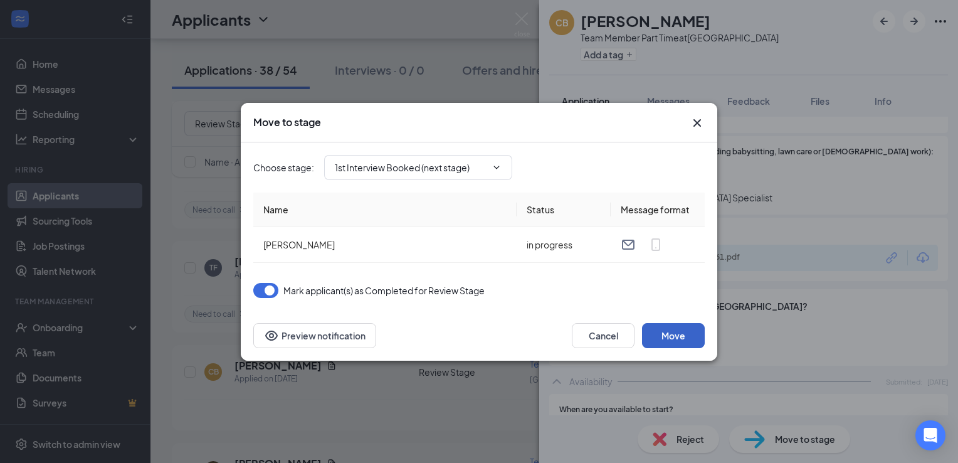
click at [658, 326] on button "Move" at bounding box center [673, 335] width 63 height 25
click at [523, 15] on img at bounding box center [522, 25] width 16 height 24
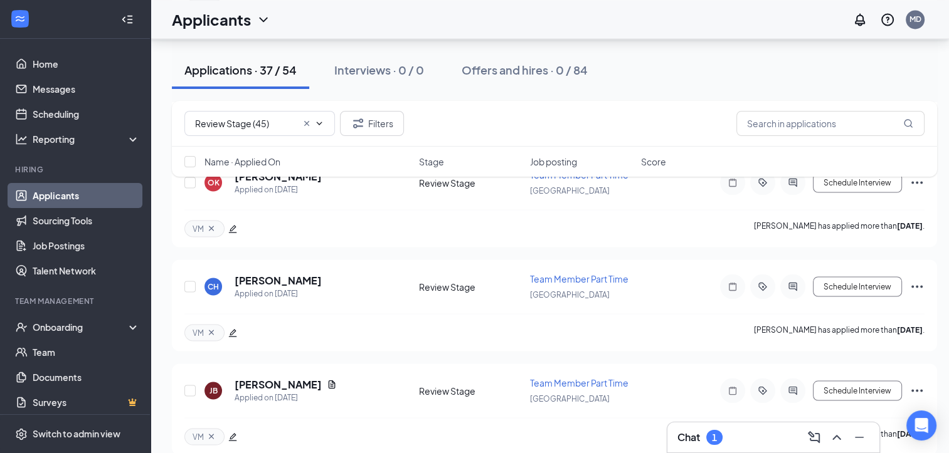
scroll to position [2260, 0]
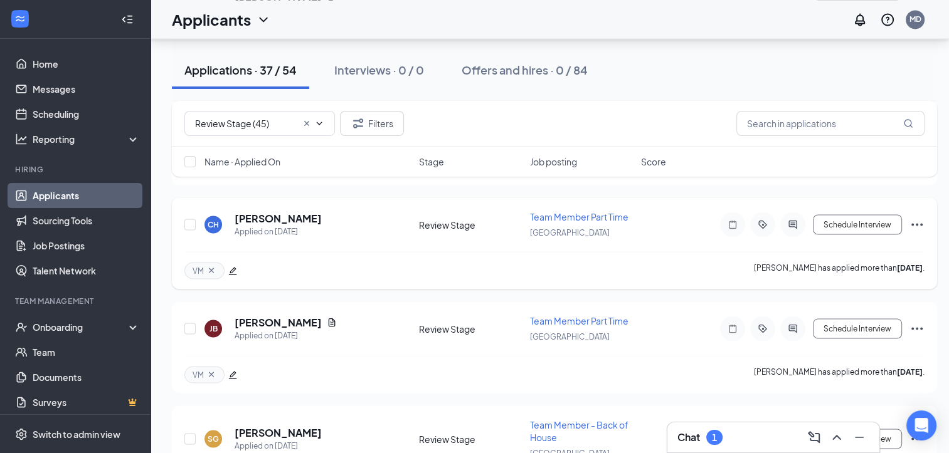
click at [216, 262] on div "VM" at bounding box center [204, 270] width 40 height 17
click at [212, 268] on icon "Cross" at bounding box center [211, 270] width 5 height 5
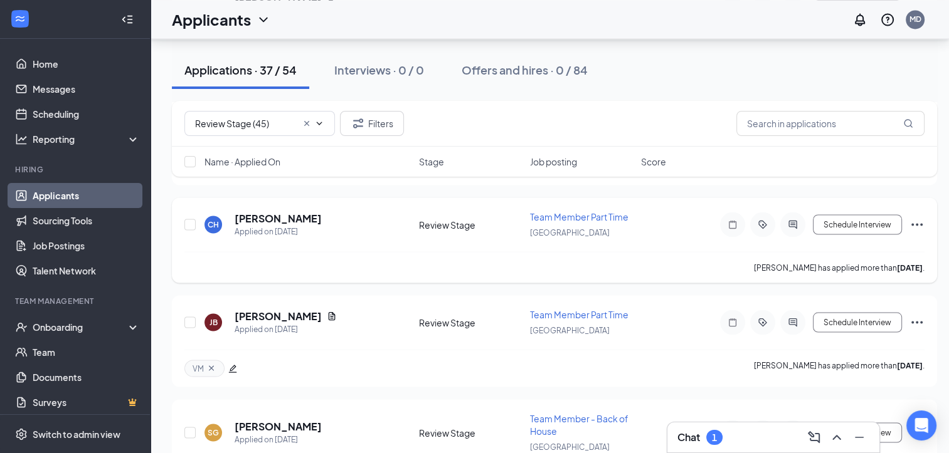
click at [918, 217] on icon "Ellipses" at bounding box center [916, 224] width 15 height 15
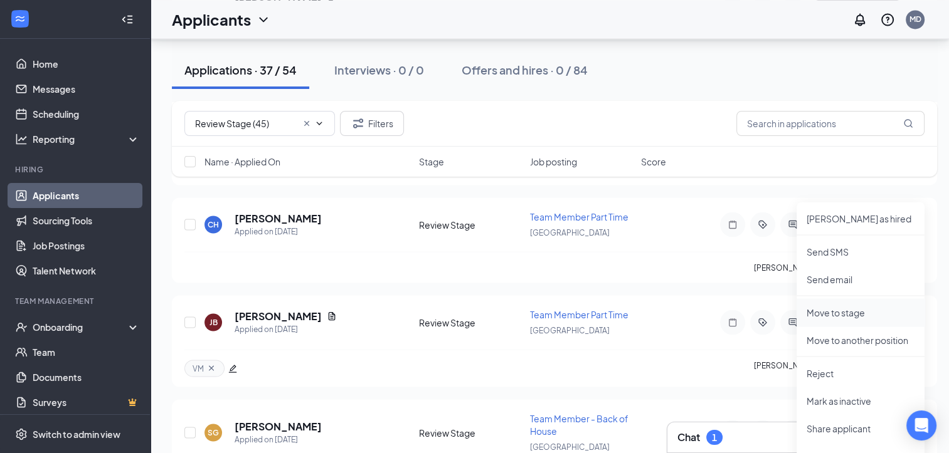
click at [872, 314] on p "Move to stage" at bounding box center [861, 312] width 108 height 13
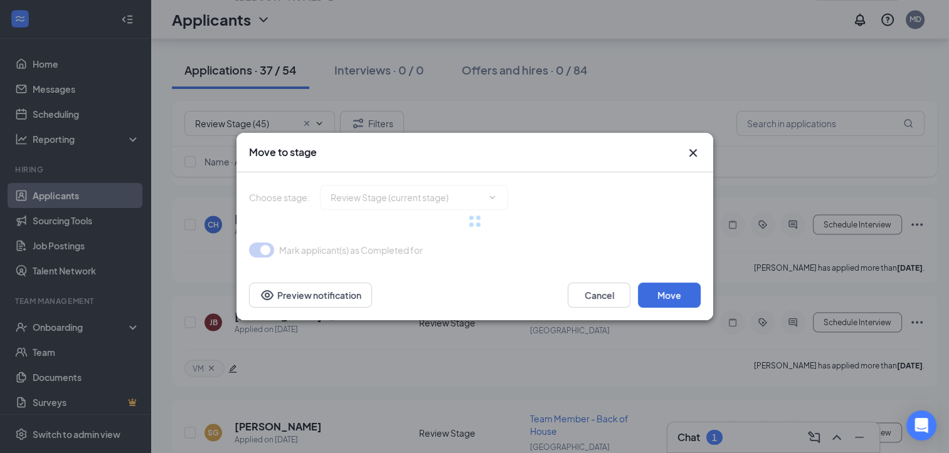
type input "1st Interview Booked (next stage)"
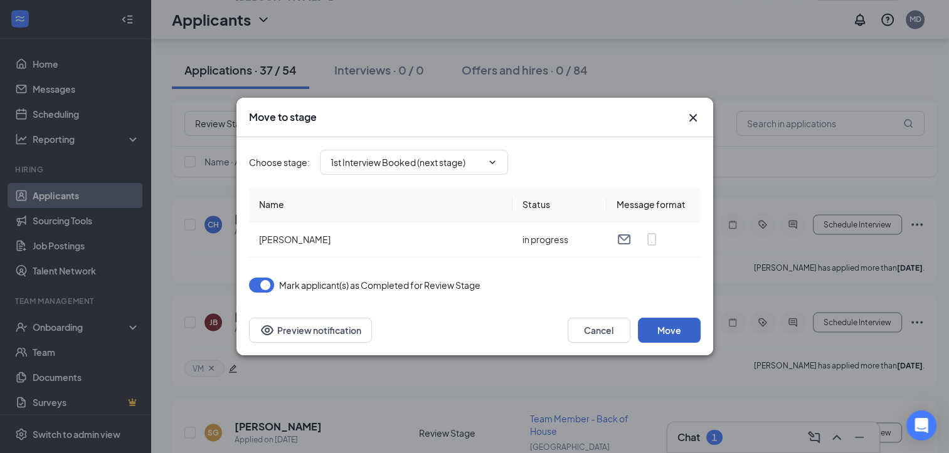
click at [665, 324] on button "Move" at bounding box center [669, 330] width 63 height 25
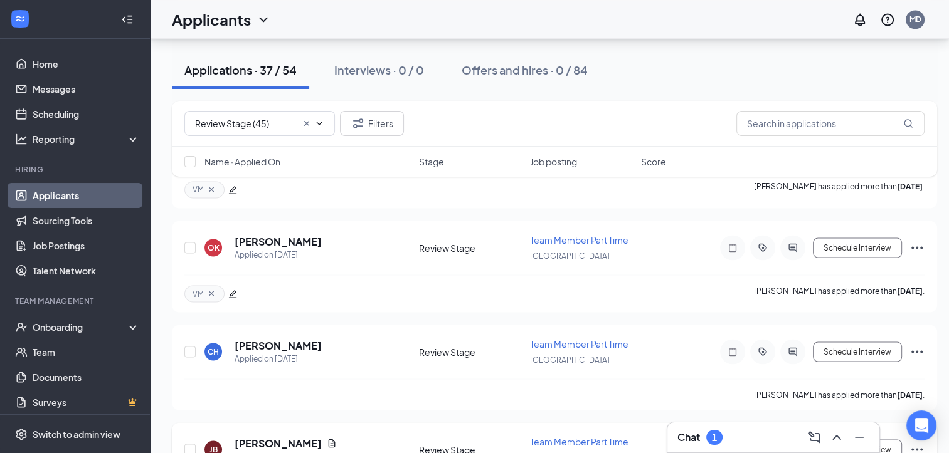
scroll to position [2127, 0]
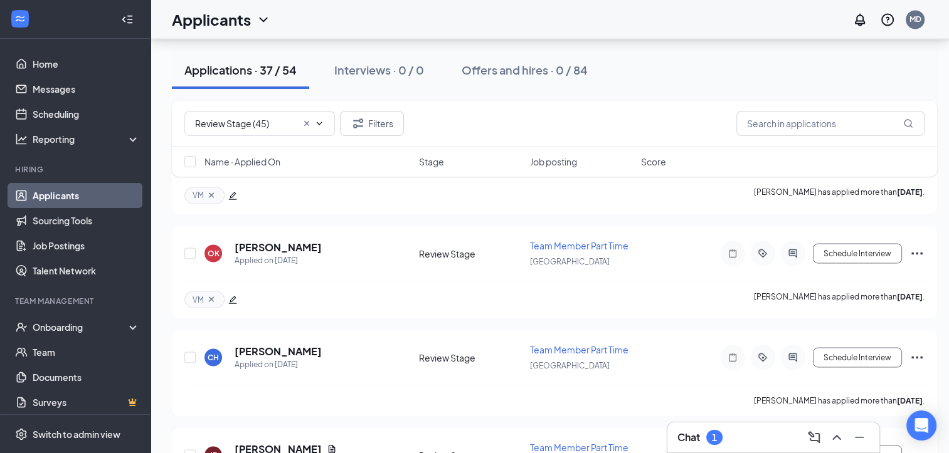
click at [695, 433] on h3 "Chat" at bounding box center [688, 438] width 23 height 14
click at [695, 433] on div "Chat 1" at bounding box center [773, 437] width 213 height 31
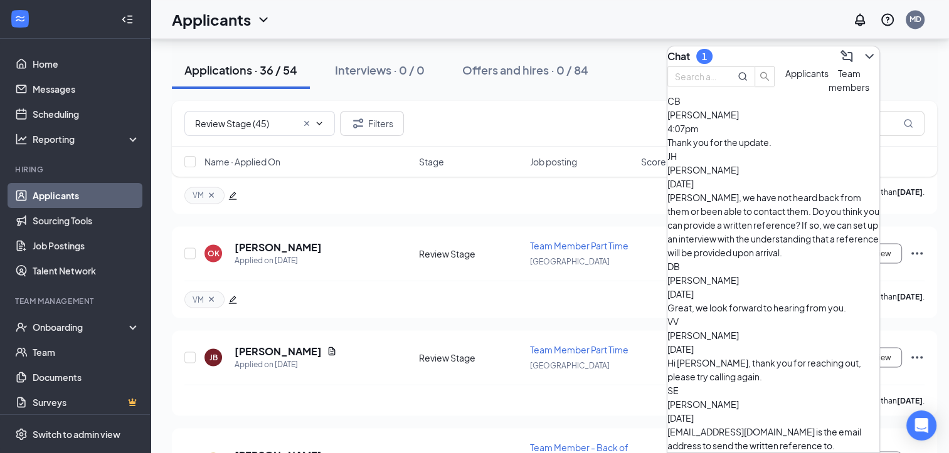
click at [739, 120] on span "[PERSON_NAME]" at bounding box center [702, 114] width 71 height 11
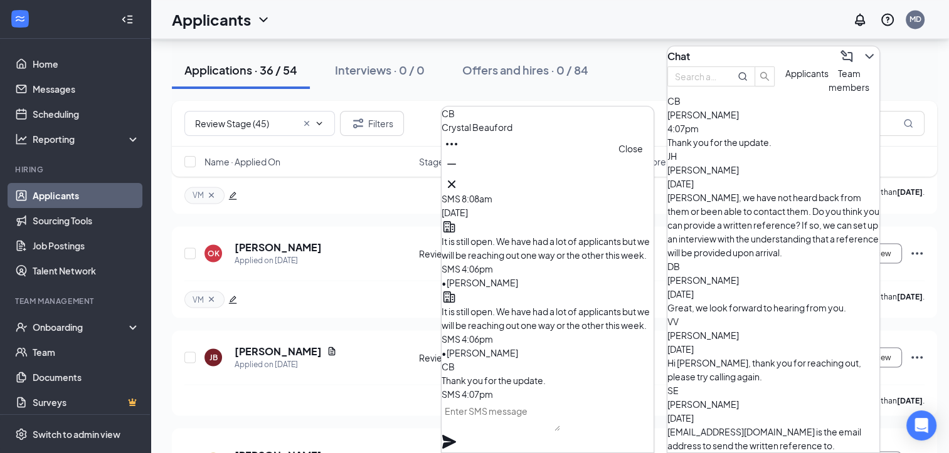
click at [459, 185] on icon "Cross" at bounding box center [451, 184] width 15 height 15
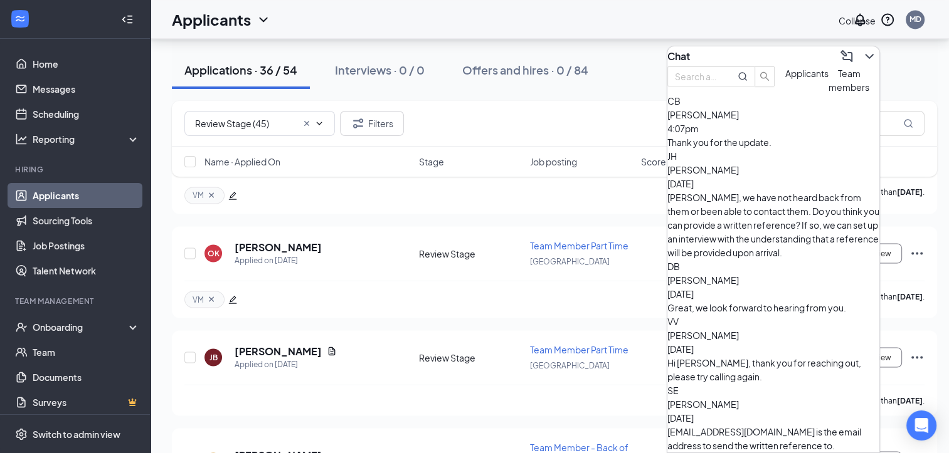
click at [863, 51] on icon "ChevronDown" at bounding box center [869, 56] width 15 height 15
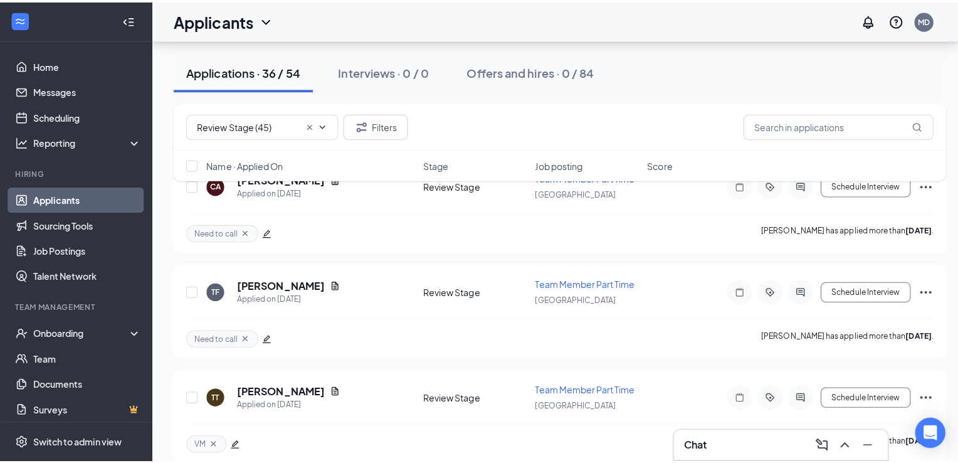
scroll to position [1759, 0]
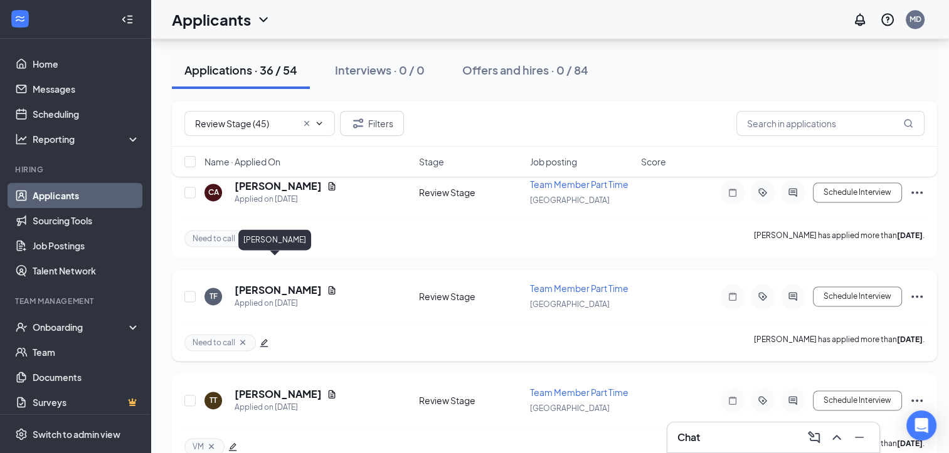
click at [248, 283] on h5 "[PERSON_NAME]" at bounding box center [278, 290] width 87 height 14
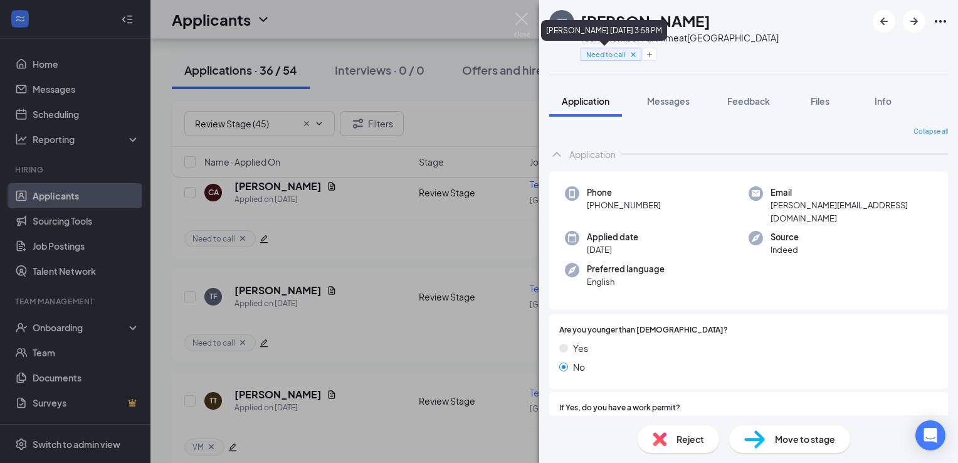
click at [633, 53] on icon "Cross" at bounding box center [633, 54] width 9 height 9
click at [606, 57] on button "Add a tag" at bounding box center [609, 54] width 56 height 13
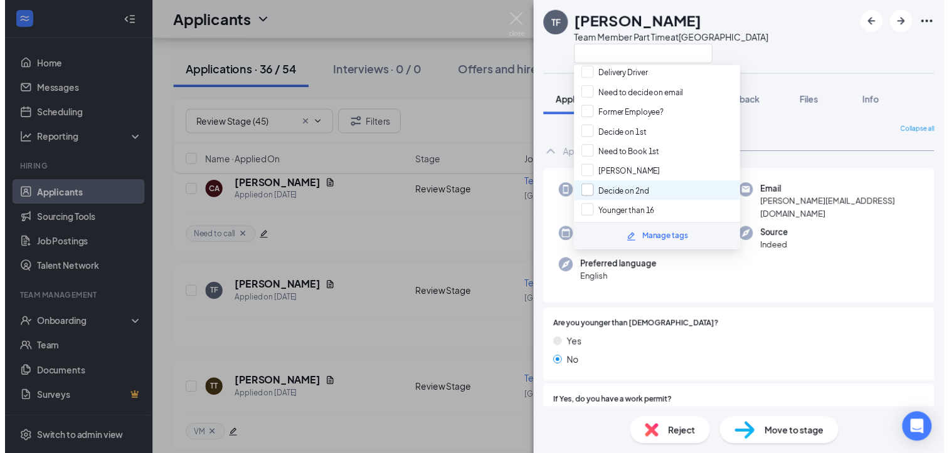
scroll to position [132, 0]
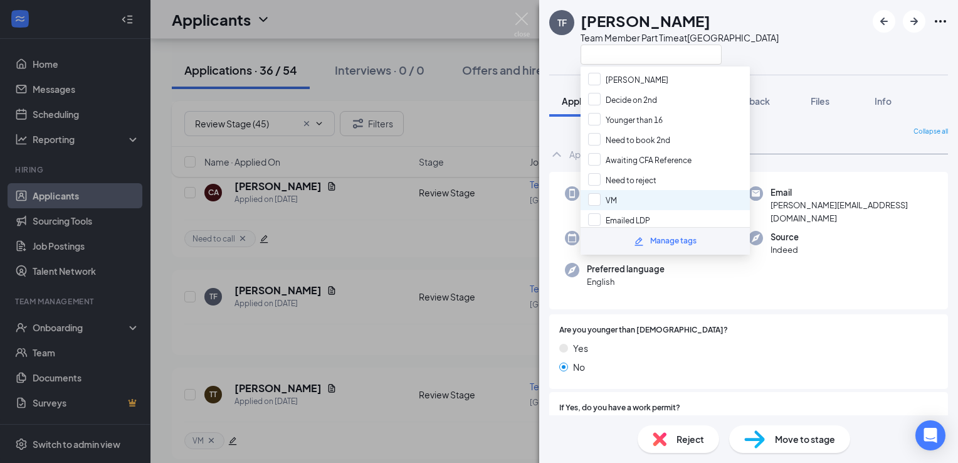
click at [619, 190] on div "VM" at bounding box center [665, 200] width 169 height 20
checkbox input "true"
click at [565, 71] on div "[PERSON_NAME] [PERSON_NAME] Team Member Part Time at [GEOGRAPHIC_DATA]" at bounding box center [748, 37] width 419 height 75
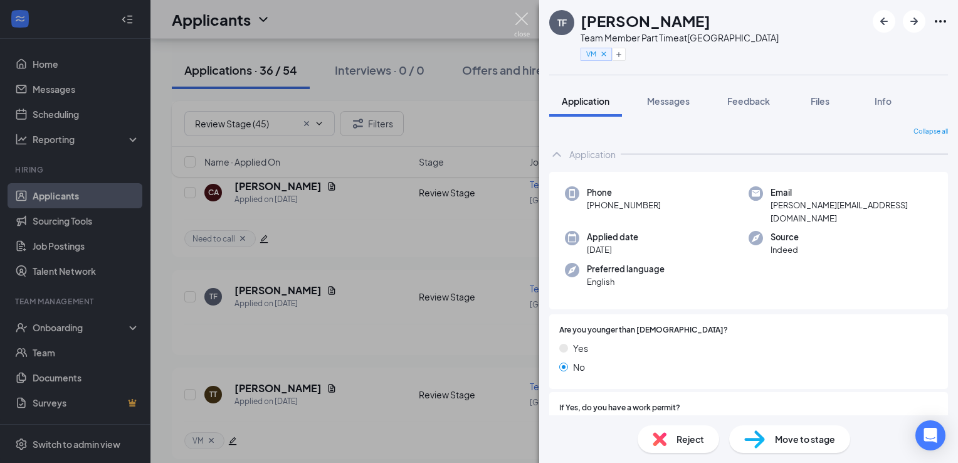
click at [520, 19] on img at bounding box center [522, 25] width 16 height 24
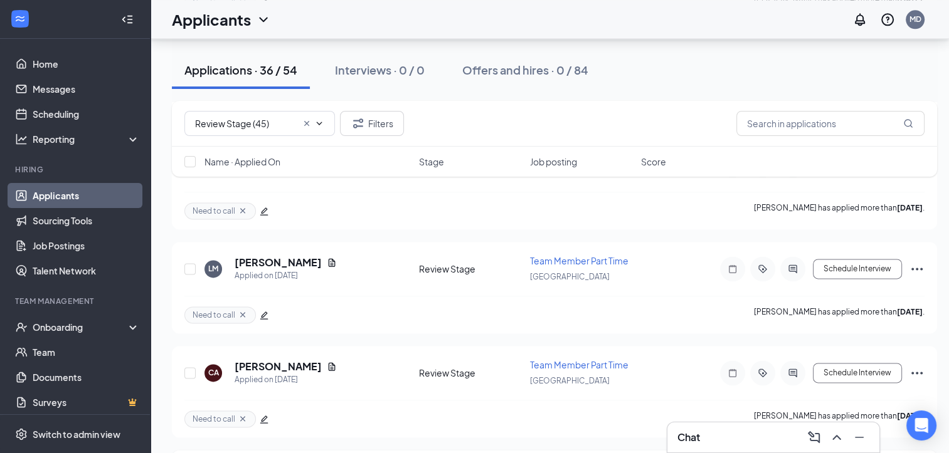
scroll to position [1577, 0]
